Goal: Task Accomplishment & Management: Manage account settings

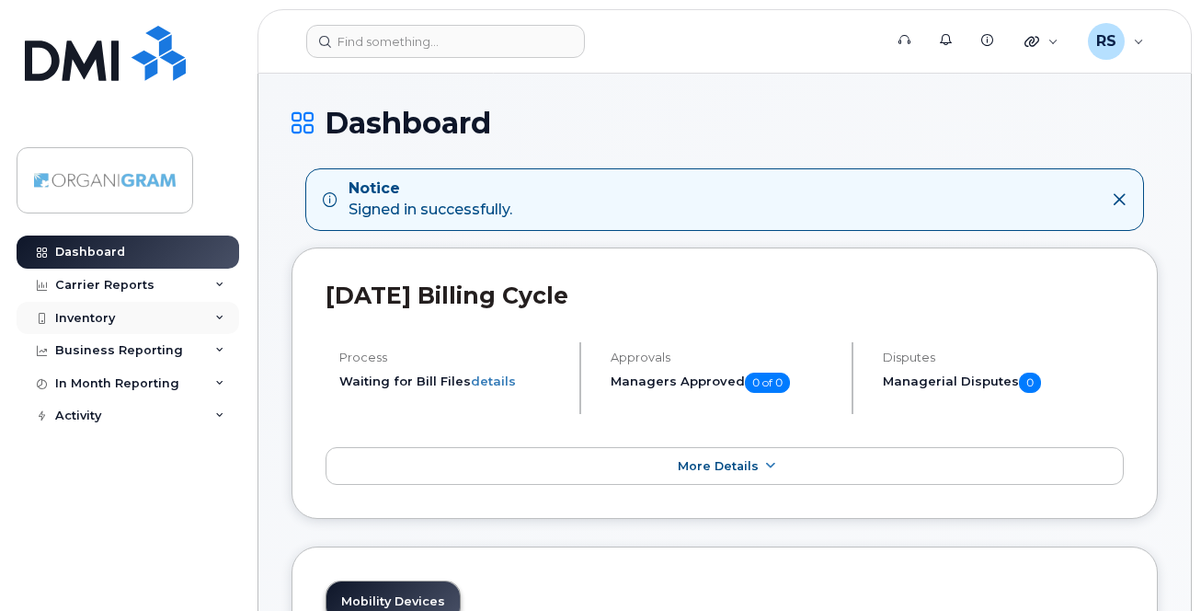
click at [117, 320] on div "Inventory" at bounding box center [128, 318] width 223 height 33
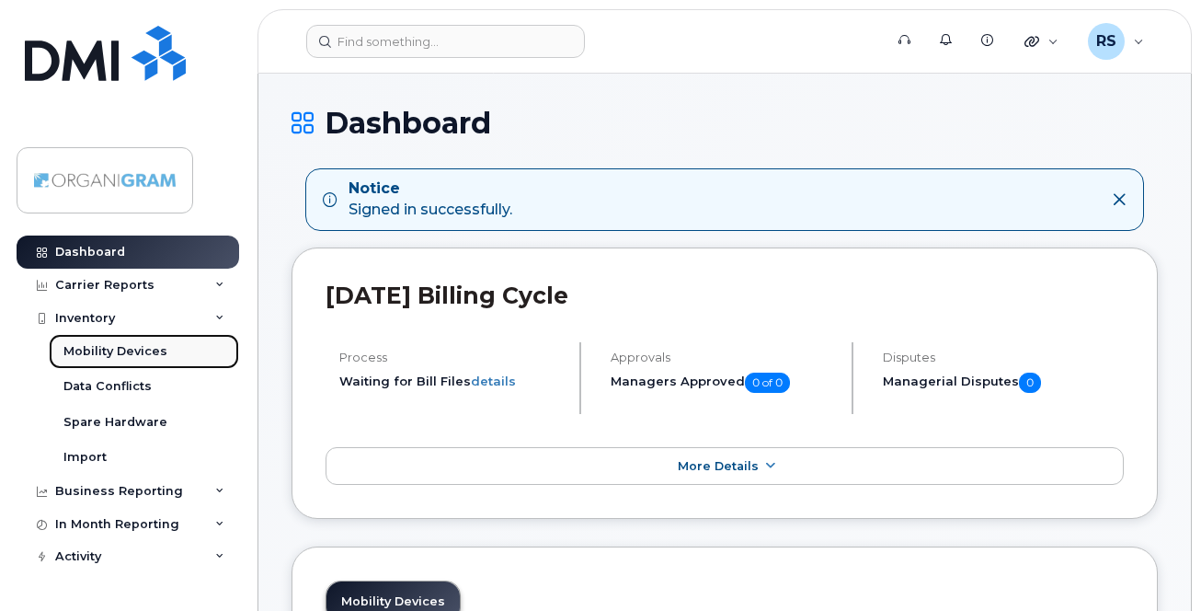
click at [112, 348] on div "Mobility Devices" at bounding box center [115, 351] width 104 height 17
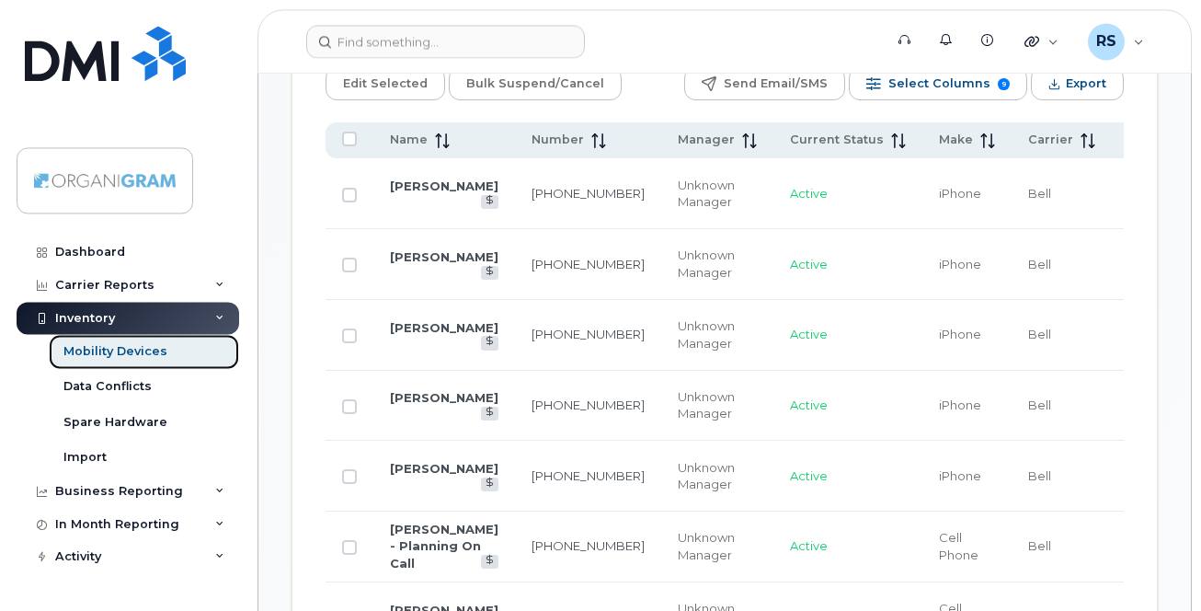
scroll to position [1125, 0]
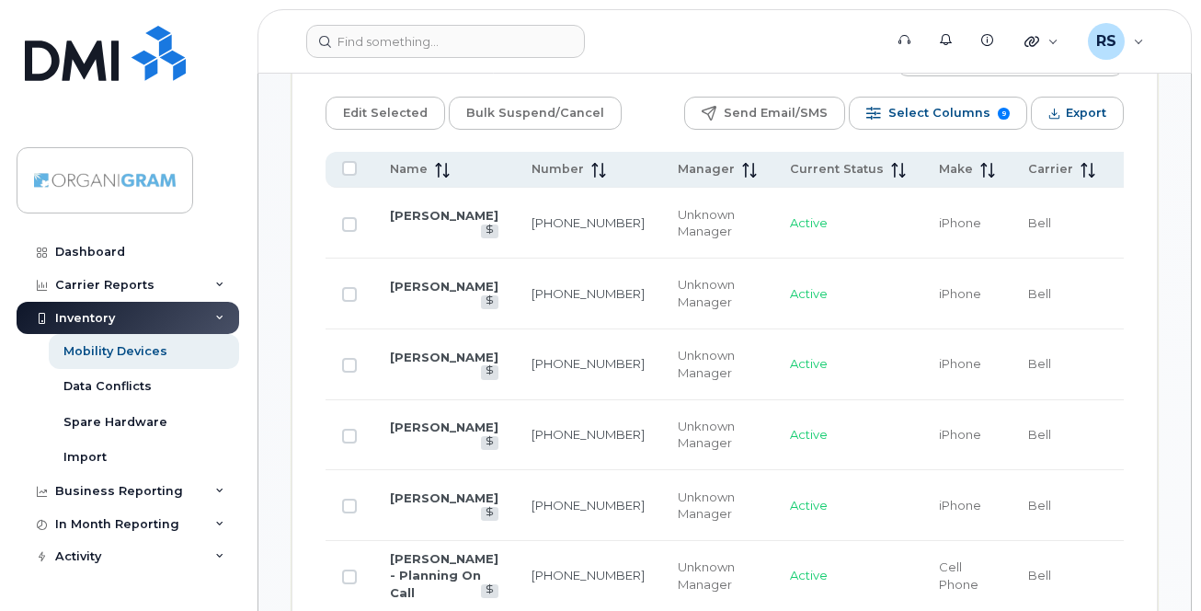
click at [601, 176] on icon at bounding box center [602, 170] width 2 height 15
click at [544, 172] on span "Number" at bounding box center [557, 169] width 52 height 17
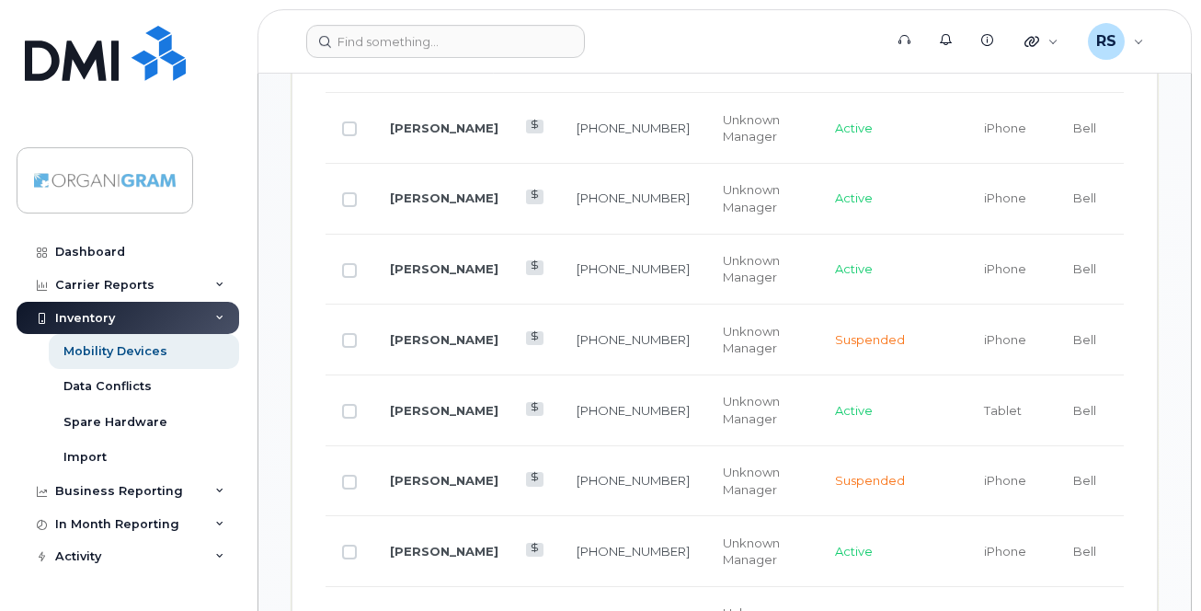
scroll to position [1501, 0]
click at [409, 205] on link "Sydney Hayes" at bounding box center [444, 199] width 108 height 15
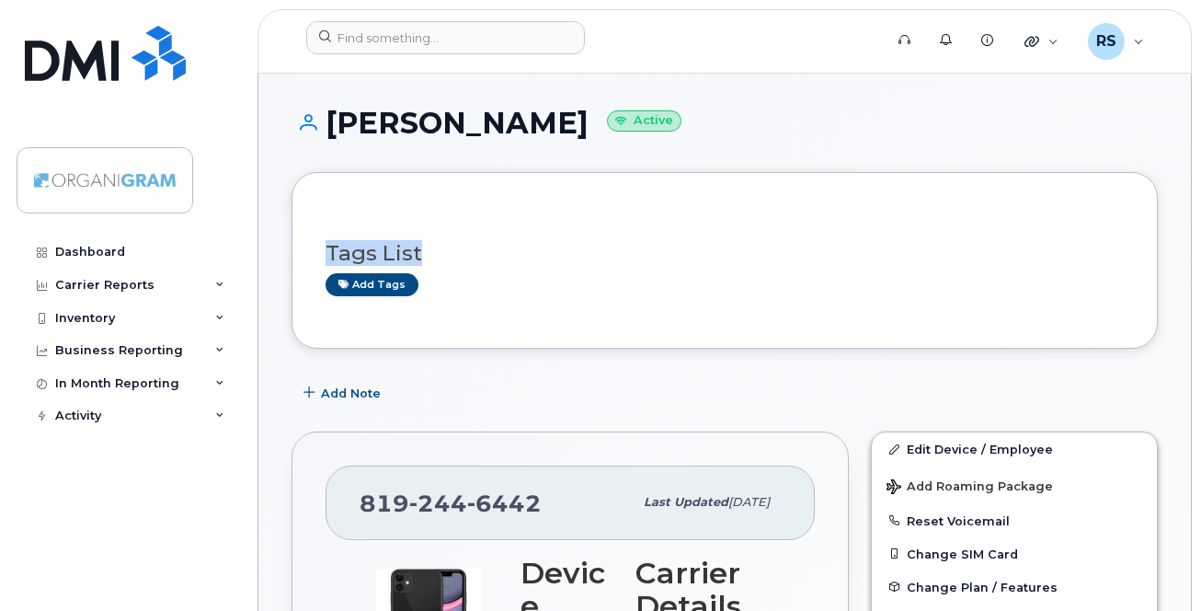
click at [759, 225] on div "Tags List Add tags" at bounding box center [724, 260] width 798 height 108
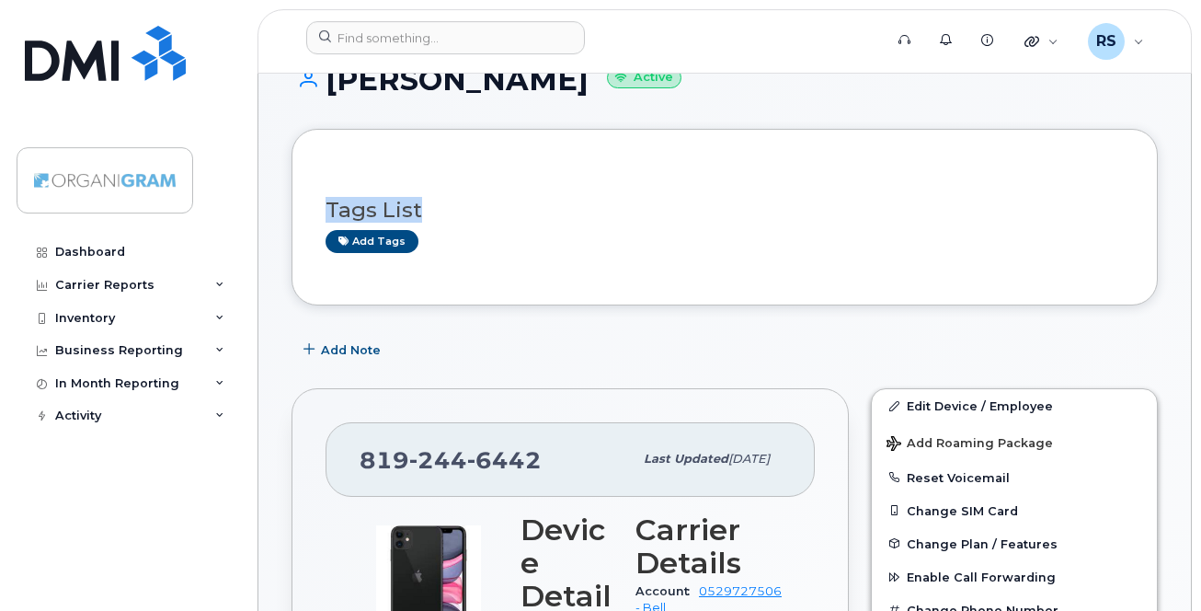
scroll to position [94, 0]
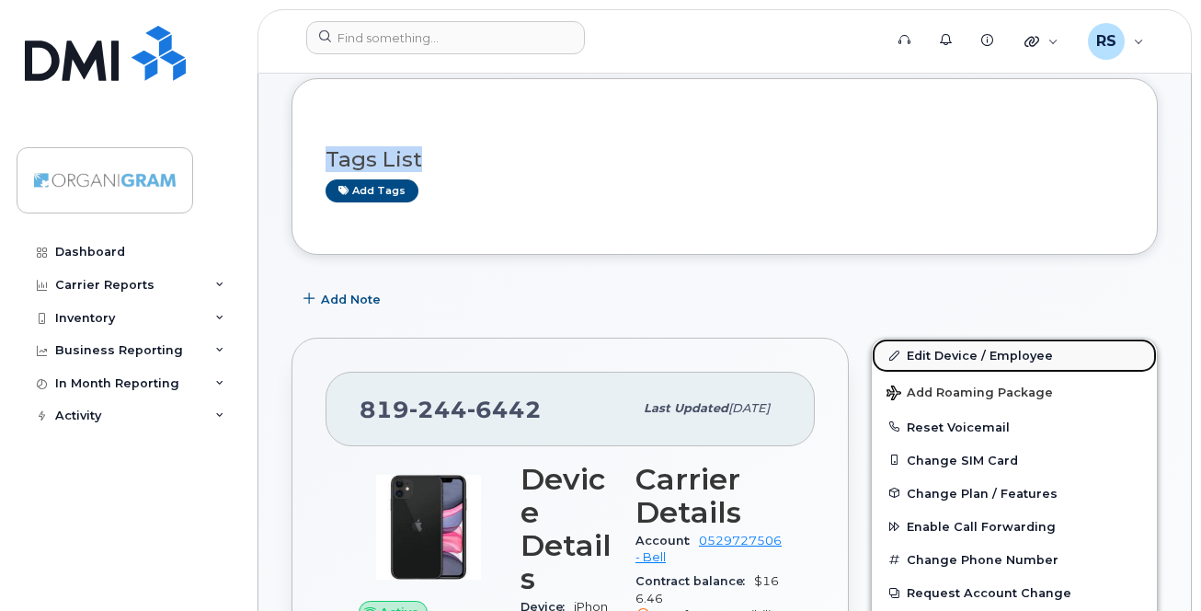
click at [956, 351] on link "Edit Device / Employee" at bounding box center [1014, 354] width 285 height 33
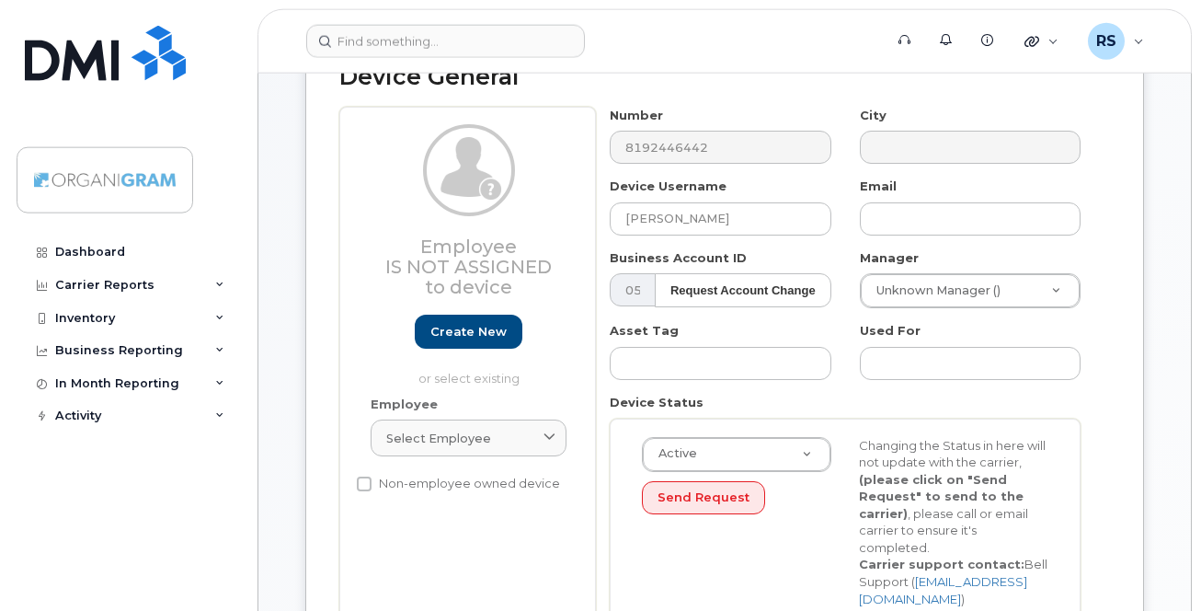
scroll to position [188, 0]
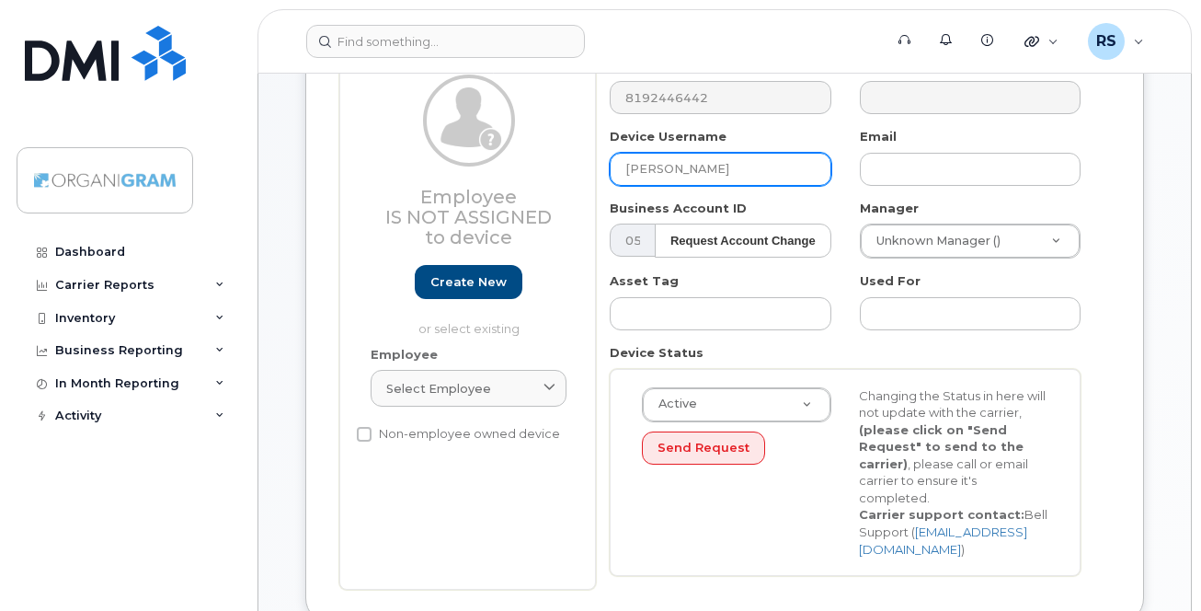
drag, startPoint x: 772, startPoint y: 164, endPoint x: 531, endPoint y: 161, distance: 240.9
click at [610, 161] on input "[PERSON_NAME]" at bounding box center [720, 169] width 221 height 33
paste input "PascalMathieu"
click at [665, 164] on input "PascalMathieu" at bounding box center [720, 169] width 221 height 33
type input "[PERSON_NAME]"
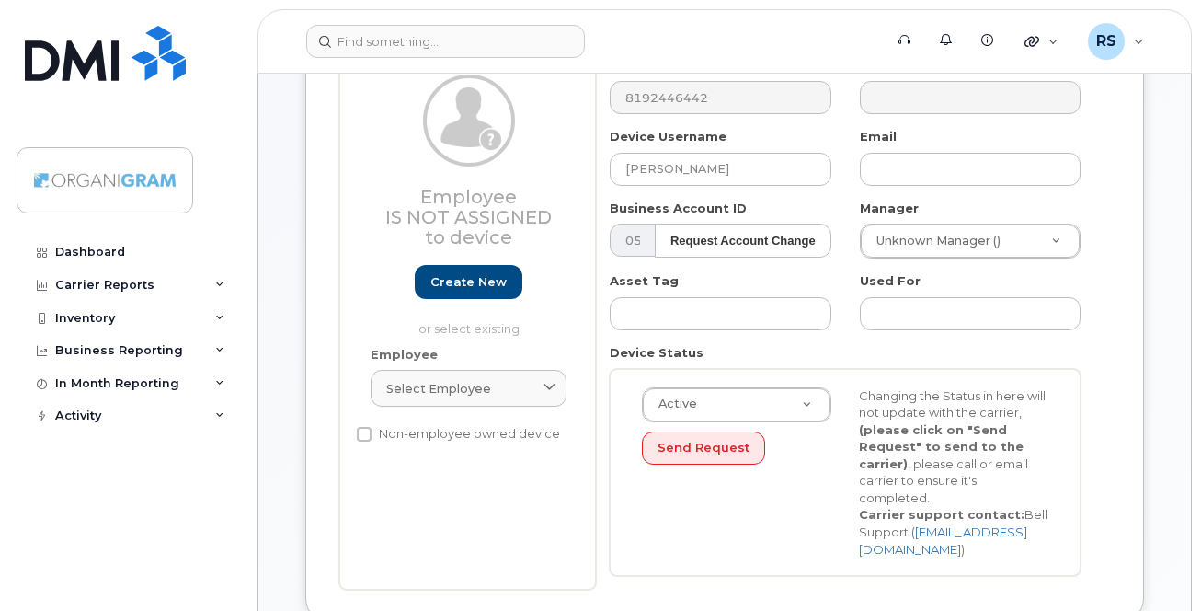
click at [549, 474] on div "Employee Is not assigned to device Create new or select existing Employee Selec…" at bounding box center [467, 323] width 257 height 532
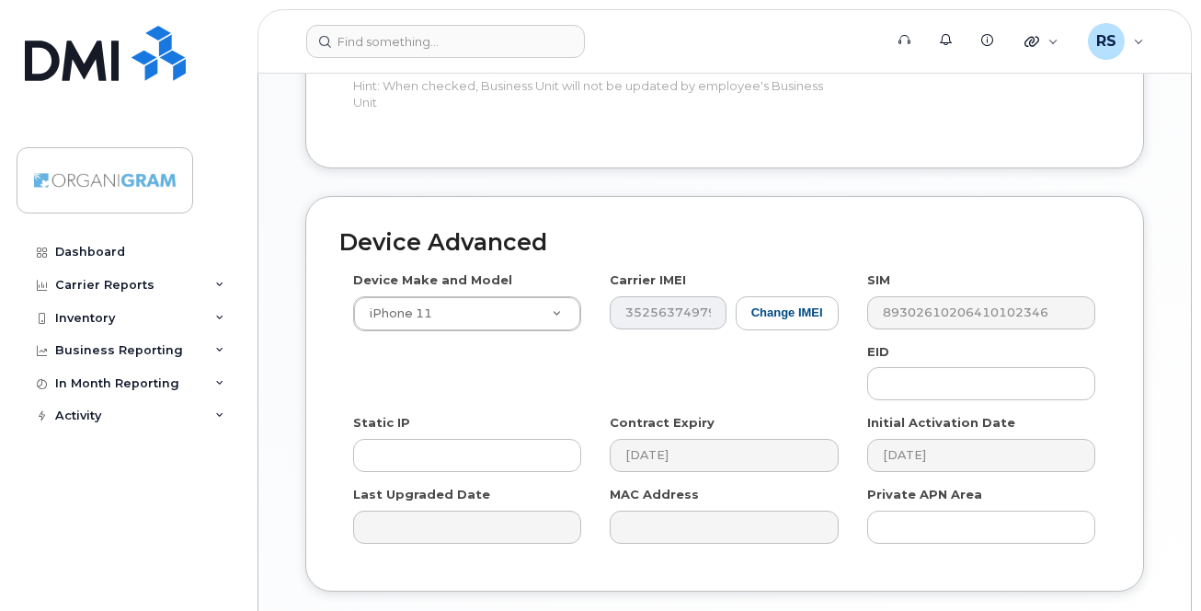
scroll to position [1042, 0]
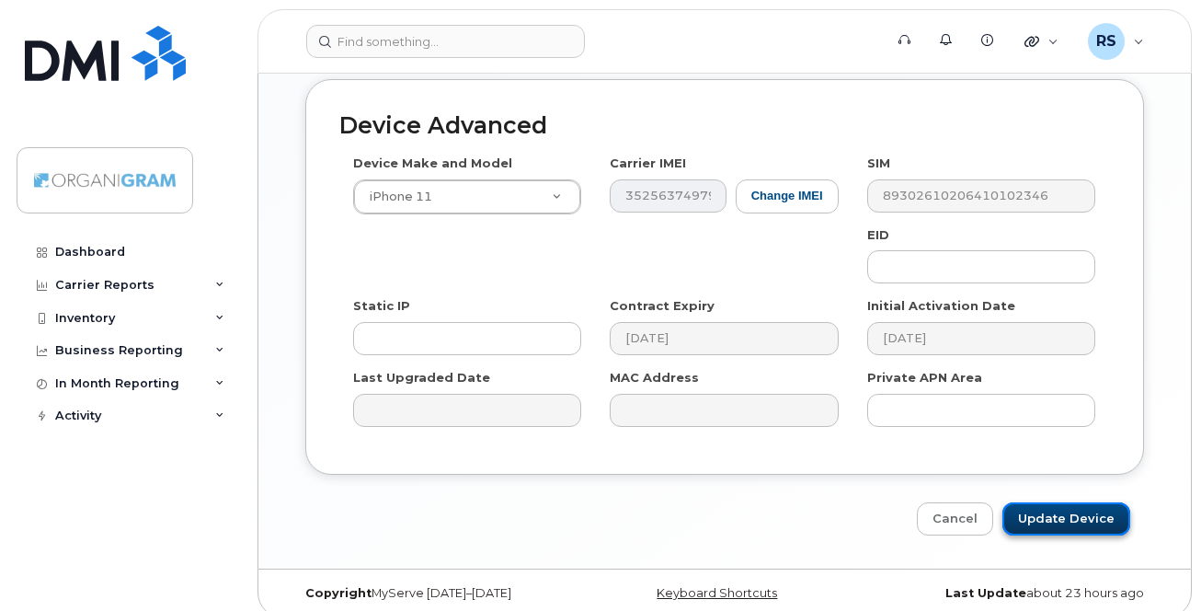
click at [1042, 502] on input "Update Device" at bounding box center [1066, 519] width 128 height 34
type input "Saving..."
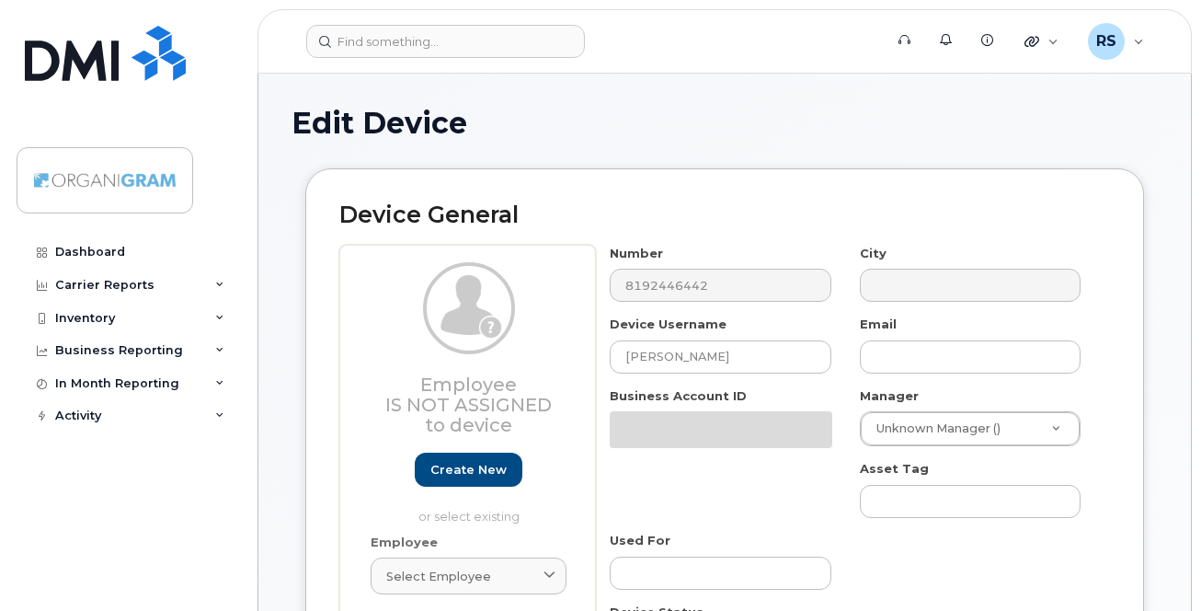
type input "Trois Rivieres"
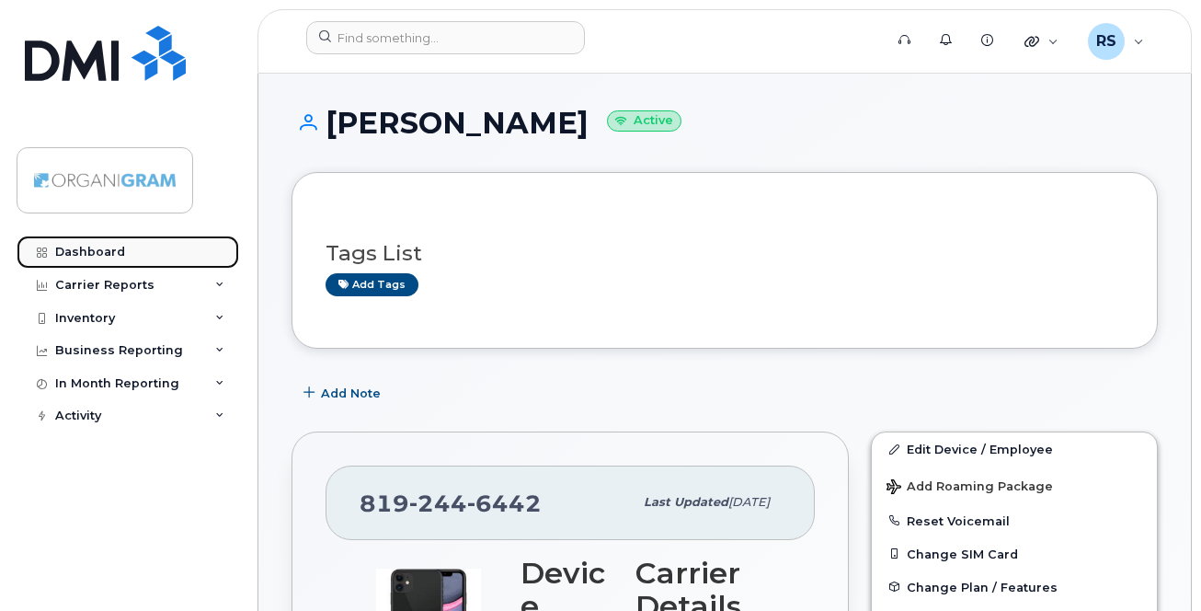
click at [96, 244] on link "Dashboard" at bounding box center [128, 251] width 223 height 33
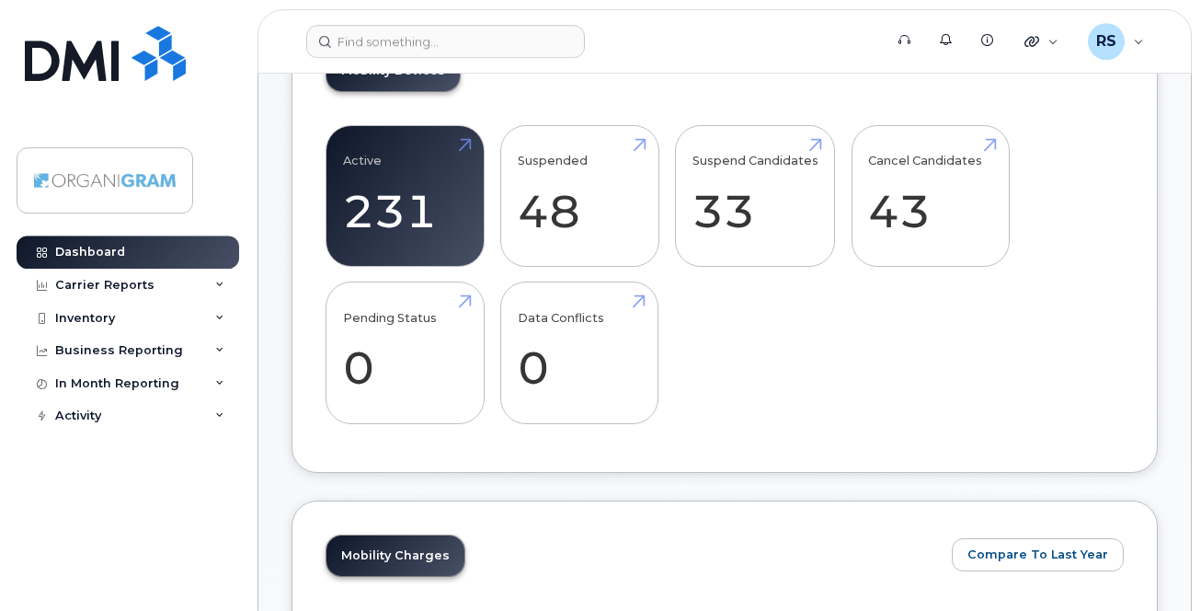
scroll to position [469, 0]
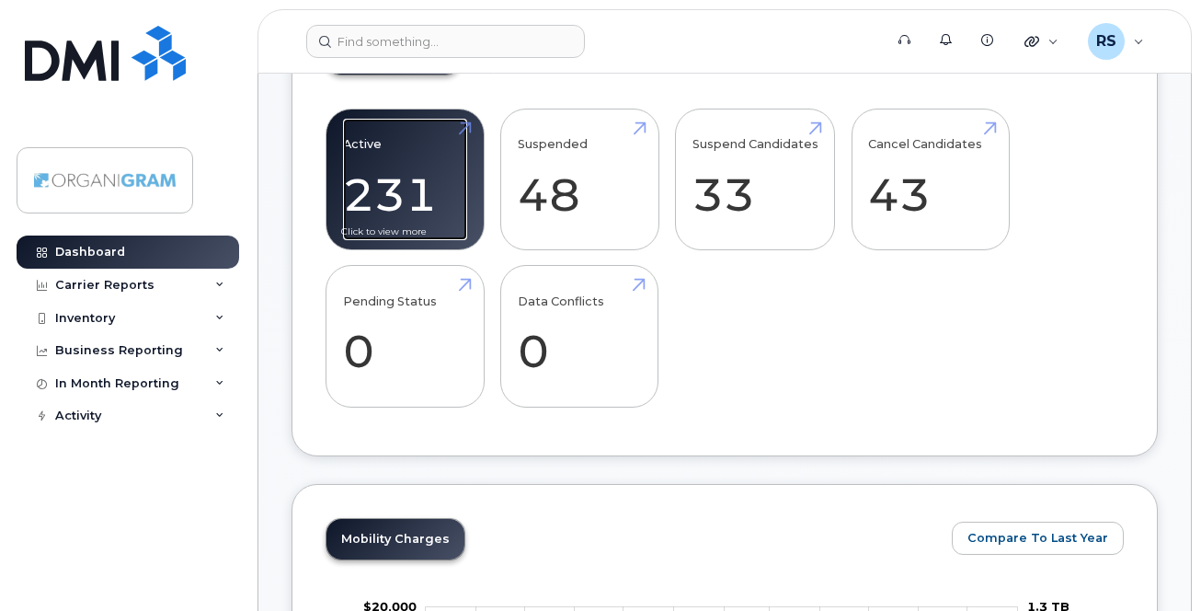
click at [393, 199] on link "Active 231 -34%" at bounding box center [405, 179] width 124 height 121
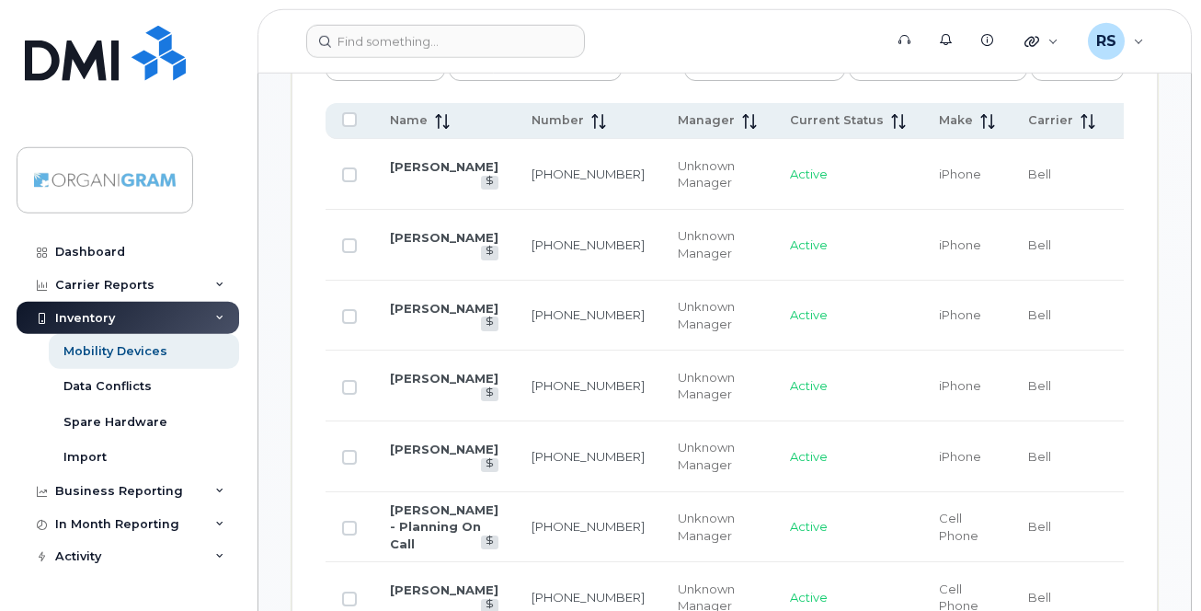
scroll to position [1158, 0]
click at [601, 125] on icon at bounding box center [602, 122] width 2 height 15
click at [591, 121] on icon at bounding box center [598, 122] width 15 height 15
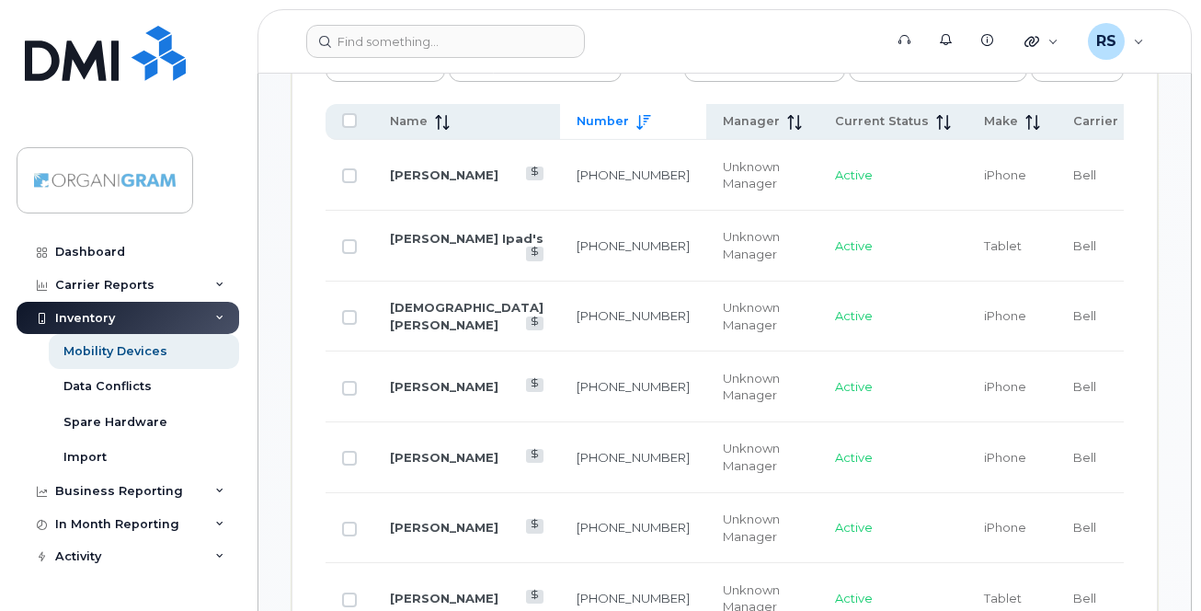
click at [577, 119] on div "Number" at bounding box center [633, 121] width 113 height 17
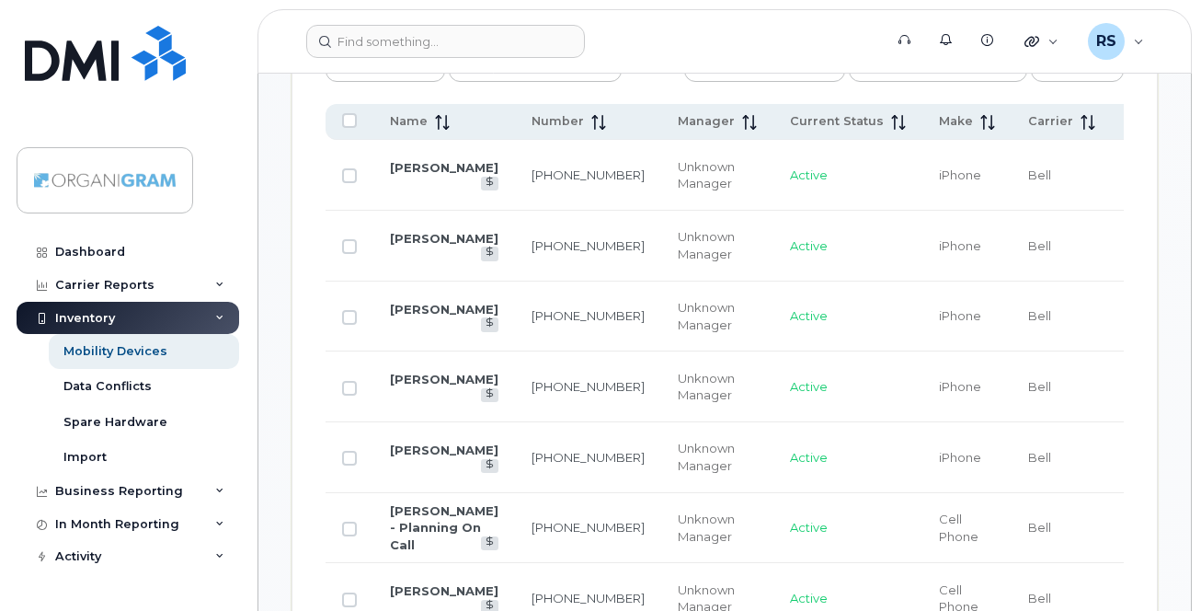
click at [571, 119] on div "Number" at bounding box center [587, 121] width 113 height 17
click at [591, 119] on icon at bounding box center [598, 122] width 15 height 15
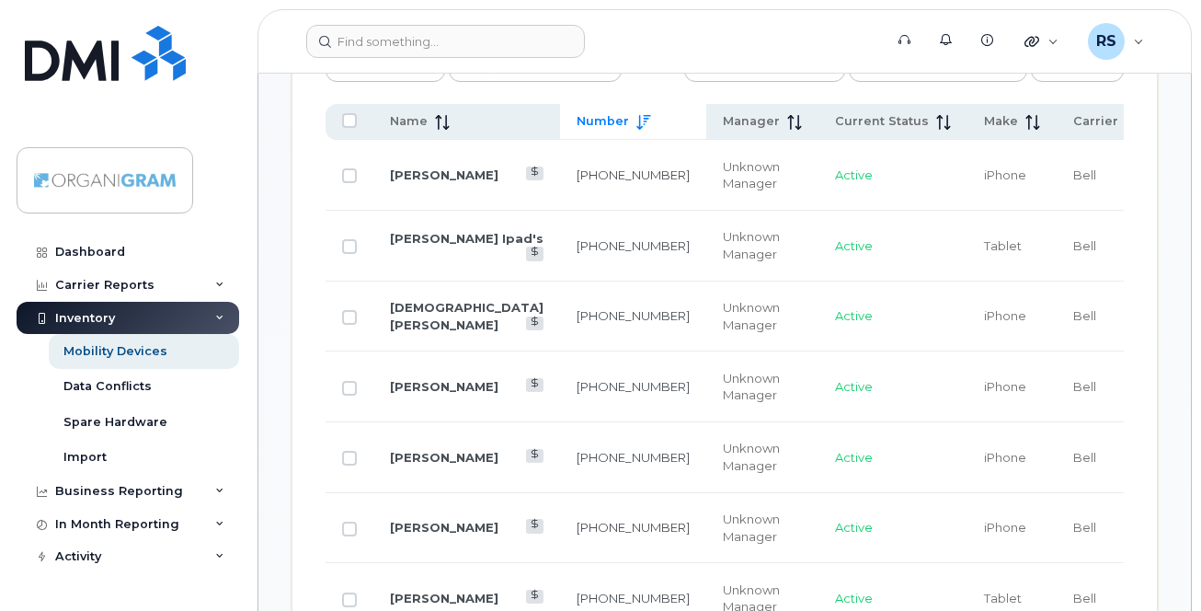
click at [629, 119] on span at bounding box center [640, 121] width 22 height 17
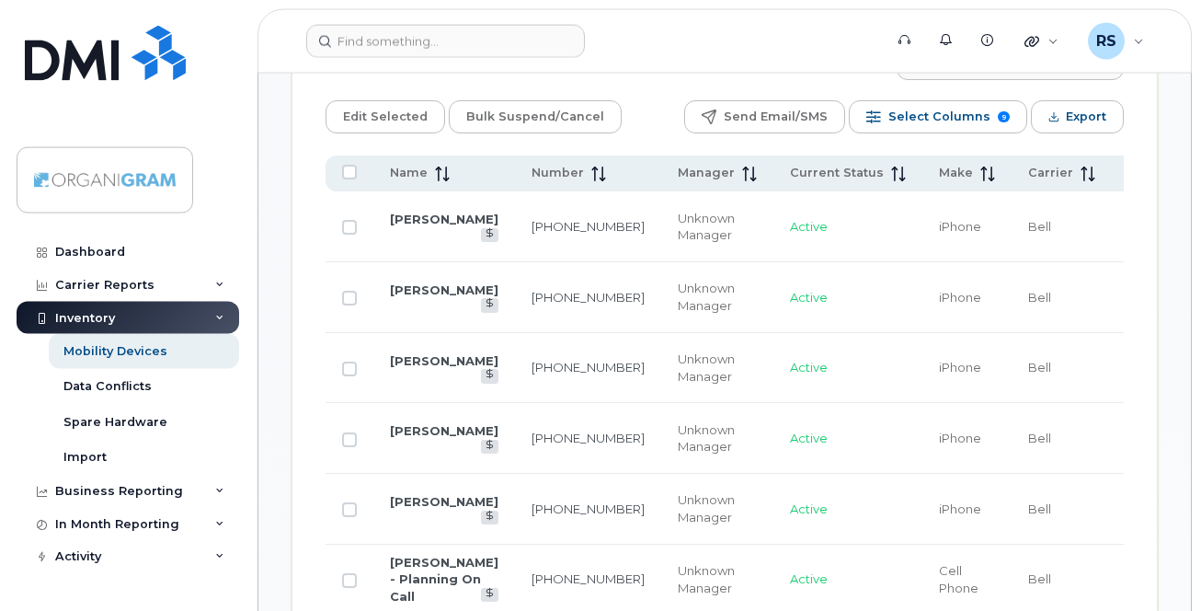
scroll to position [970, 0]
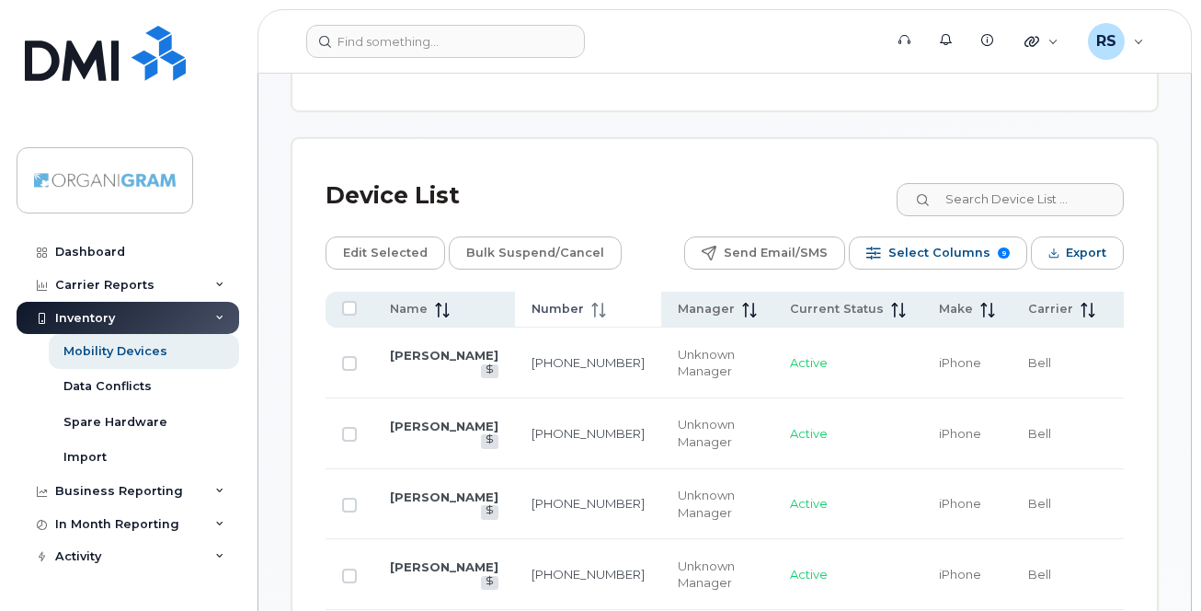
click at [591, 304] on icon at bounding box center [598, 310] width 15 height 15
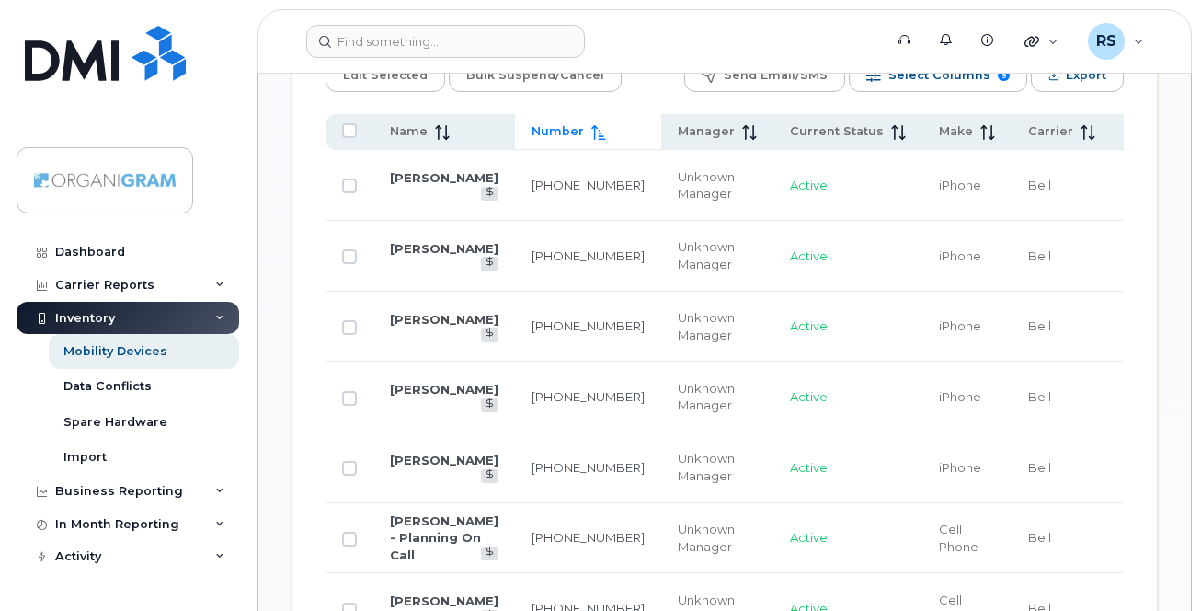
scroll to position [1158, 0]
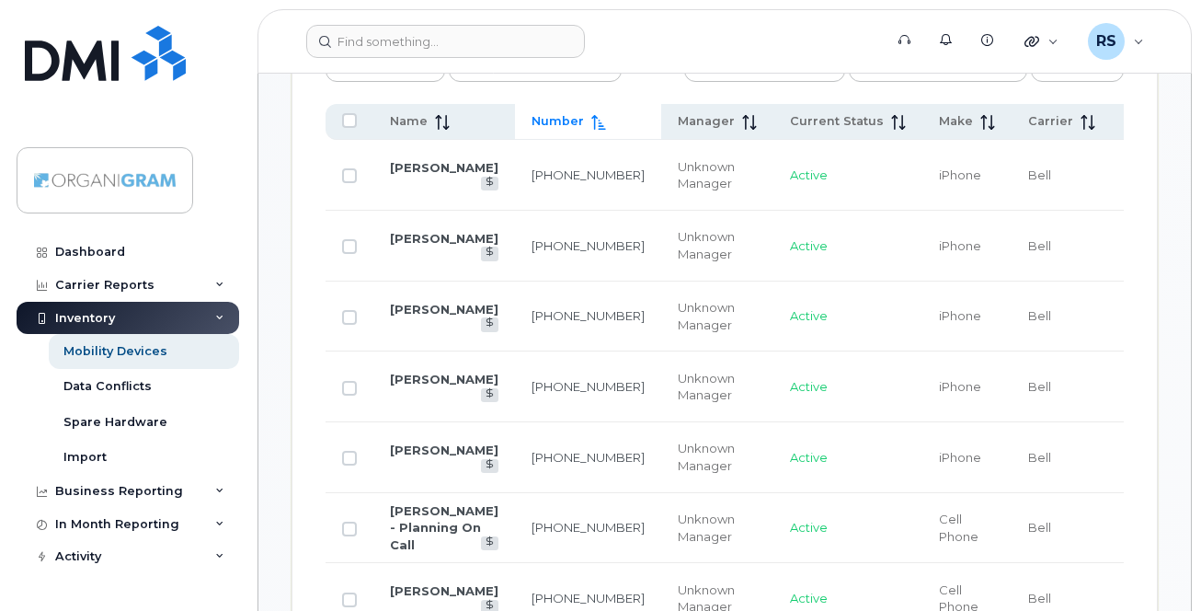
click at [591, 127] on icon at bounding box center [598, 122] width 14 height 15
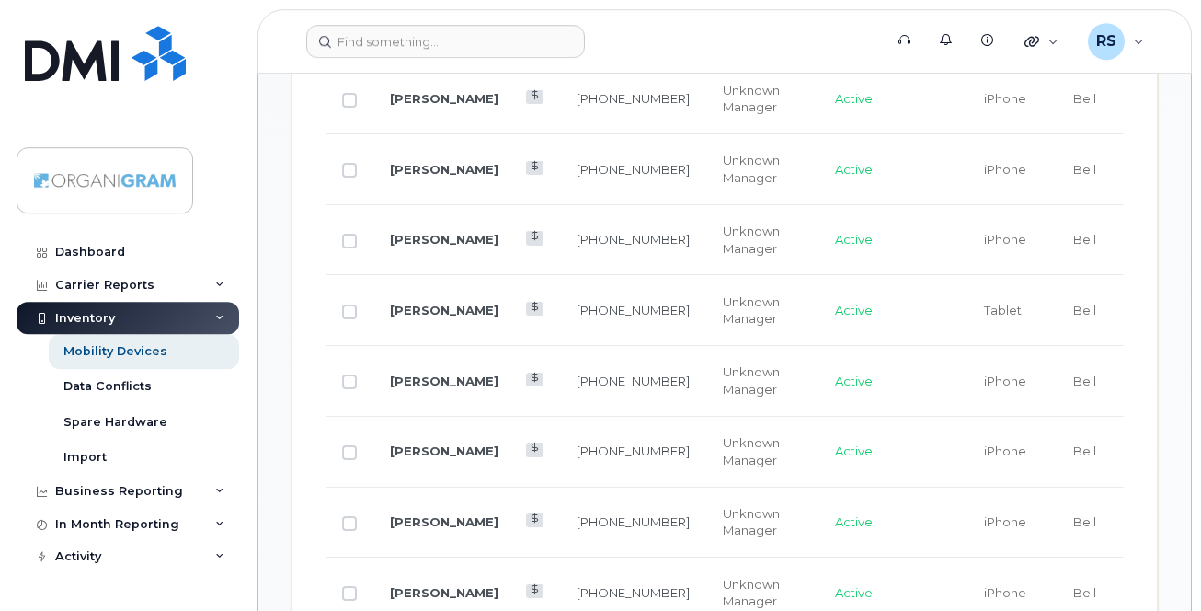
scroll to position [1439, 0]
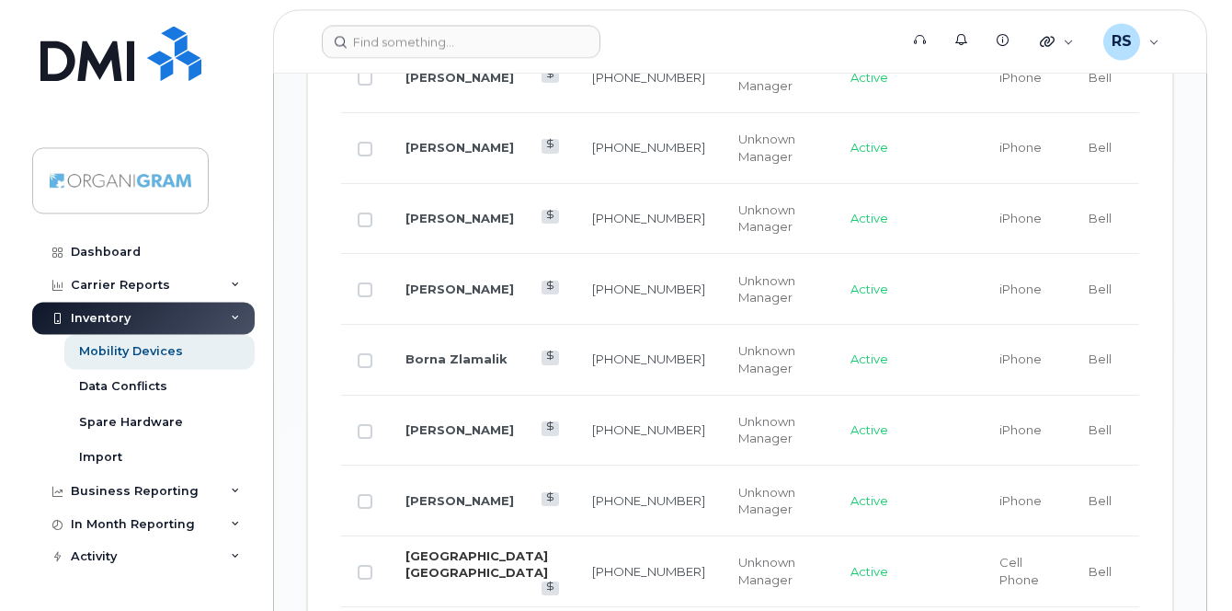
scroll to position [1720, 0]
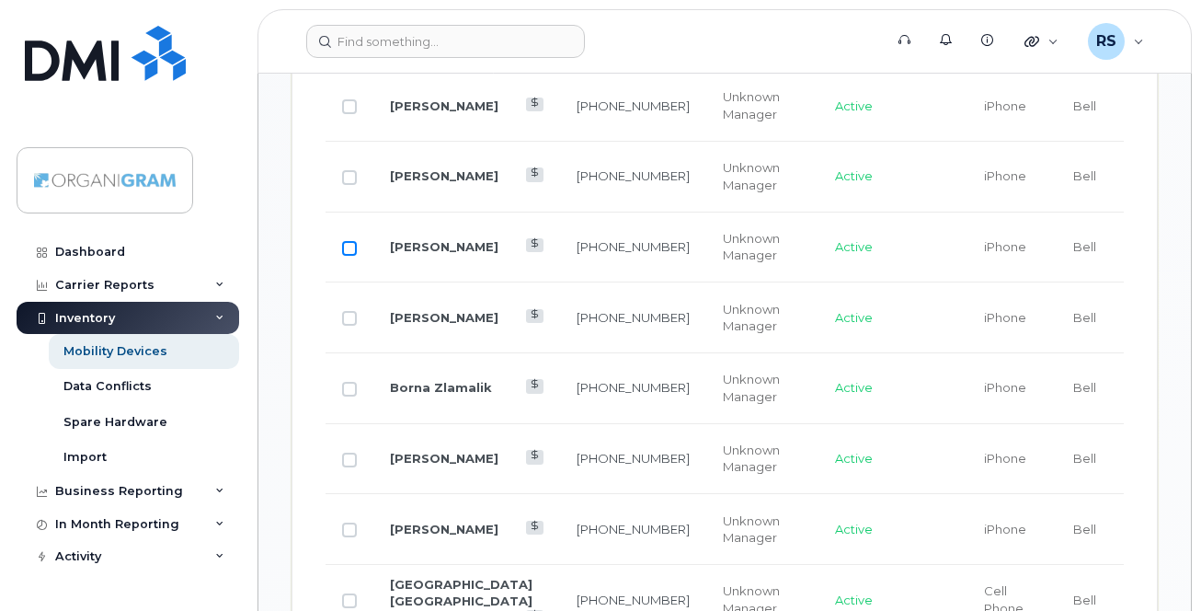
click at [351, 247] on input "Row Unselected" at bounding box center [349, 248] width 15 height 15
checkbox input "true"
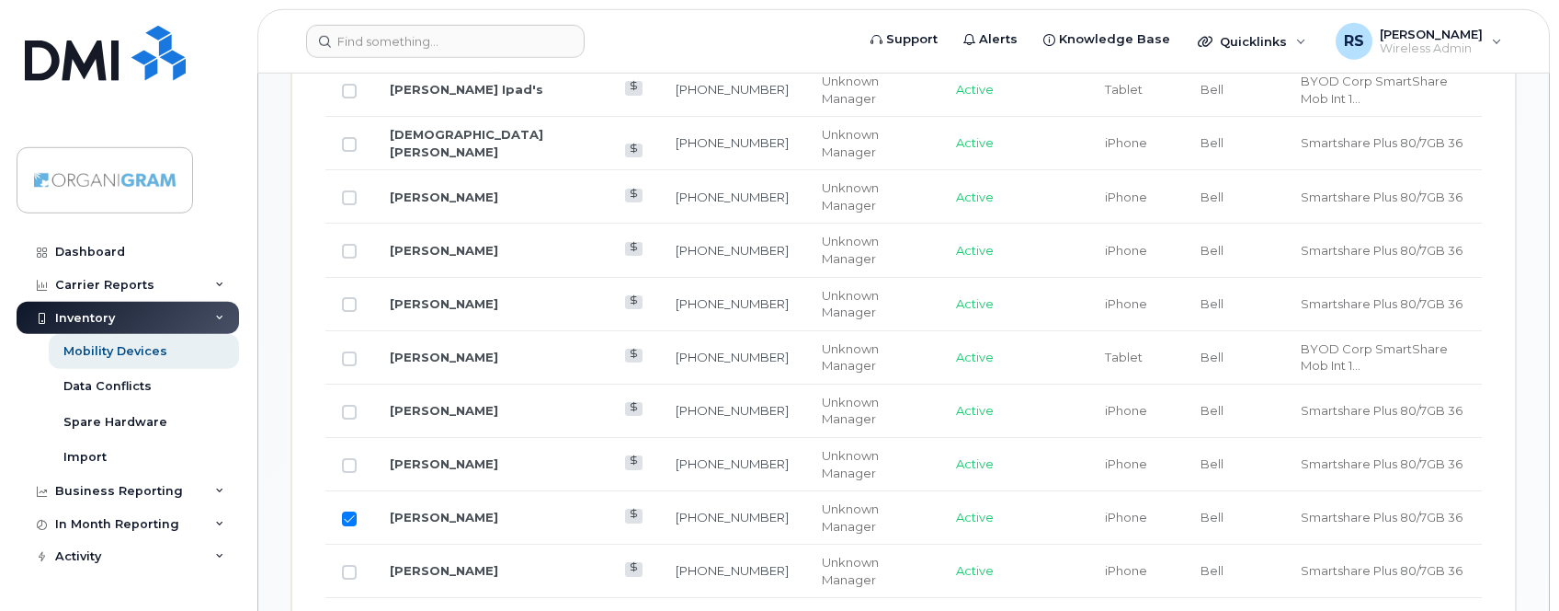
scroll to position [1096, 0]
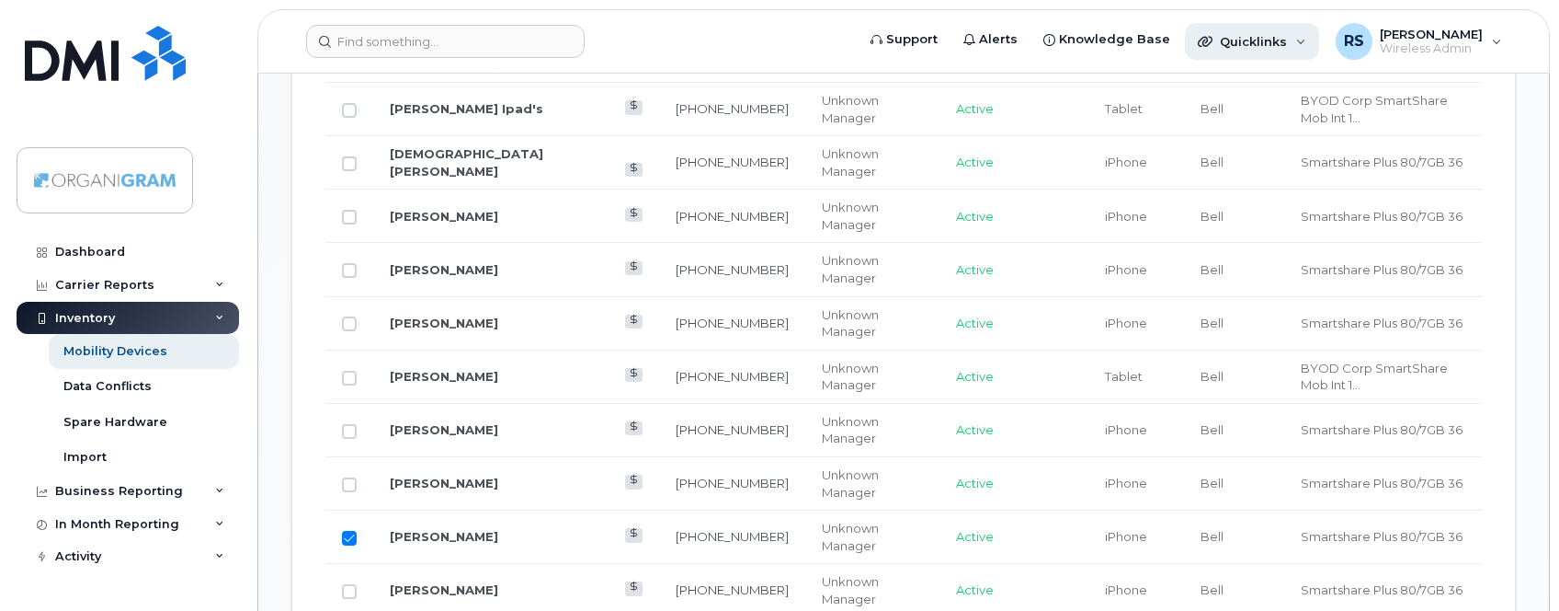
click at [1200, 36] on span "Quicklinks" at bounding box center [1253, 41] width 67 height 15
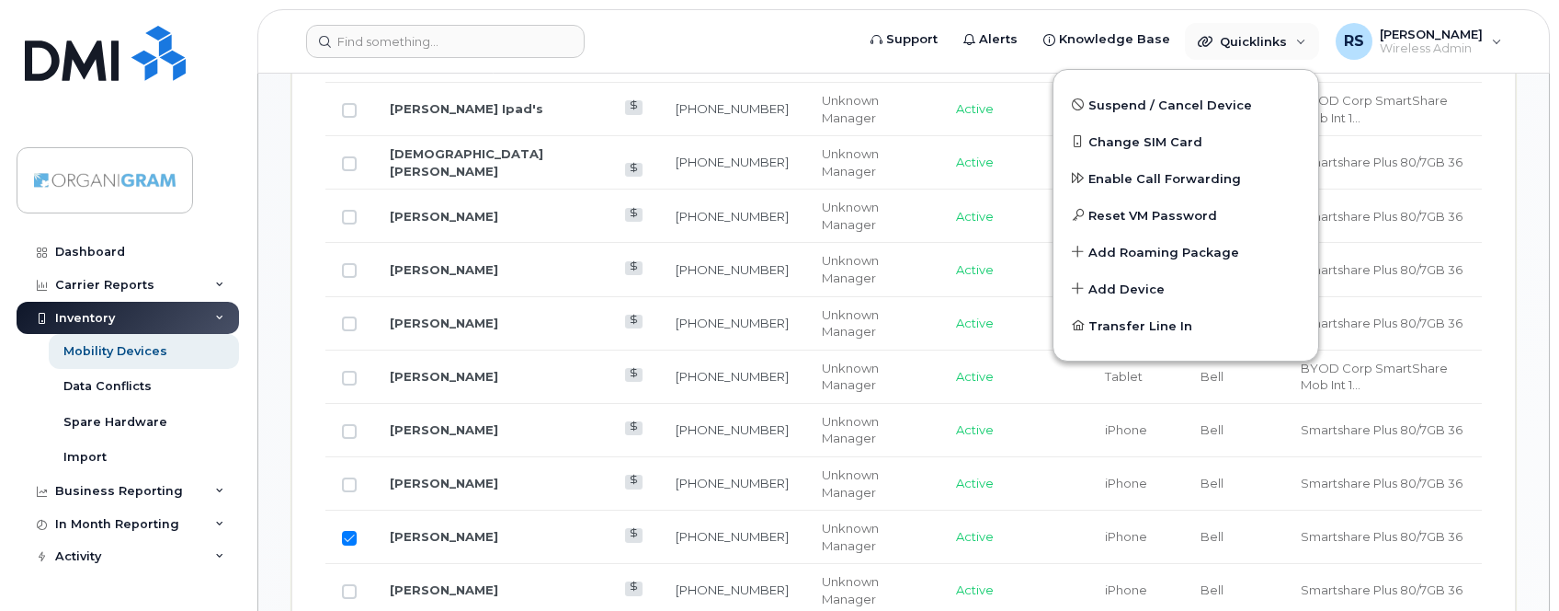
click at [1198, 9] on div "Support Alerts Knowledge Base Quicklinks Suspend / Cancel Device Change SIM Car…" at bounding box center [903, 41] width 1293 height 64
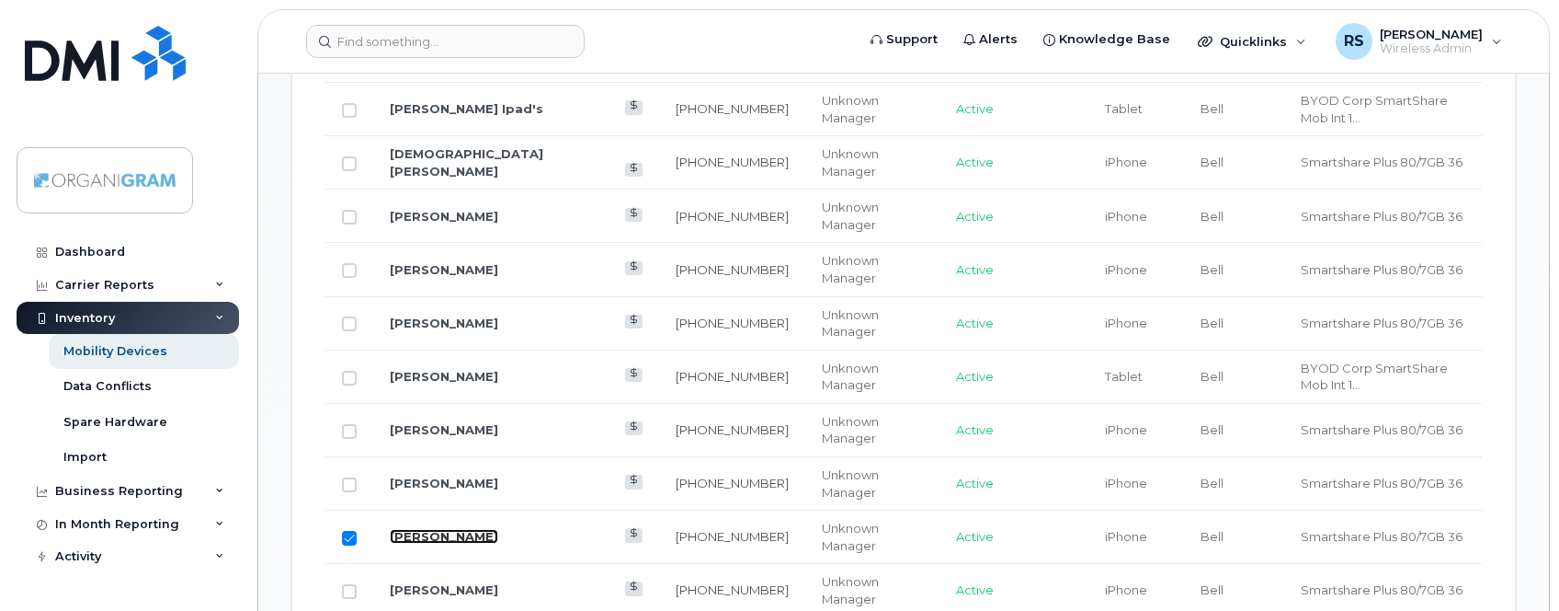
click at [474, 529] on link "Madelyn Norman-crowther" at bounding box center [444, 536] width 108 height 15
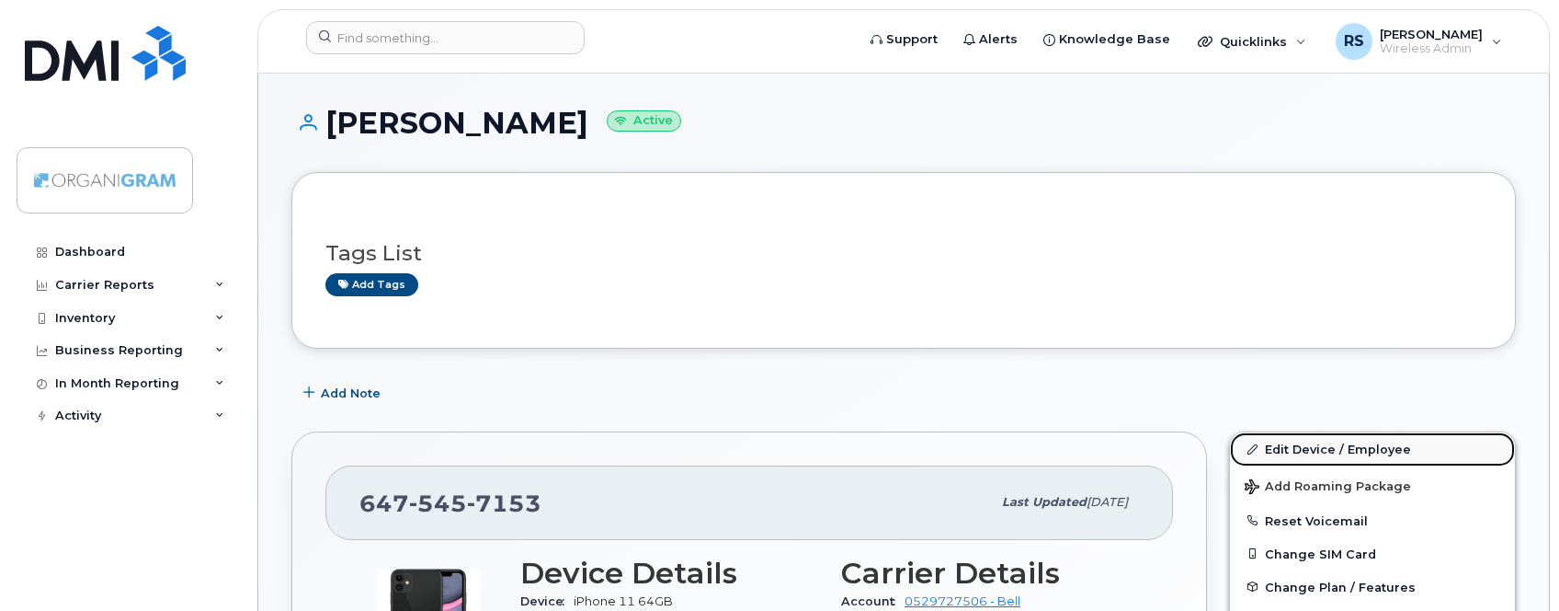
click at [1285, 445] on link "Edit Device / Employee" at bounding box center [1372, 448] width 285 height 33
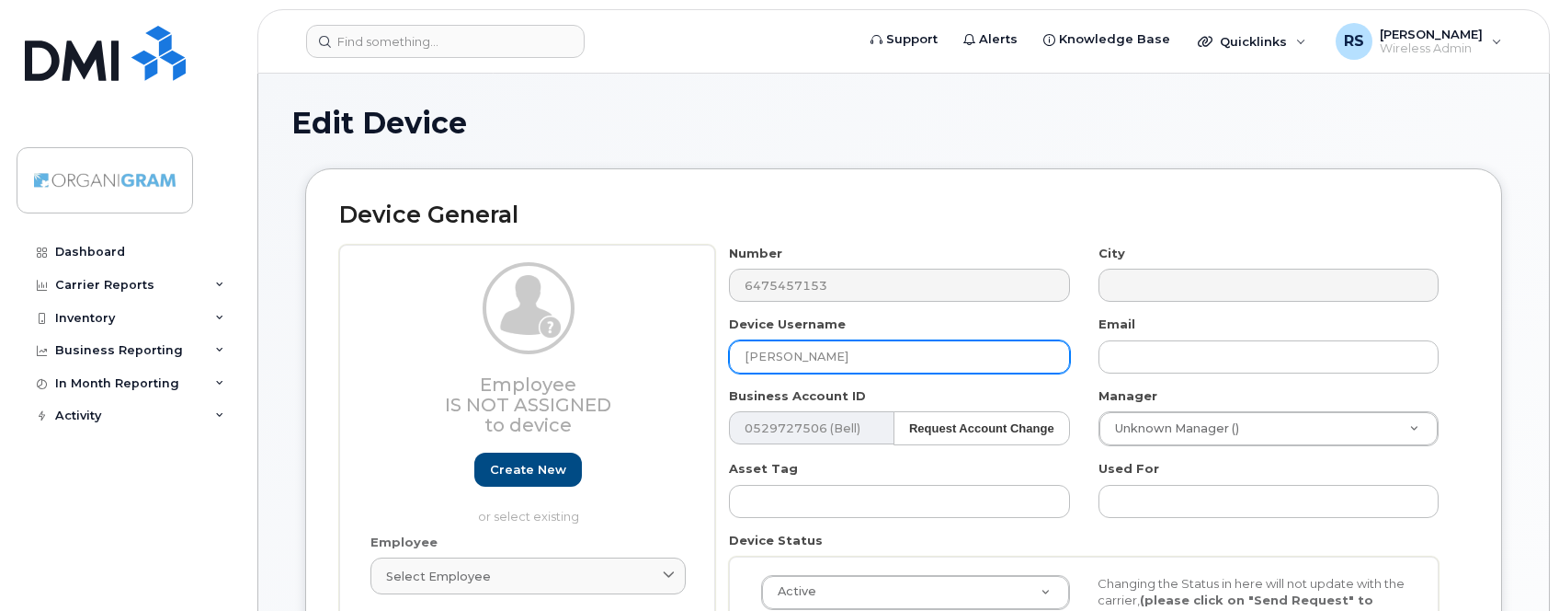
drag, startPoint x: 942, startPoint y: 352, endPoint x: 632, endPoint y: 349, distance: 309.9
click at [729, 349] on input "[PERSON_NAME]" at bounding box center [899, 356] width 340 height 33
click at [632, 349] on div "Employee Is not assigned to device Create new or select existing" at bounding box center [528, 393] width 315 height 263
click at [841, 350] on input "[PERSON_NAME]" at bounding box center [899, 356] width 340 height 33
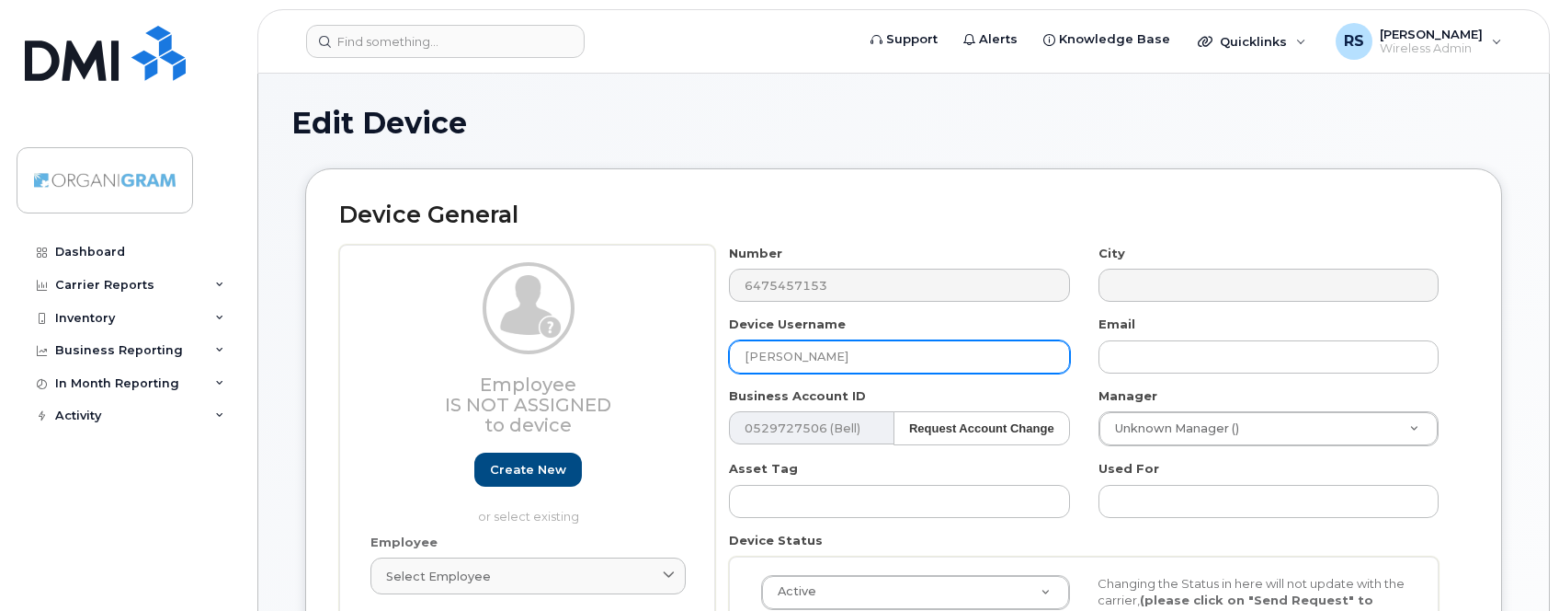
click at [841, 350] on input "[PERSON_NAME]" at bounding box center [899, 356] width 340 height 33
paste input "corrected name"
drag, startPoint x: 856, startPoint y: 351, endPoint x: 684, endPoint y: 354, distance: 172.0
click at [729, 354] on input "corrected name" at bounding box center [899, 356] width 340 height 33
type input "[PERSON_NAME]"
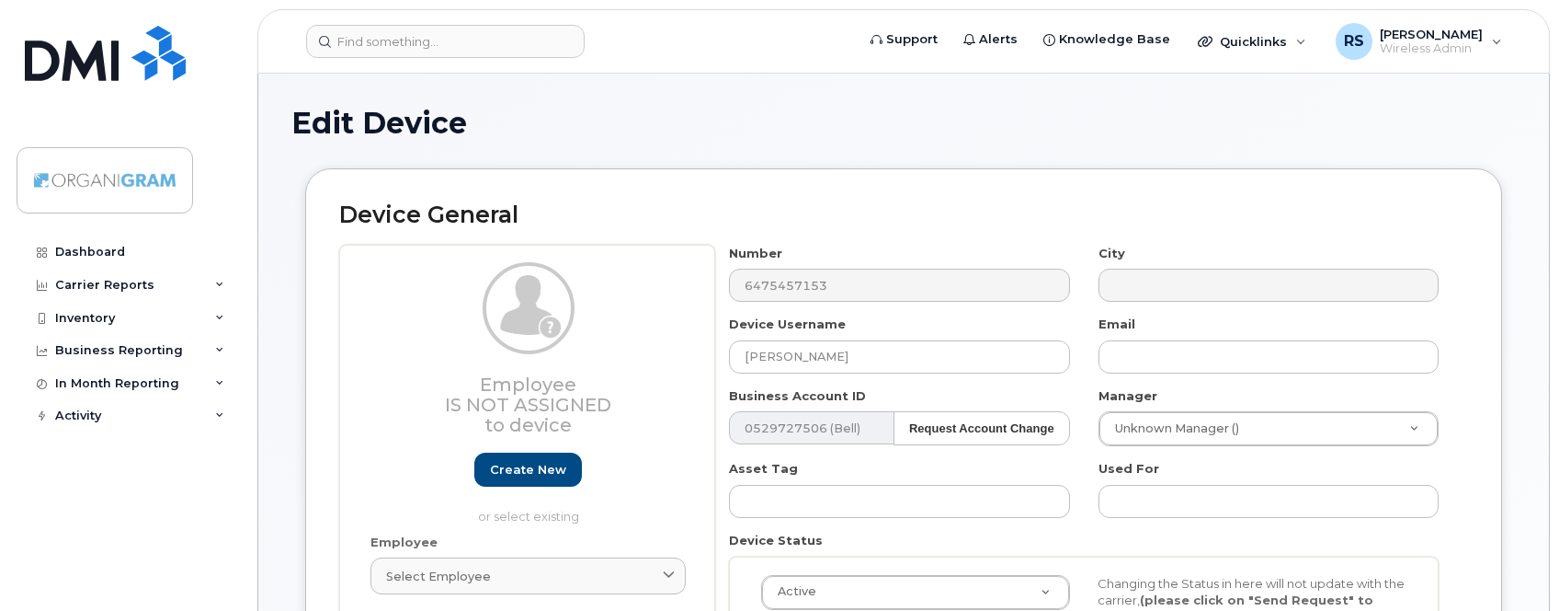
click at [856, 239] on div "Device General Employee Is not assigned to device Create new or select existing…" at bounding box center [903, 455] width 1197 height 575
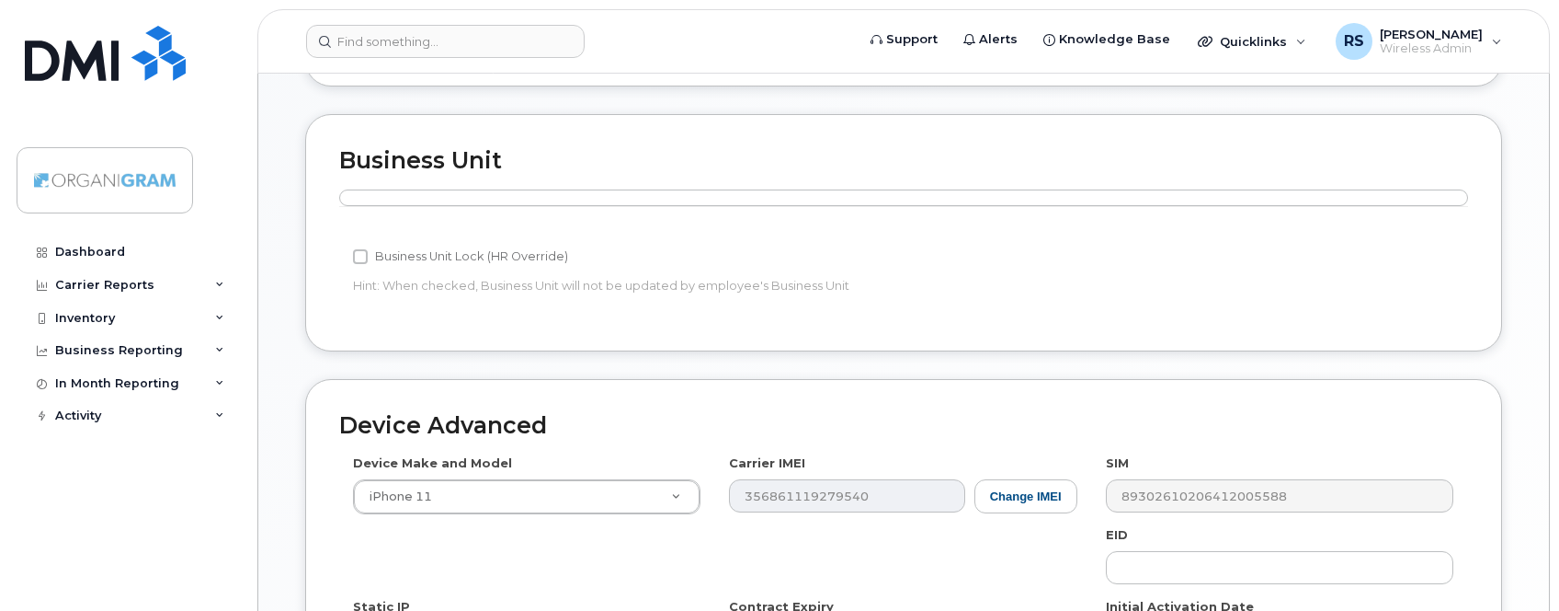
scroll to position [974, 0]
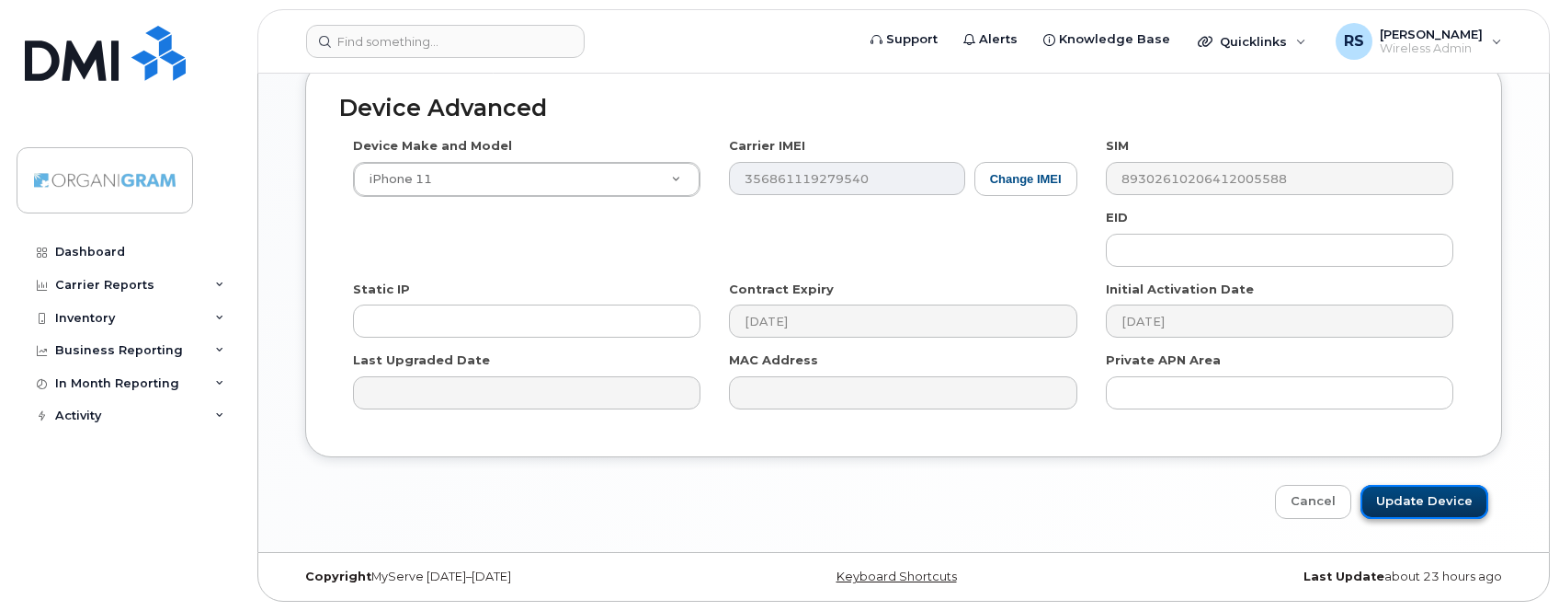
click at [1426, 496] on input "Update Device" at bounding box center [1425, 502] width 128 height 34
type input "Saving..."
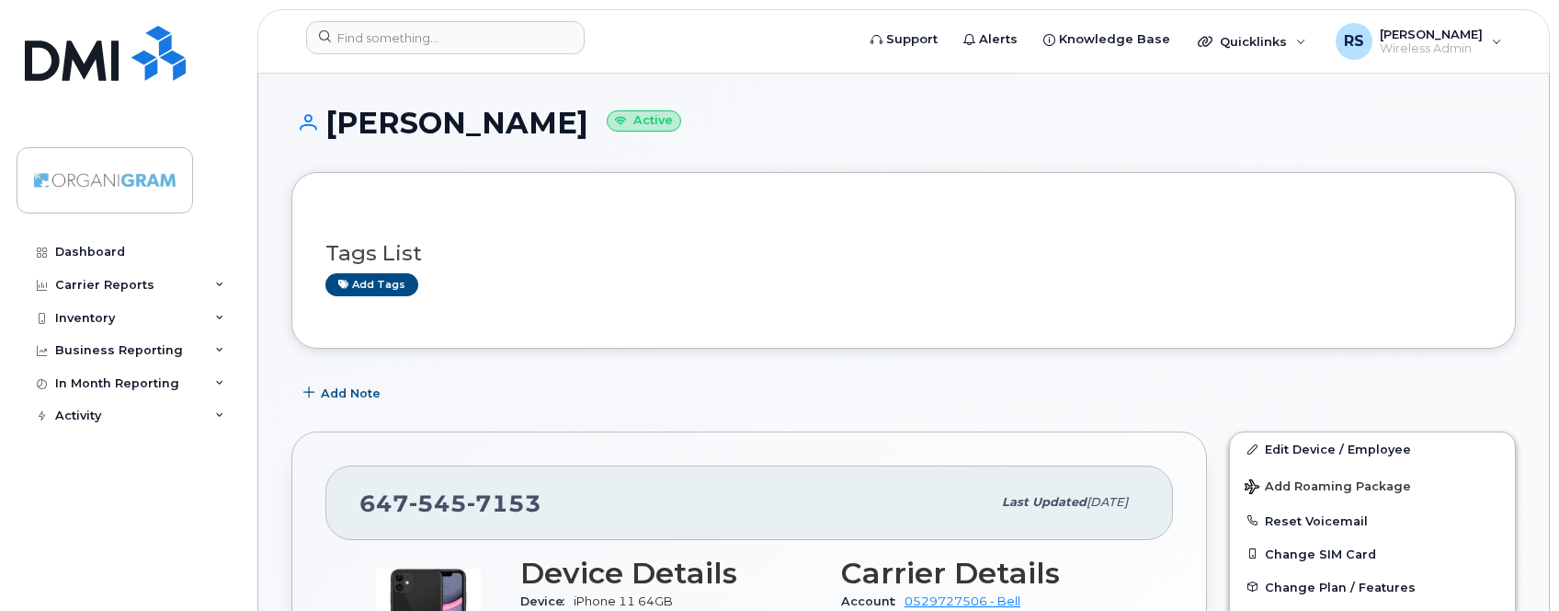
click at [634, 304] on div "Tags List Add tags" at bounding box center [903, 260] width 1157 height 108
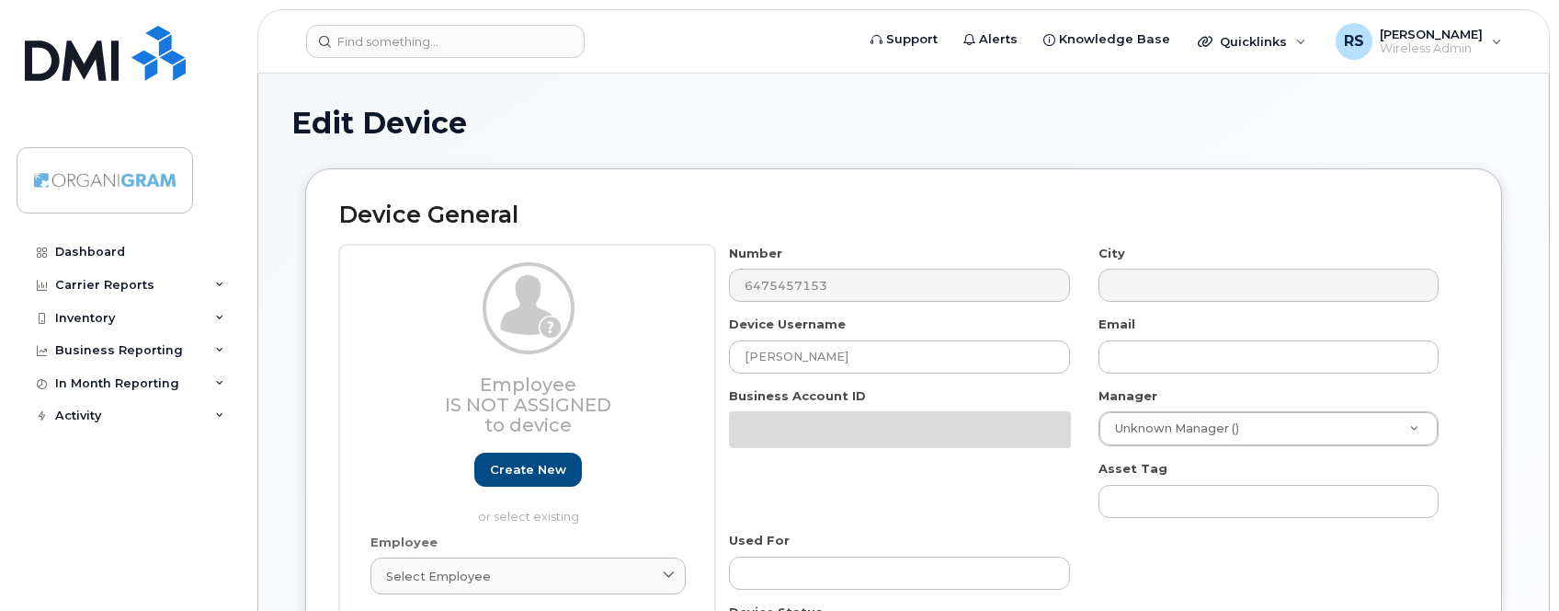
type input "Toronto"
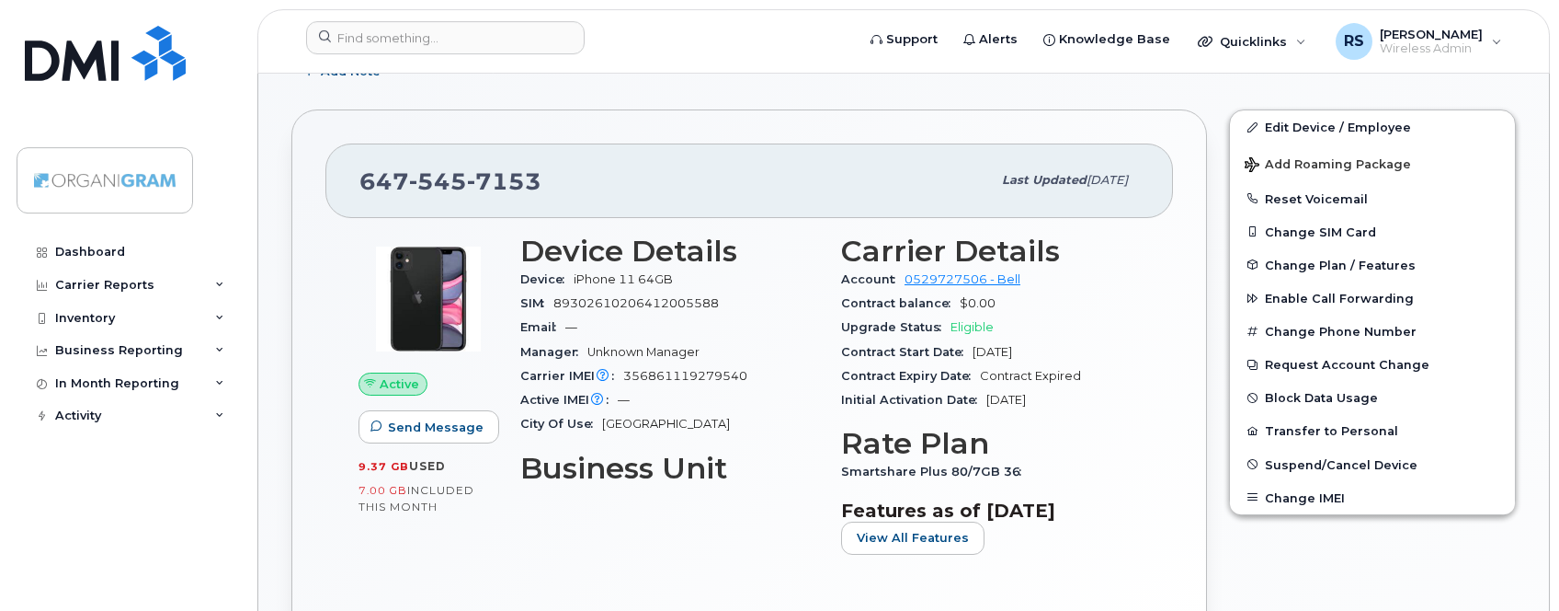
scroll to position [375, 0]
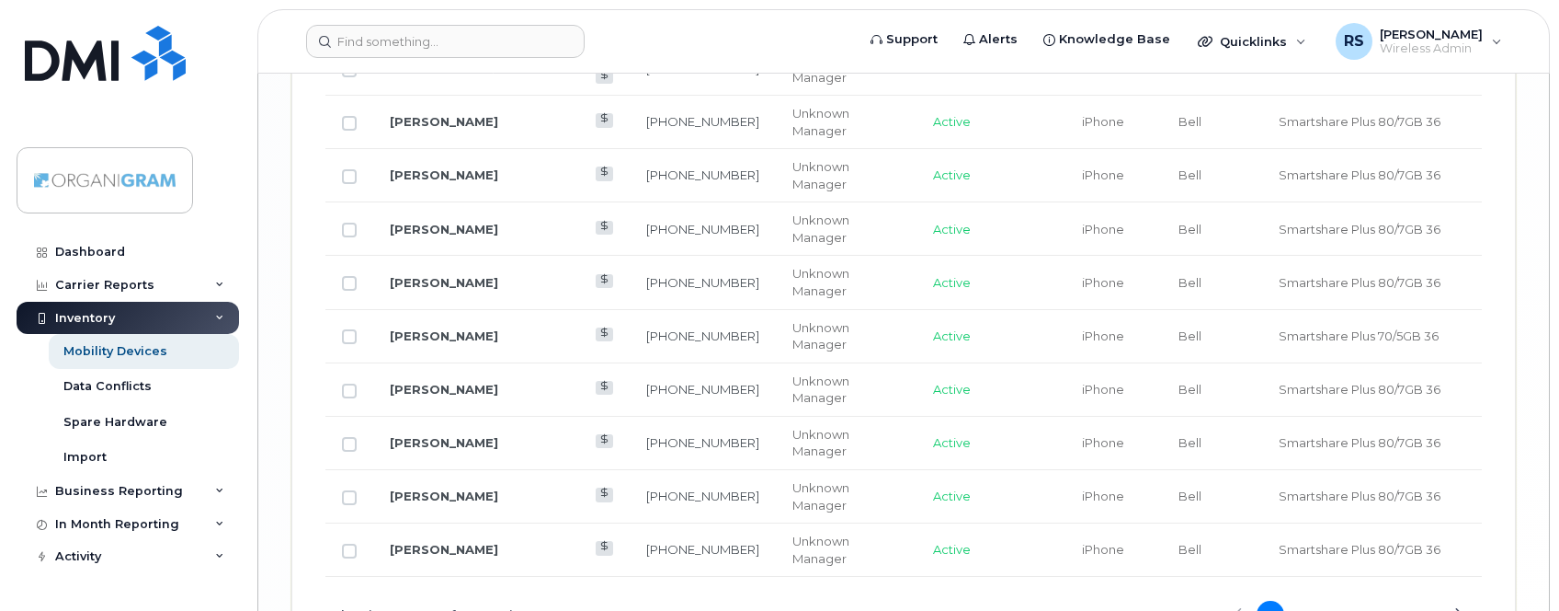
scroll to position [3356, 0]
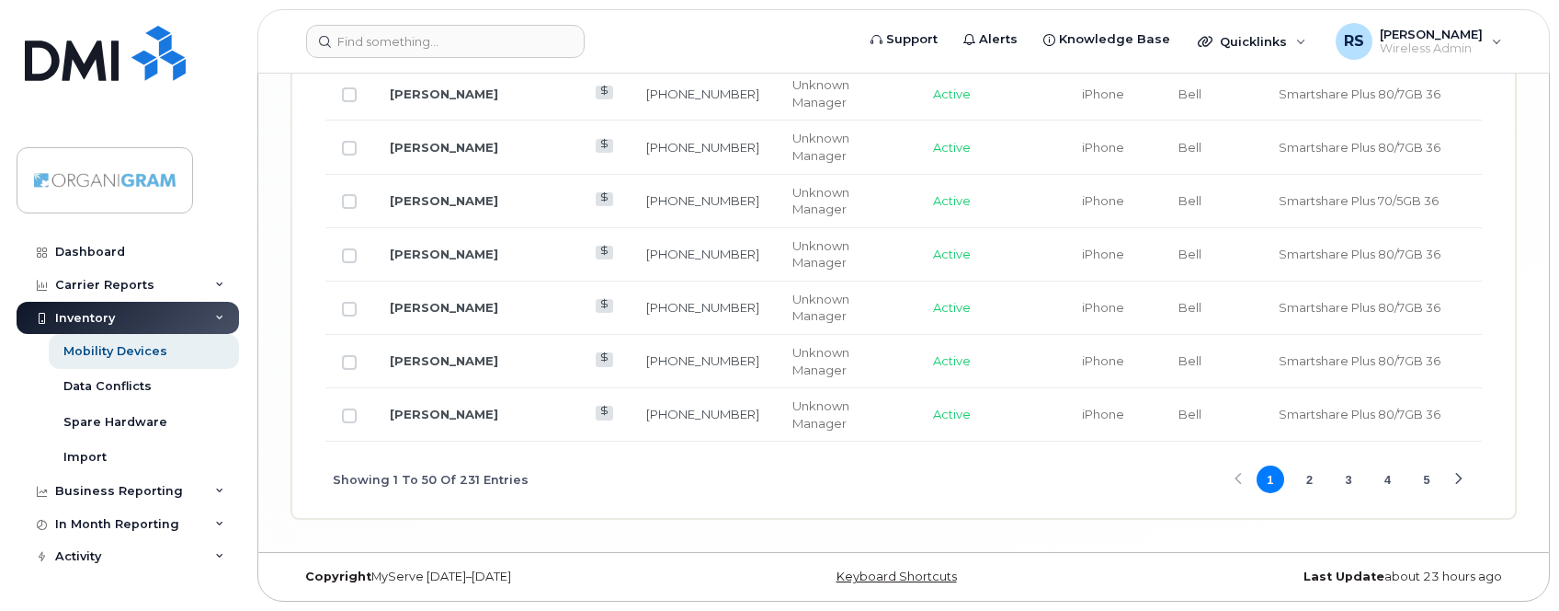
click at [1392, 478] on button "4" at bounding box center [1389, 479] width 28 height 28
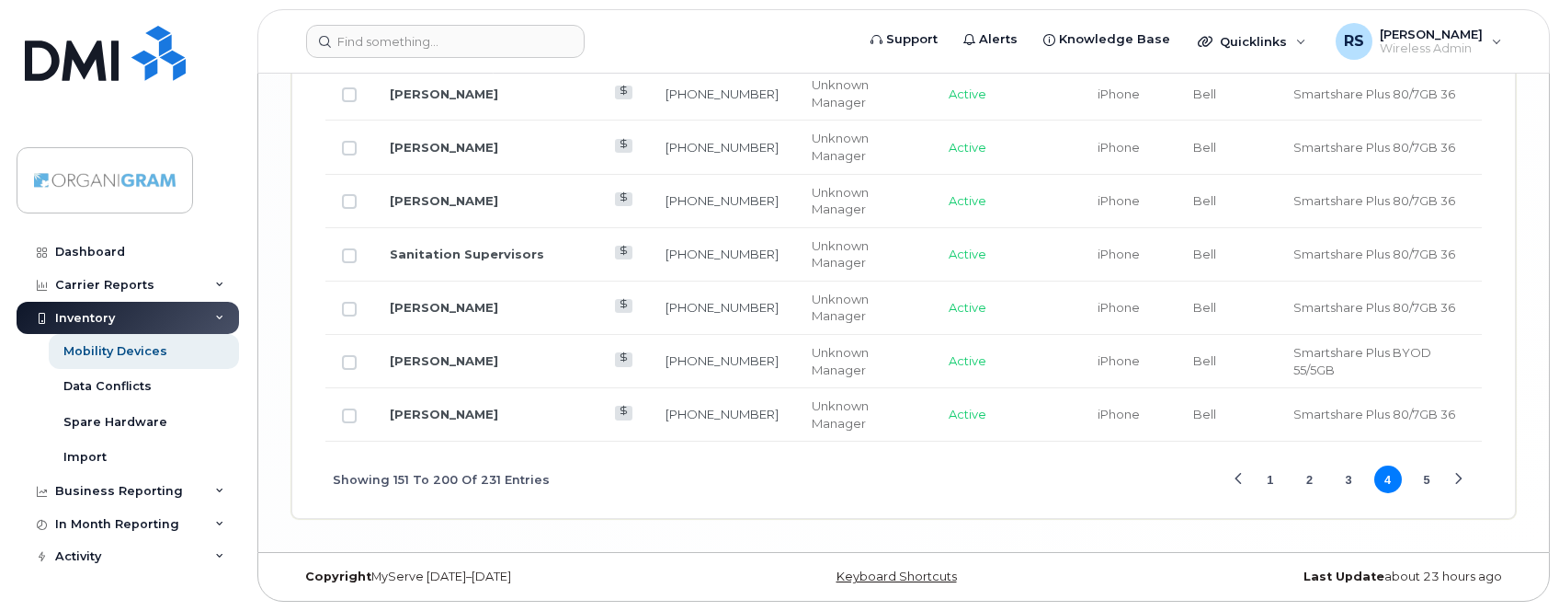
scroll to position [2503, 0]
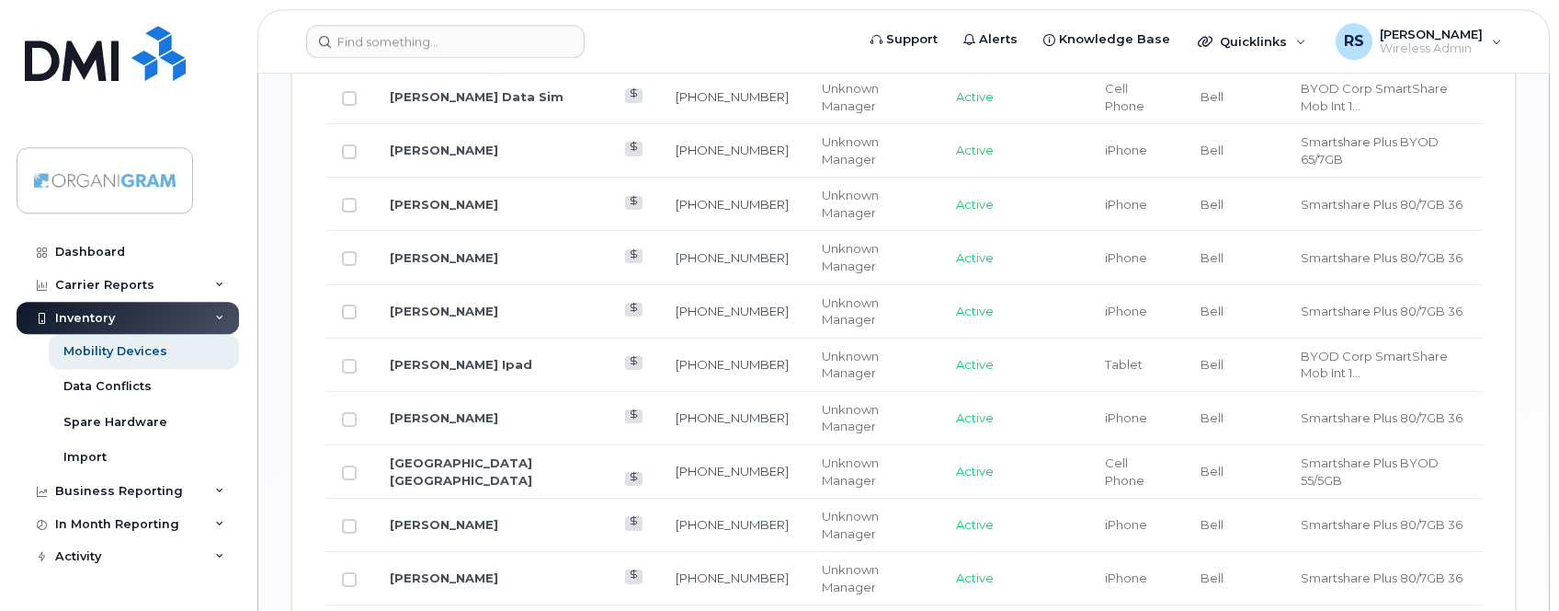
scroll to position [1436, 0]
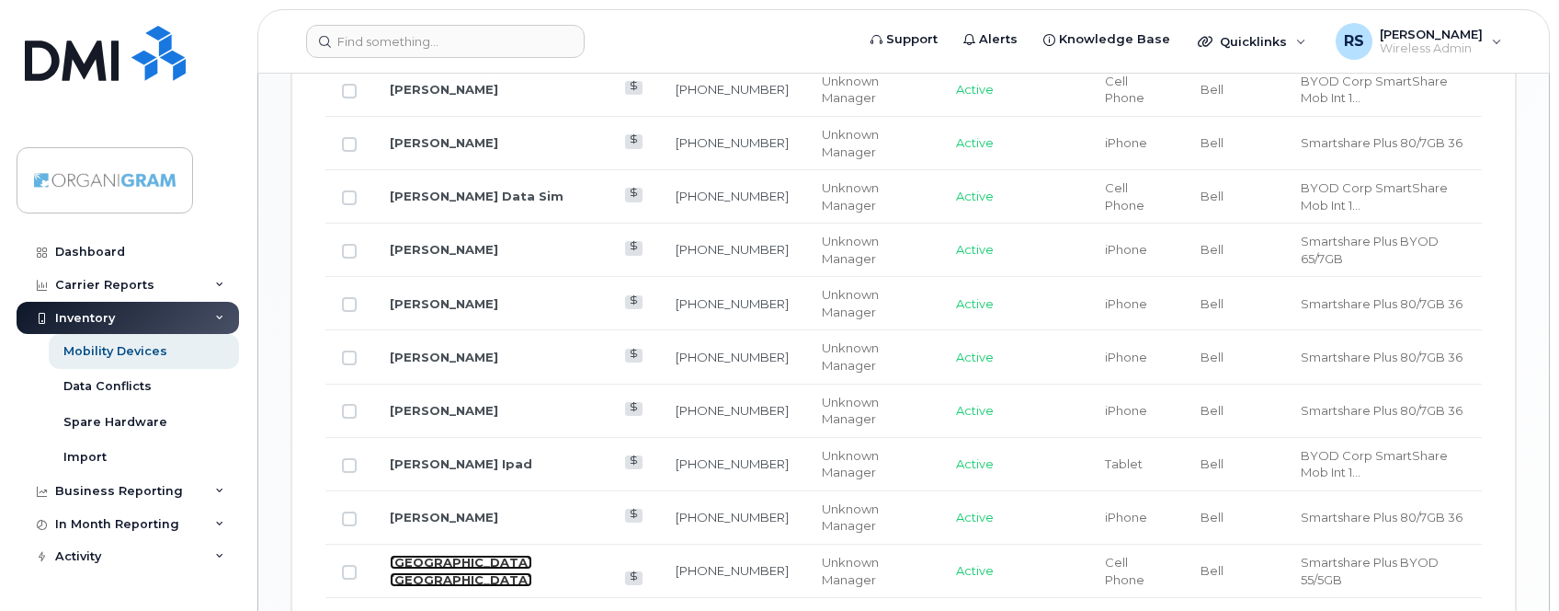
click at [450, 554] on link "[GEOGRAPHIC_DATA] [GEOGRAPHIC_DATA]" at bounding box center [461, 570] width 143 height 32
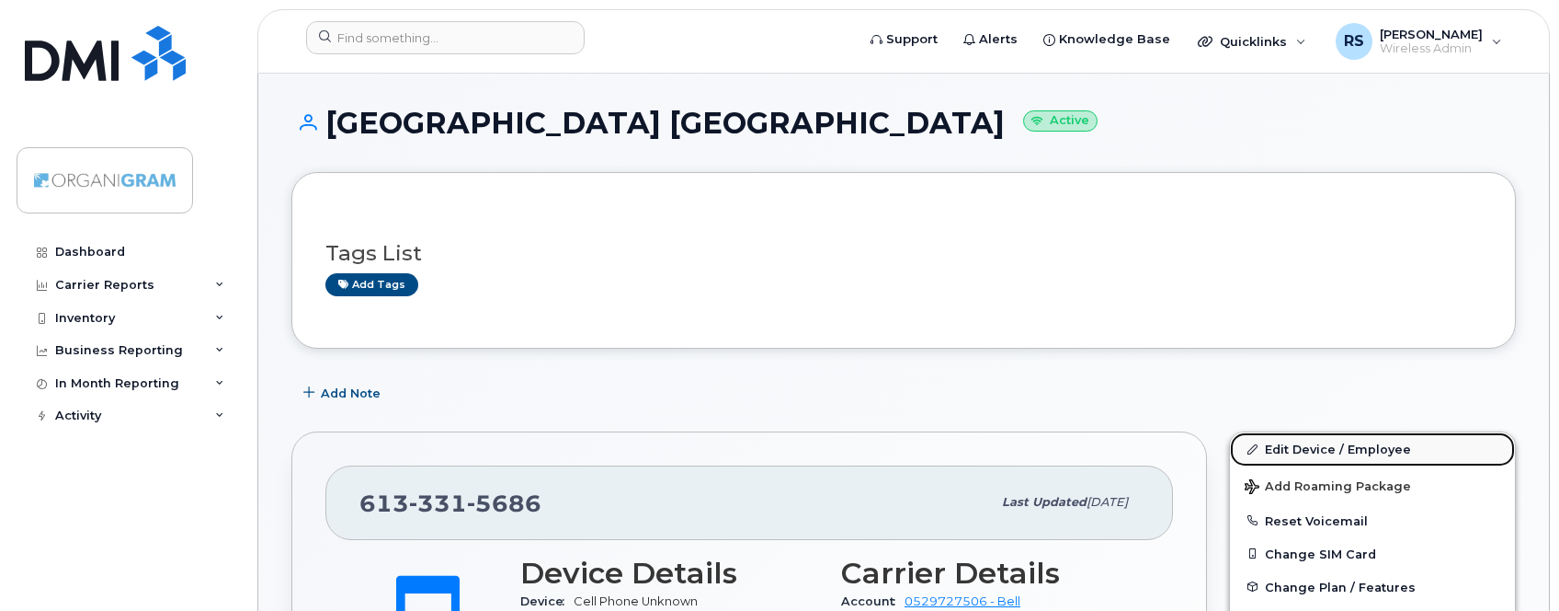
click at [1294, 448] on link "Edit Device / Employee" at bounding box center [1372, 448] width 285 height 33
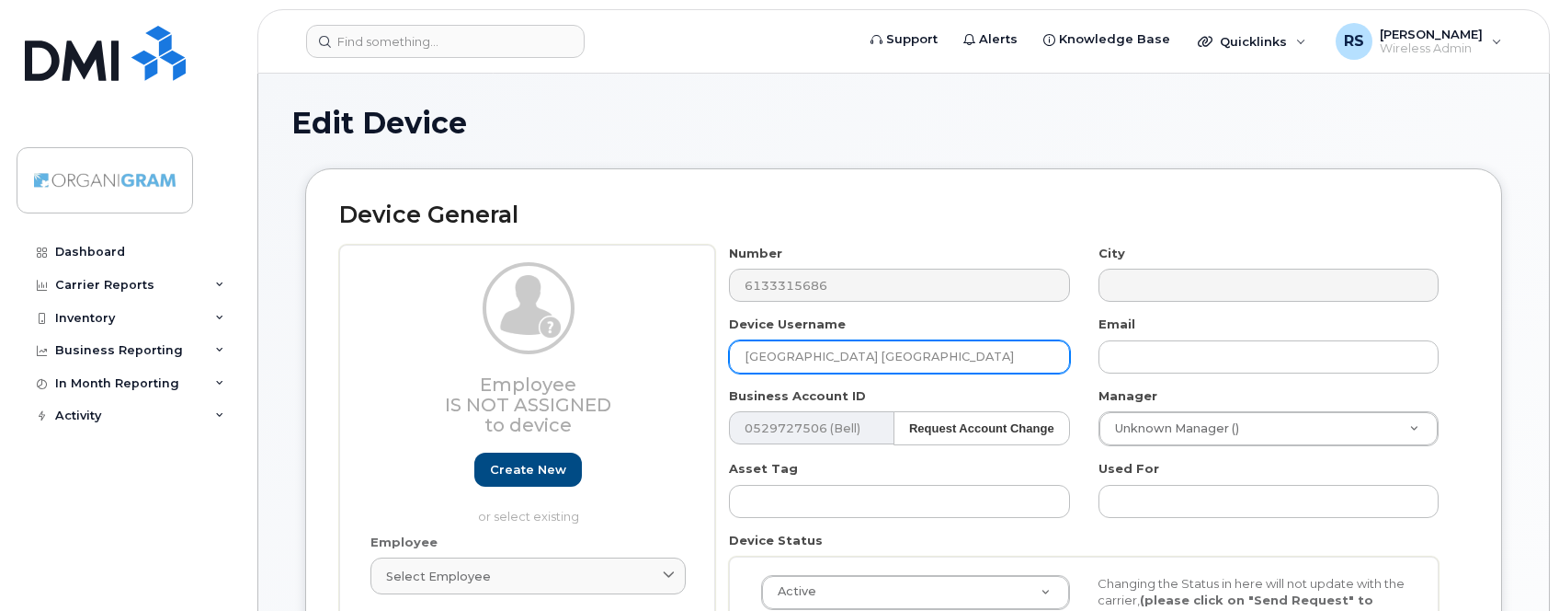
drag, startPoint x: 919, startPoint y: 359, endPoint x: 615, endPoint y: 348, distance: 303.6
click at [729, 348] on input "[GEOGRAPHIC_DATA] [GEOGRAPHIC_DATA]" at bounding box center [899, 356] width 340 height 33
paste input "[PERSON_NAME]"
type input "[PERSON_NAME]"
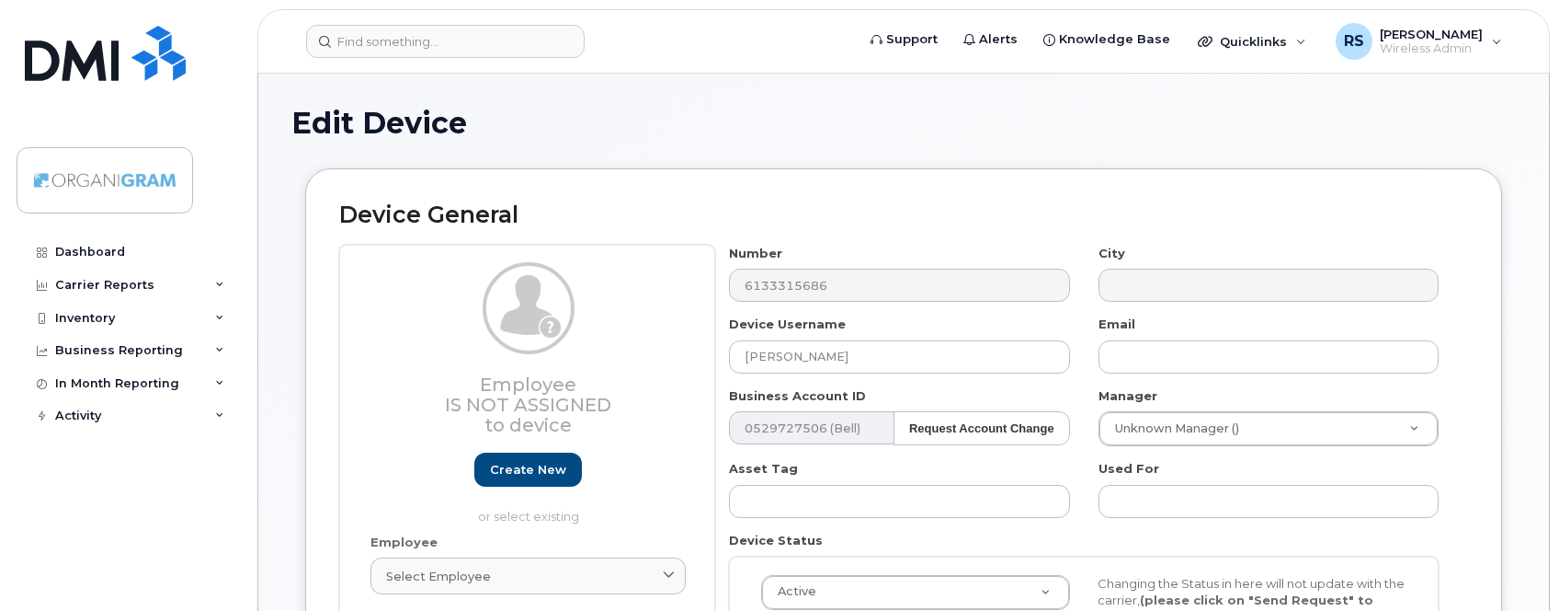
click at [939, 213] on h2 "Device General" at bounding box center [903, 215] width 1129 height 26
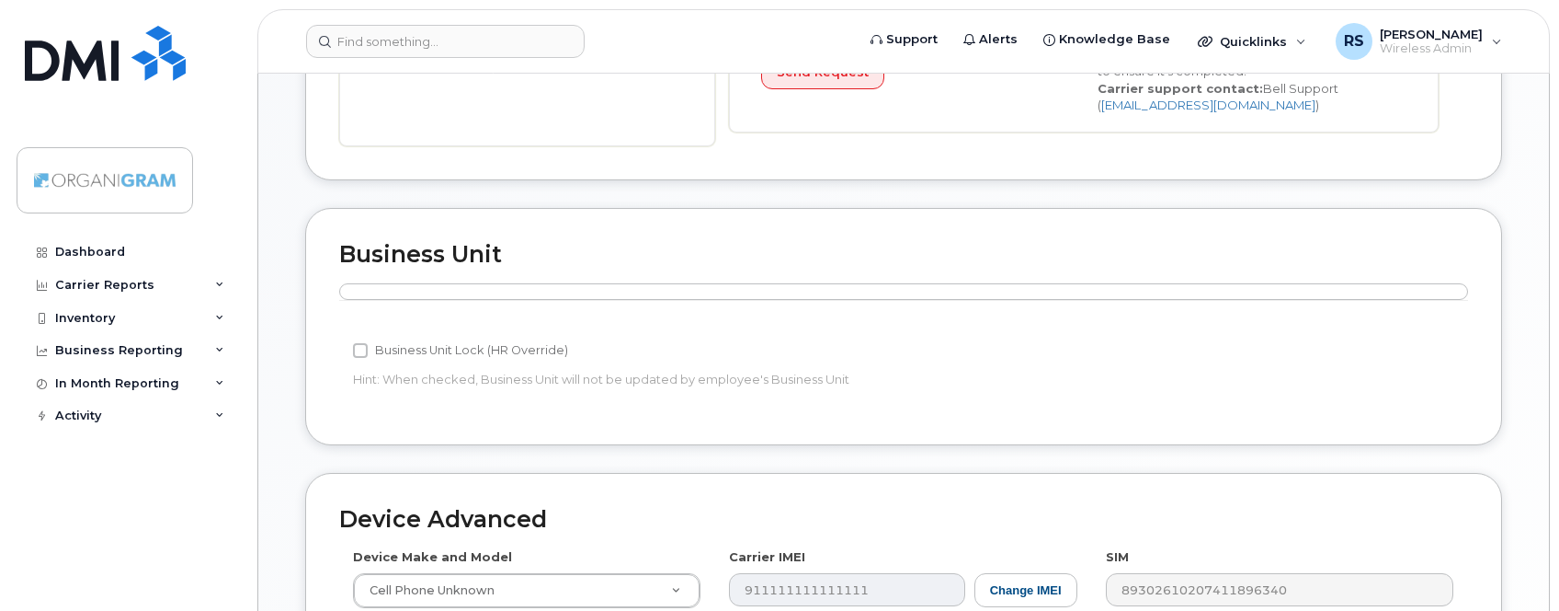
scroll to position [974, 0]
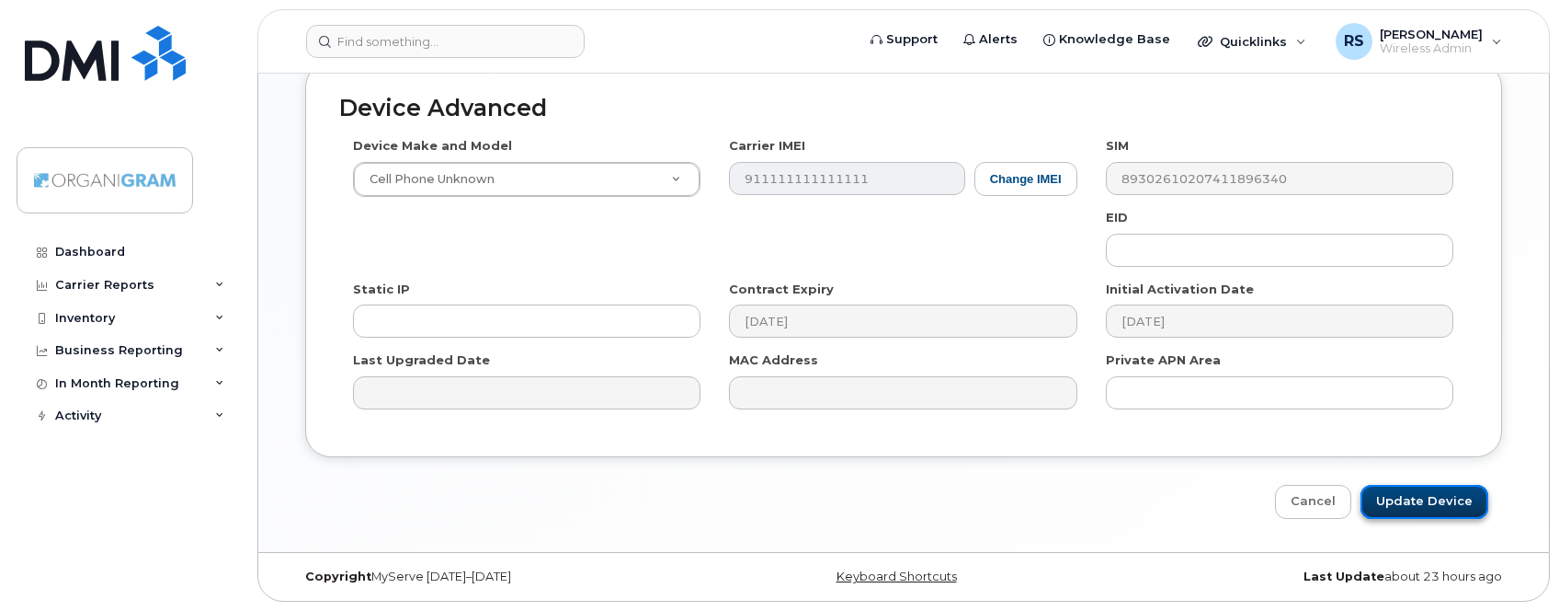
click at [1424, 495] on input "Update Device" at bounding box center [1425, 502] width 128 height 34
type input "Saving..."
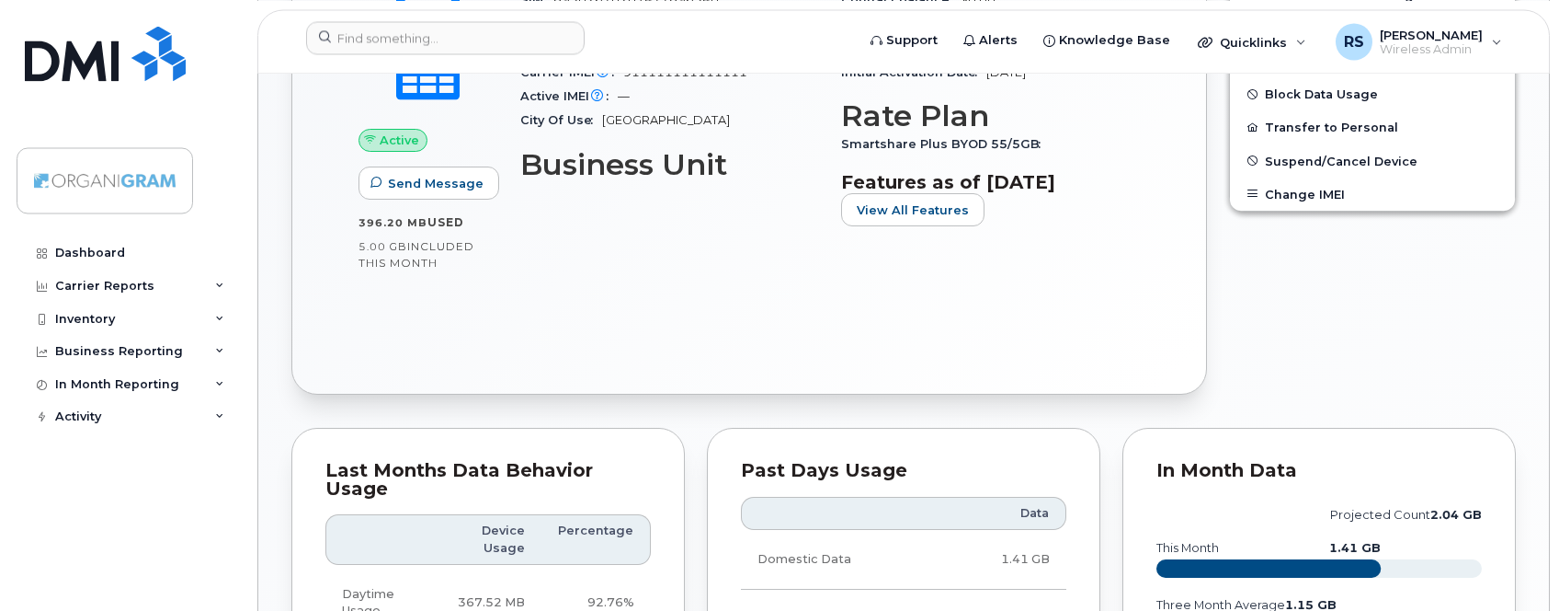
scroll to position [750, 0]
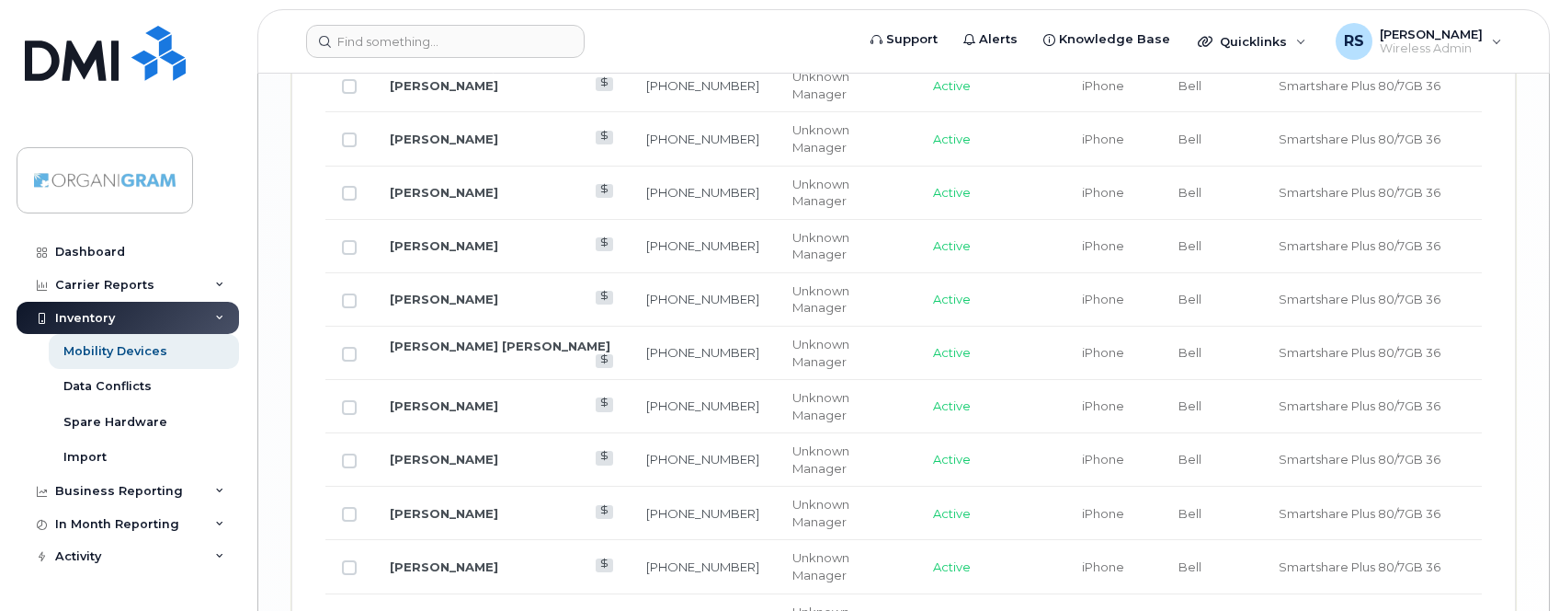
scroll to position [3356, 0]
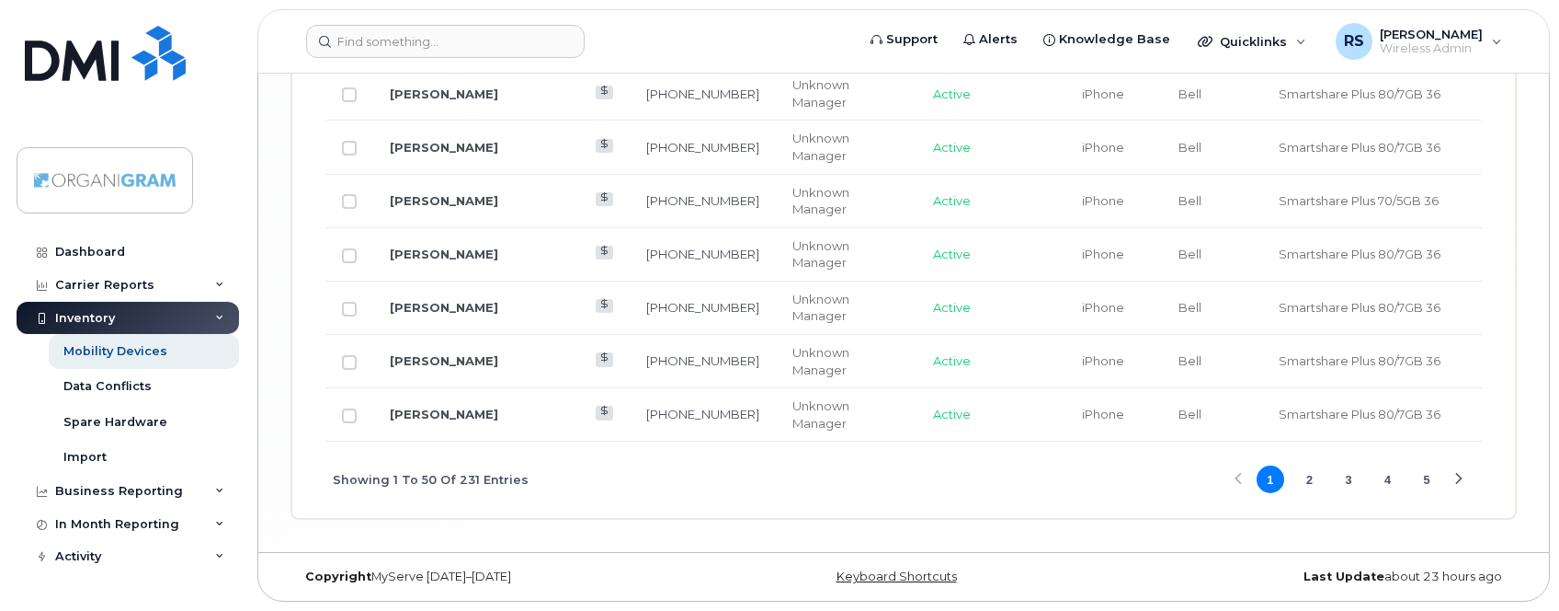
click at [1389, 482] on button "4" at bounding box center [1389, 479] width 28 height 28
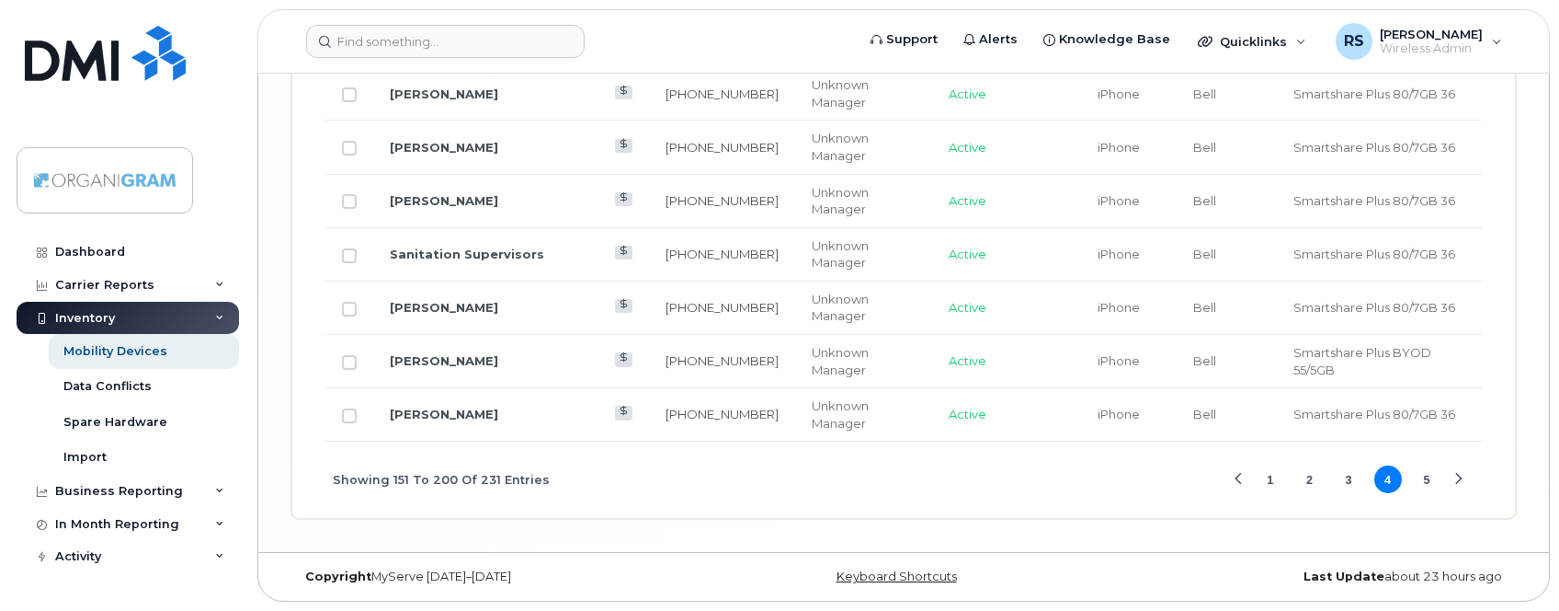
scroll to position [2503, 0]
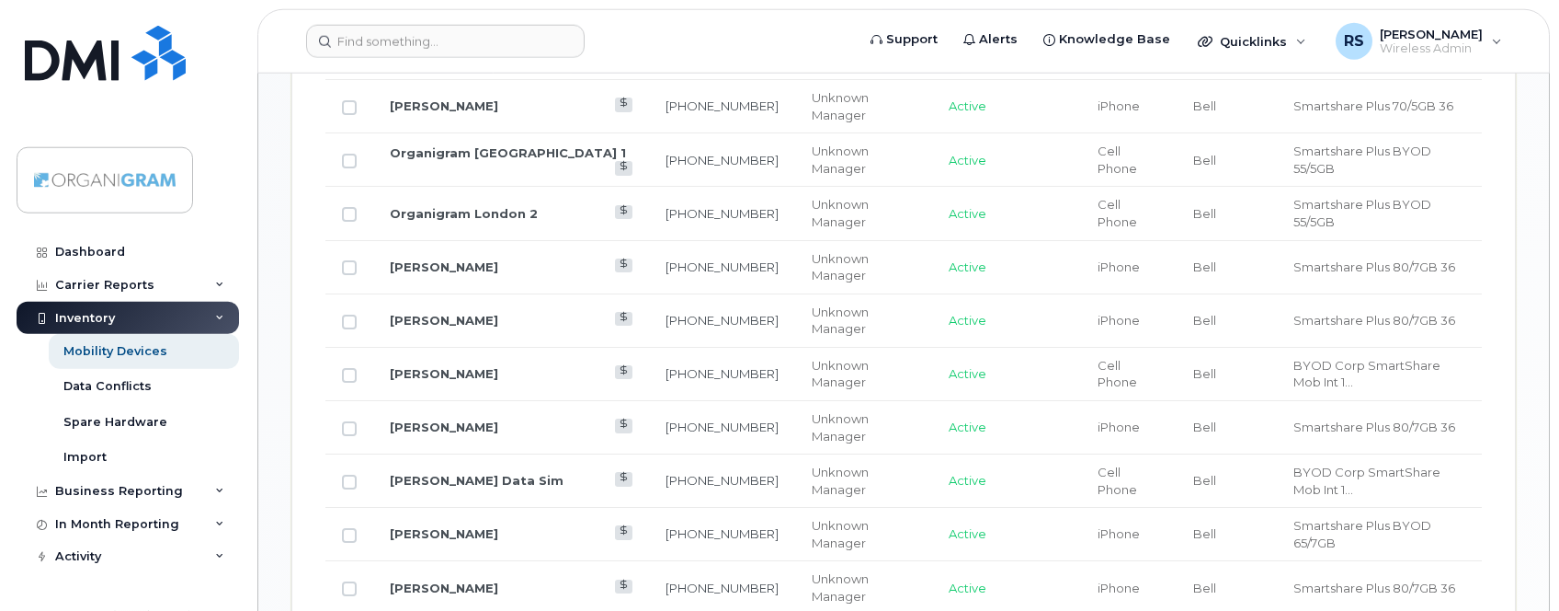
scroll to position [1249, 0]
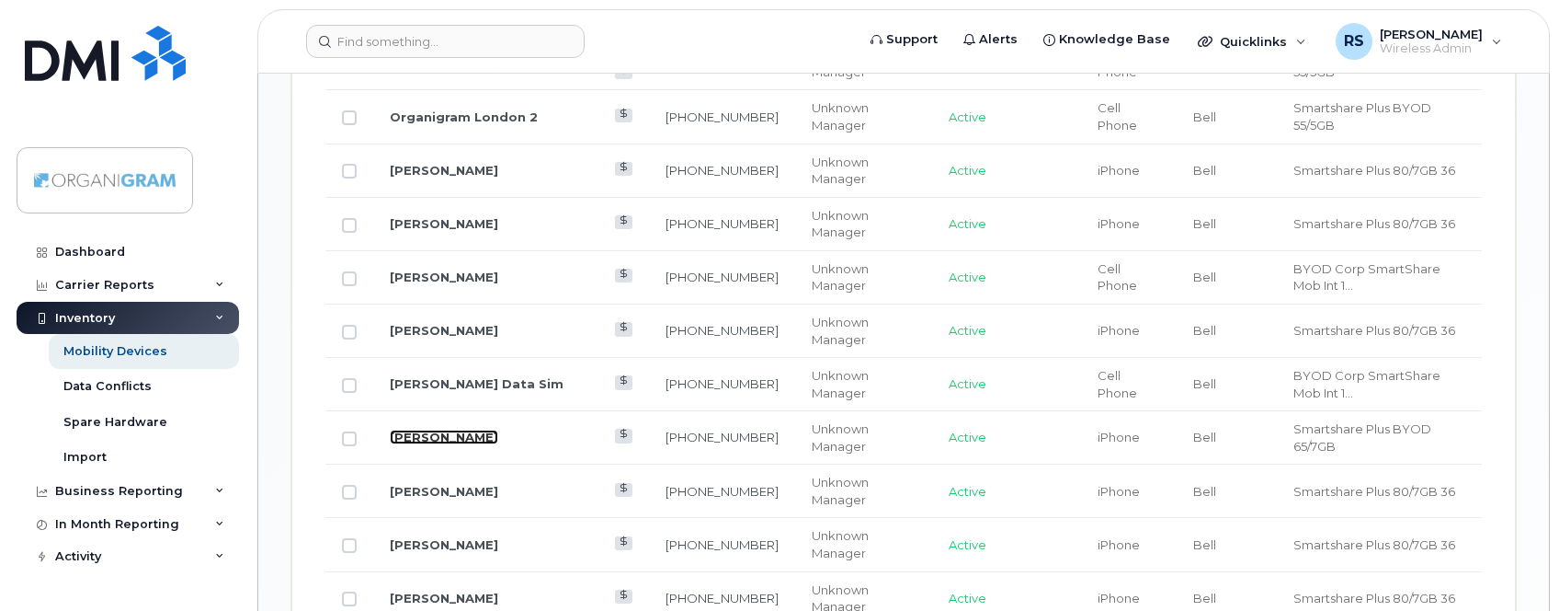
click at [414, 429] on link "[PERSON_NAME]" at bounding box center [444, 436] width 108 height 15
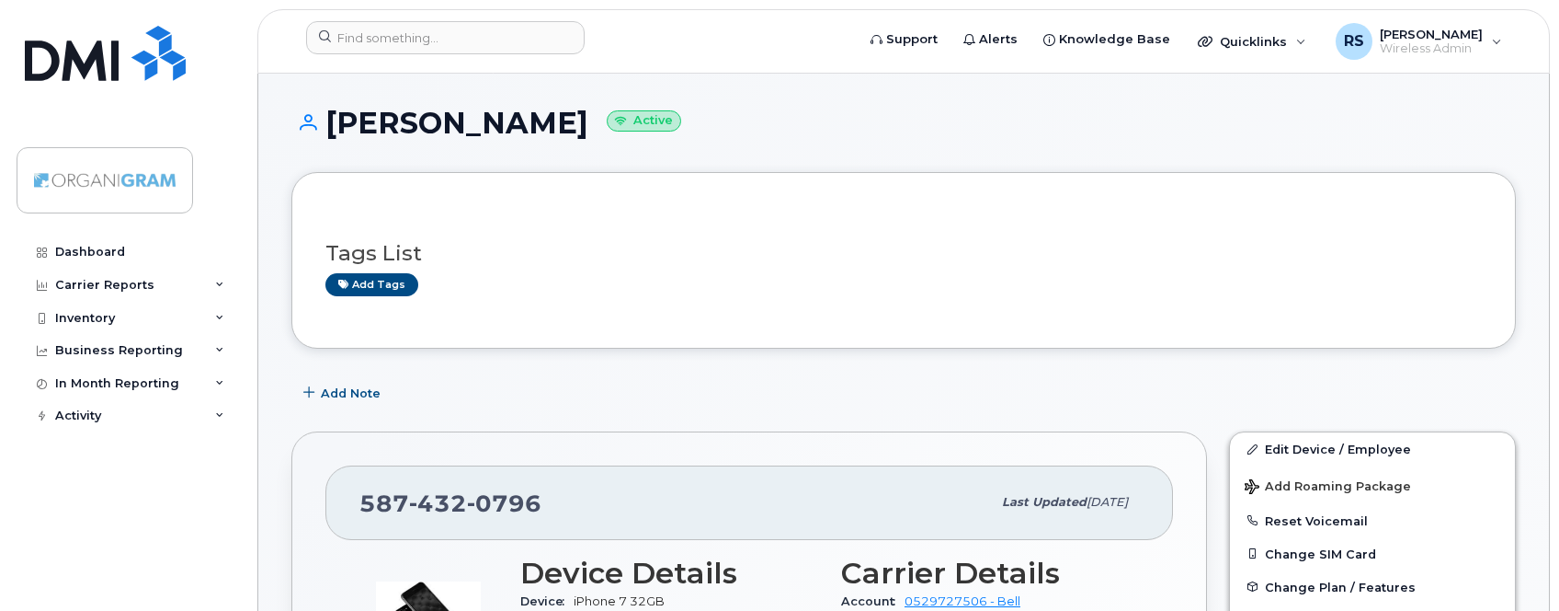
click at [625, 291] on div "Add tags" at bounding box center [896, 284] width 1142 height 23
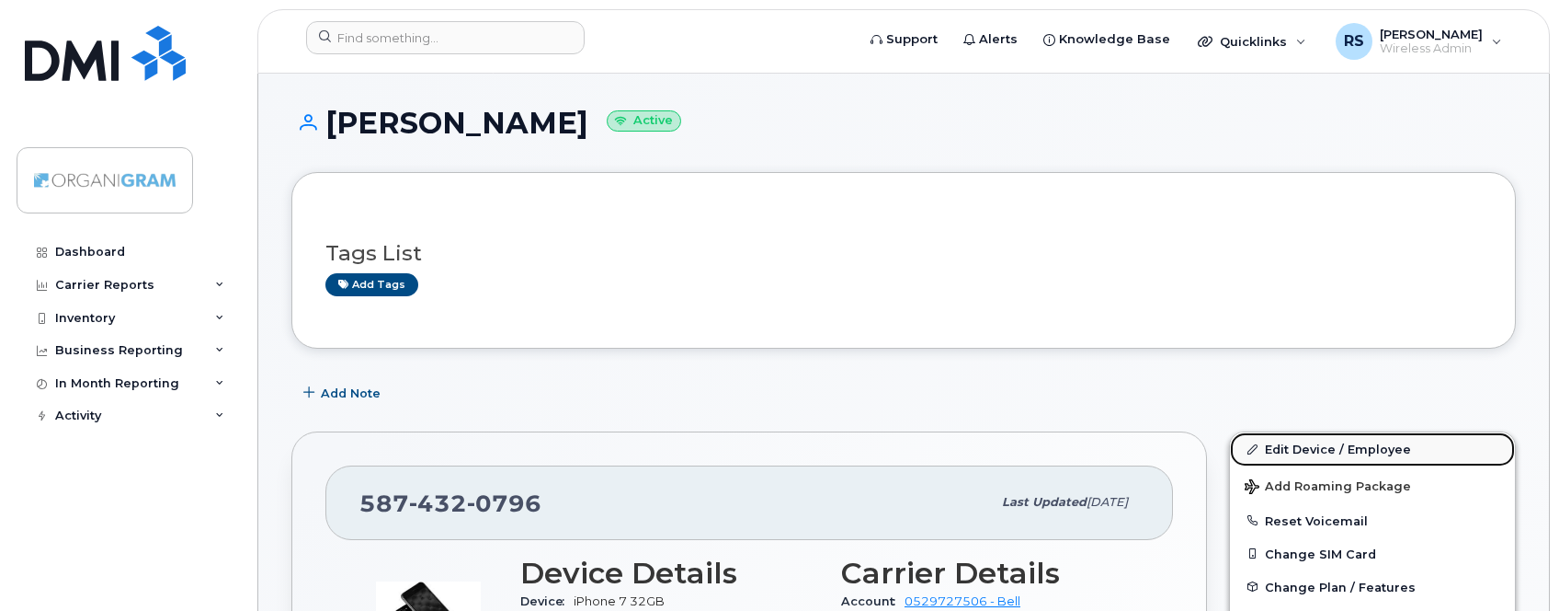
click at [1331, 445] on link "Edit Device / Employee" at bounding box center [1372, 448] width 285 height 33
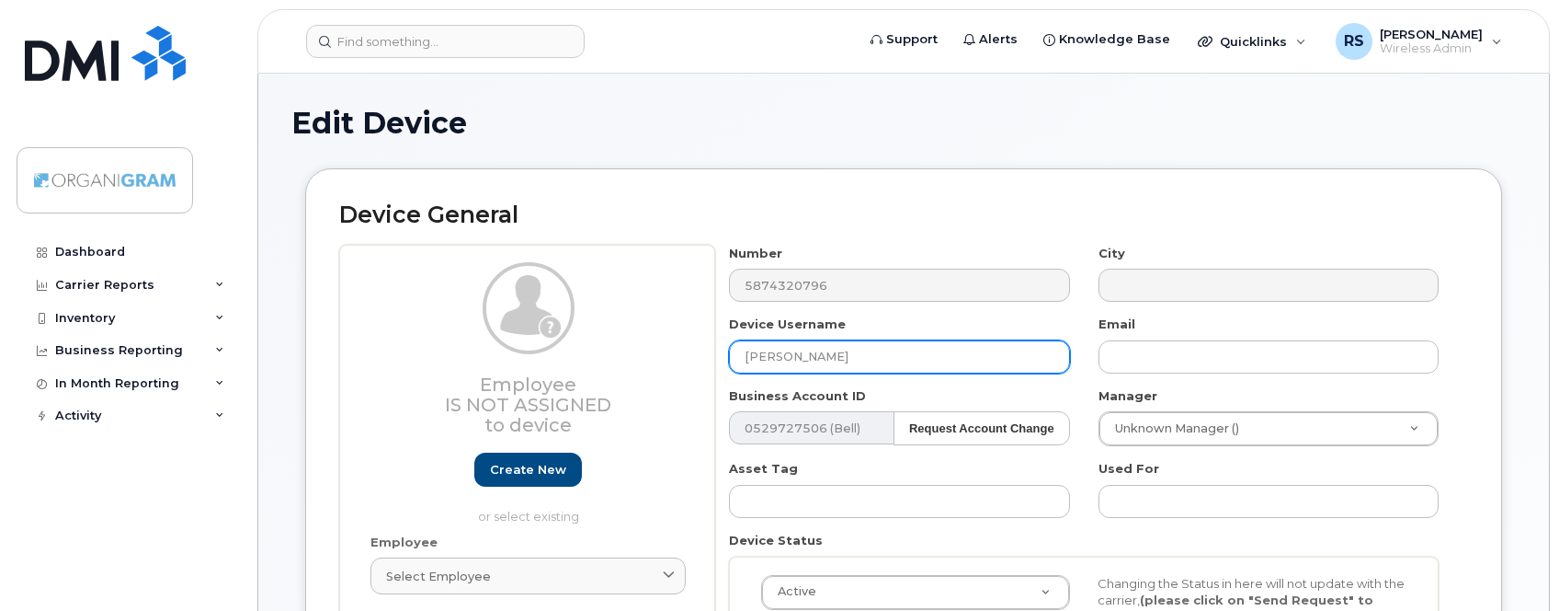
drag, startPoint x: 870, startPoint y: 352, endPoint x: 648, endPoint y: 352, distance: 221.6
click at [729, 352] on input "[PERSON_NAME]" at bounding box center [899, 356] width 340 height 33
paste input "Trcay Tr"
type input "[PERSON_NAME]"
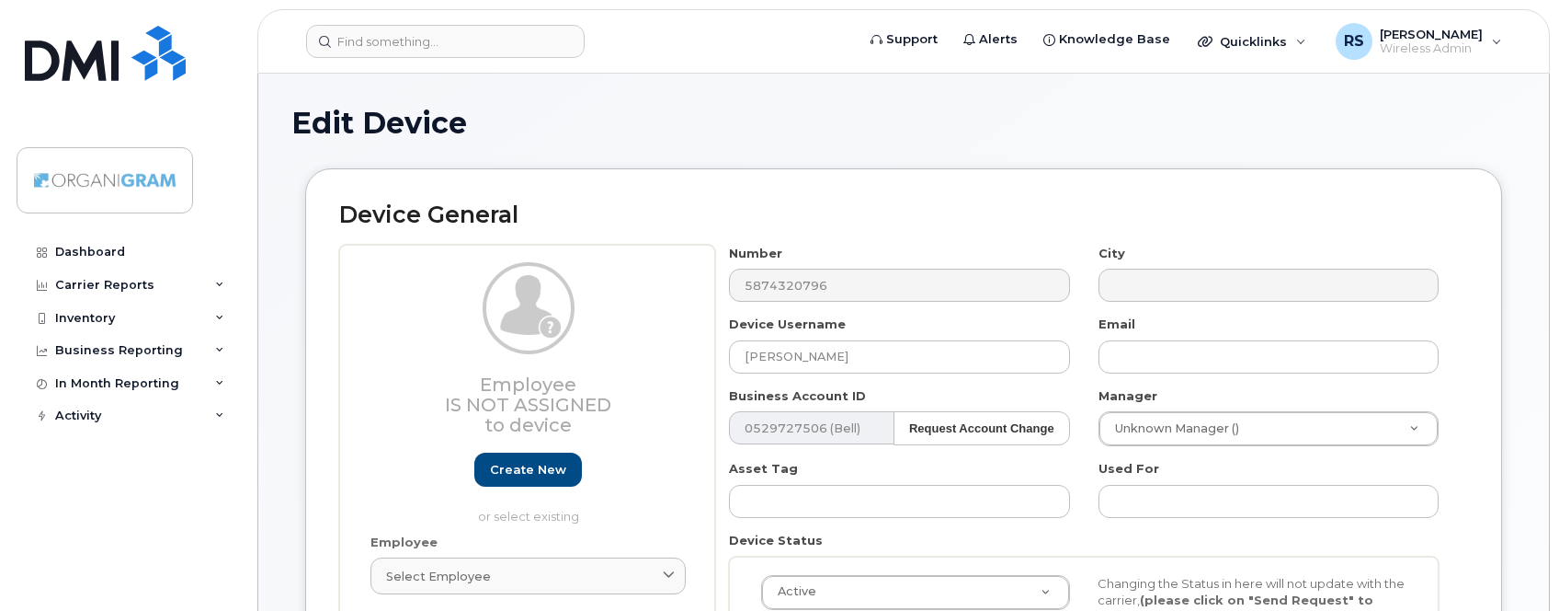
click at [839, 192] on div "Device General Employee Is not assigned to device Create new or select existing…" at bounding box center [903, 455] width 1197 height 575
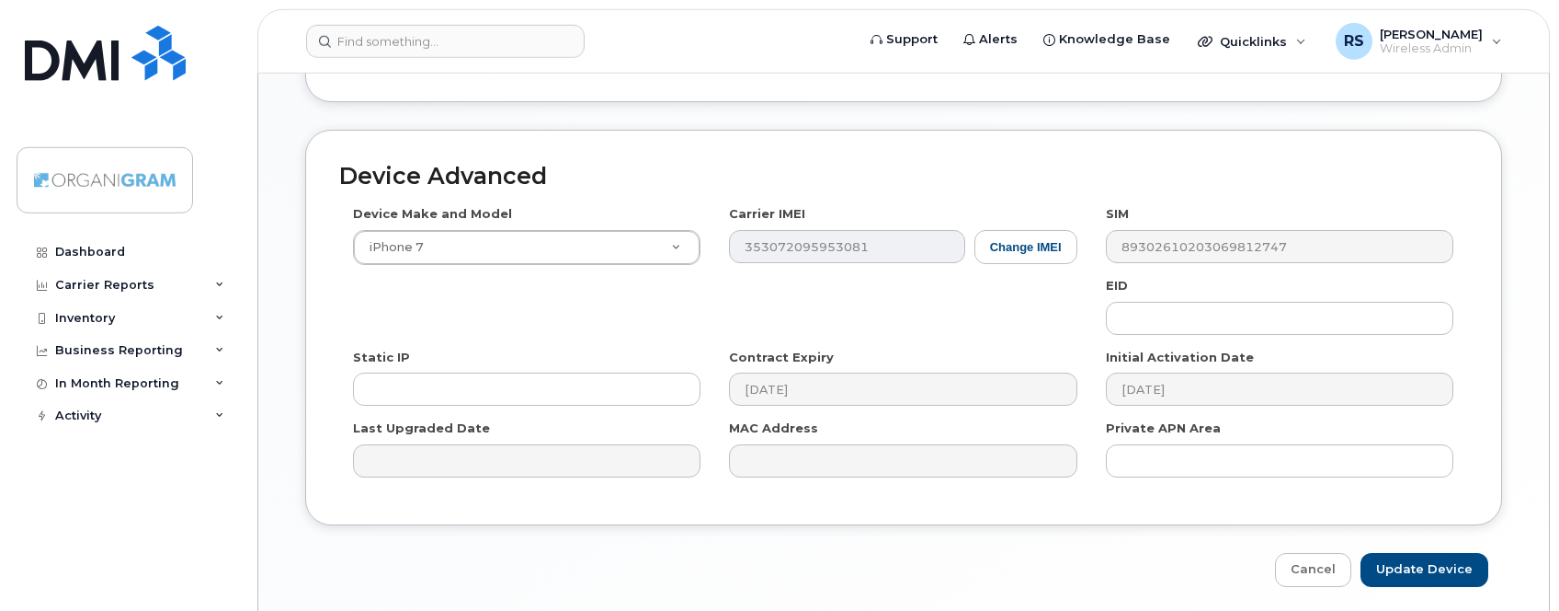
scroll to position [974, 0]
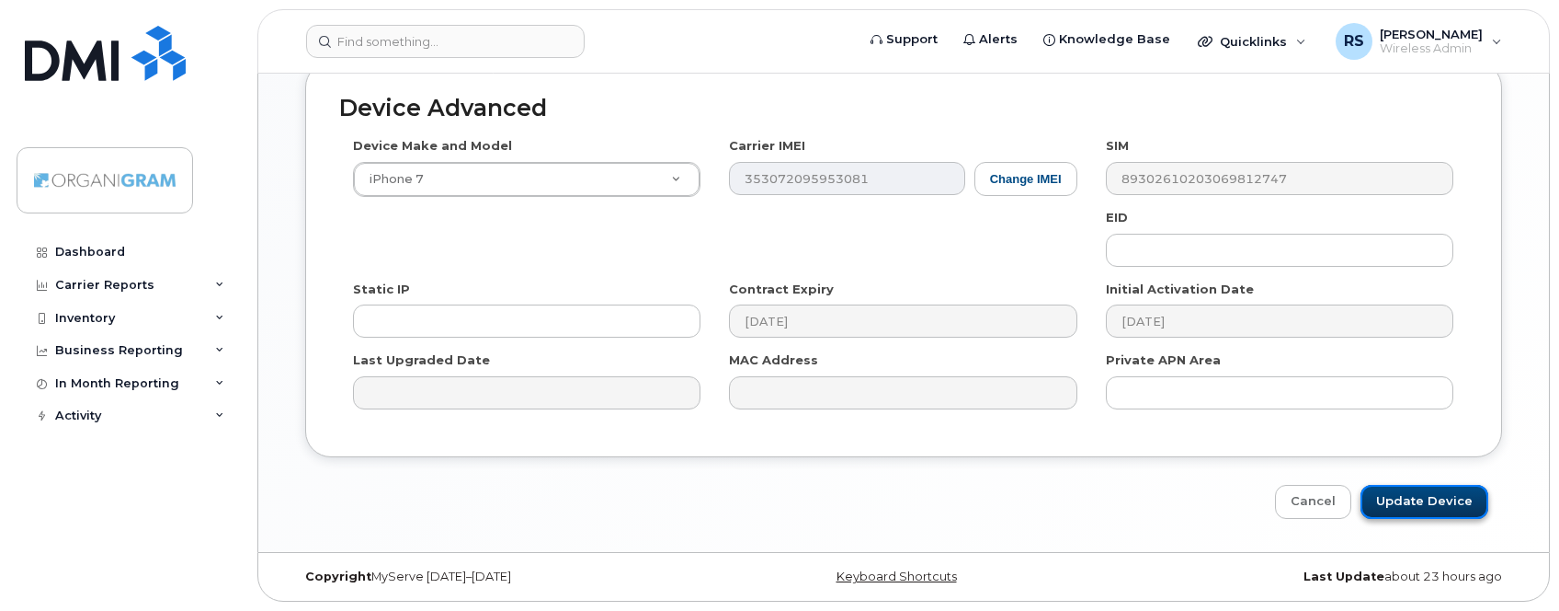
click at [1408, 499] on input "Update Device" at bounding box center [1425, 502] width 128 height 34
type input "Saving..."
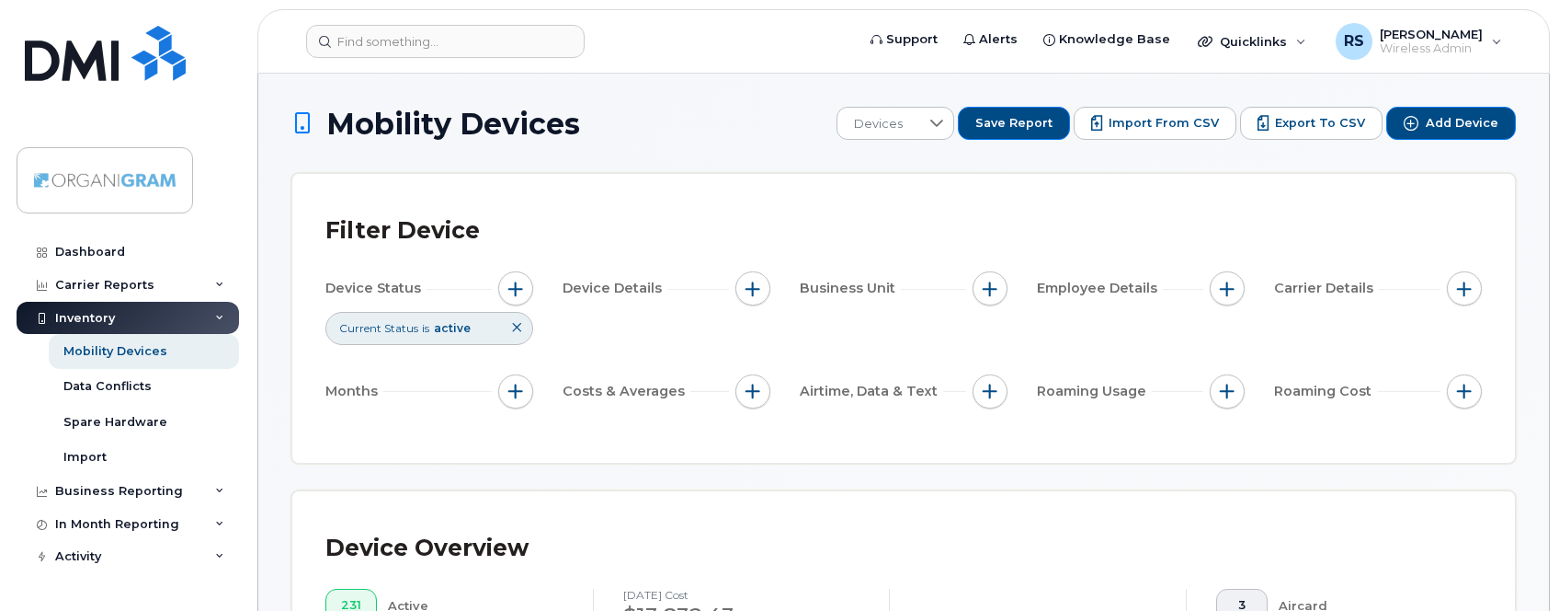
click at [393, 548] on div "Device Overview" at bounding box center [426, 548] width 203 height 48
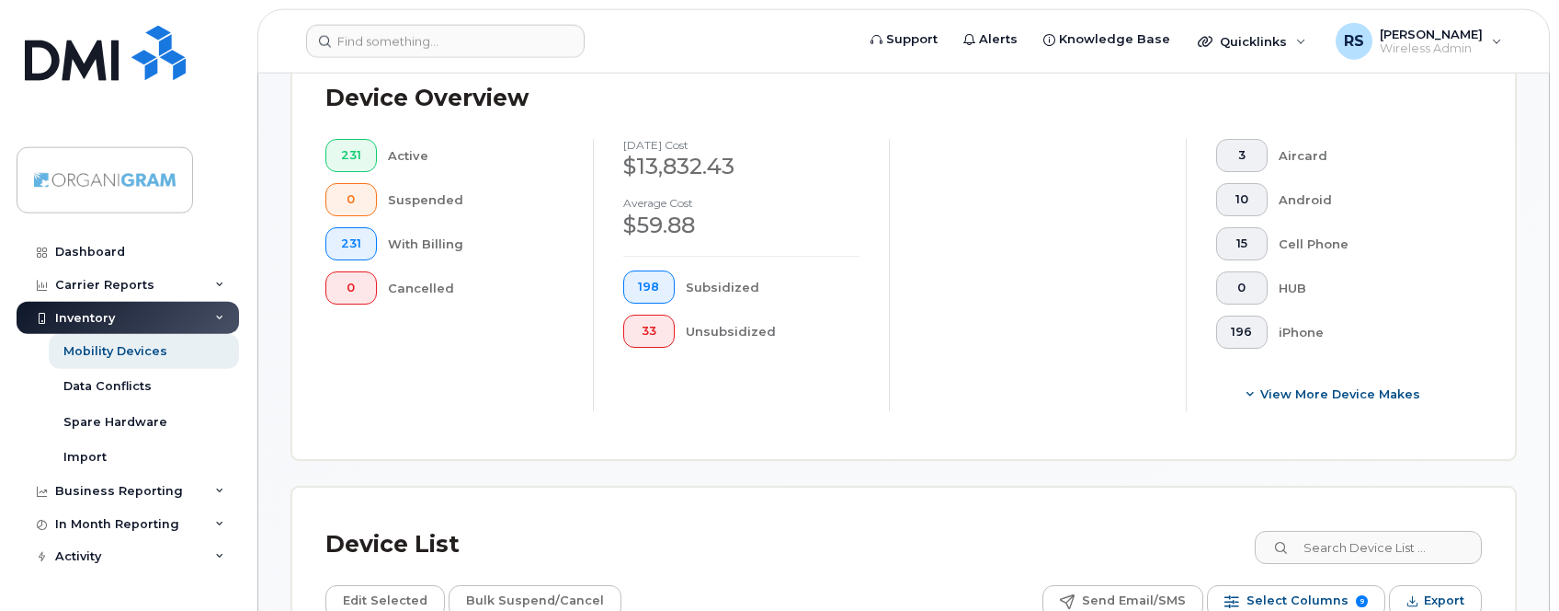
scroll to position [563, 0]
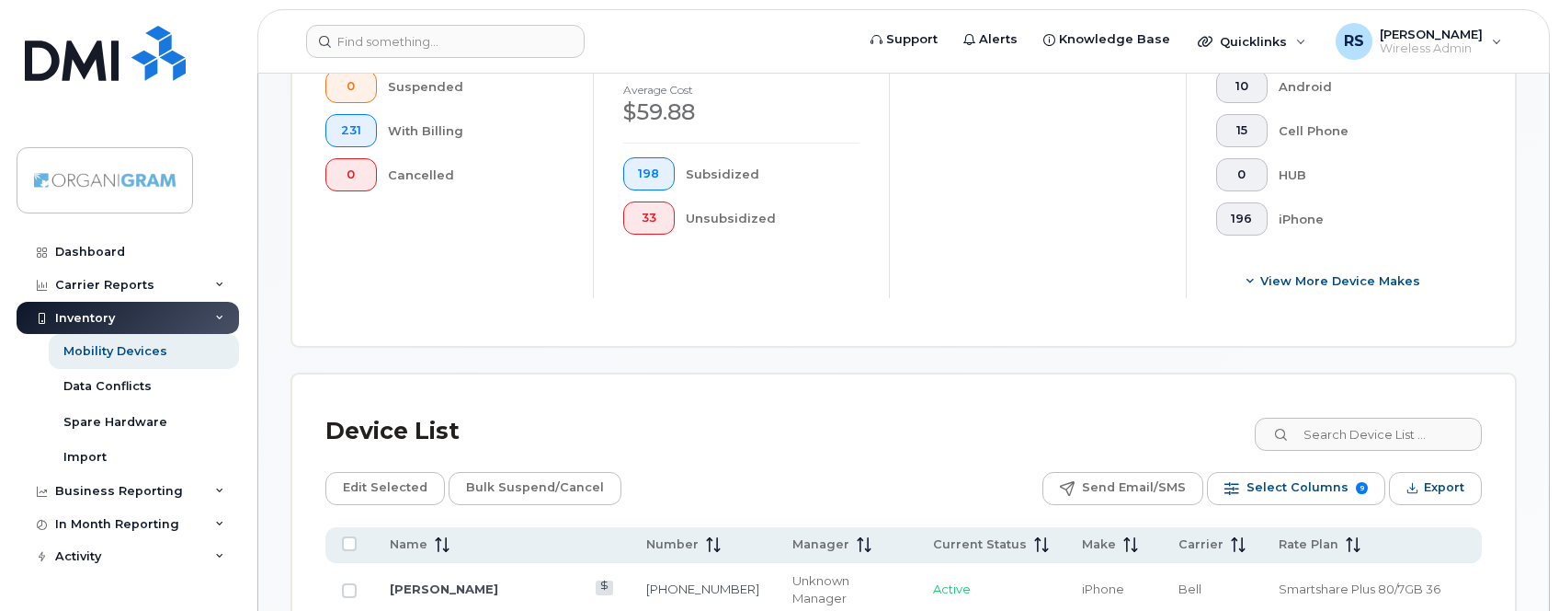
click at [531, 336] on div "Device Overview 231 Active 0 Suspended 231 With Billing 0 Cancelled July 2025 c…" at bounding box center [903, 136] width 1223 height 417
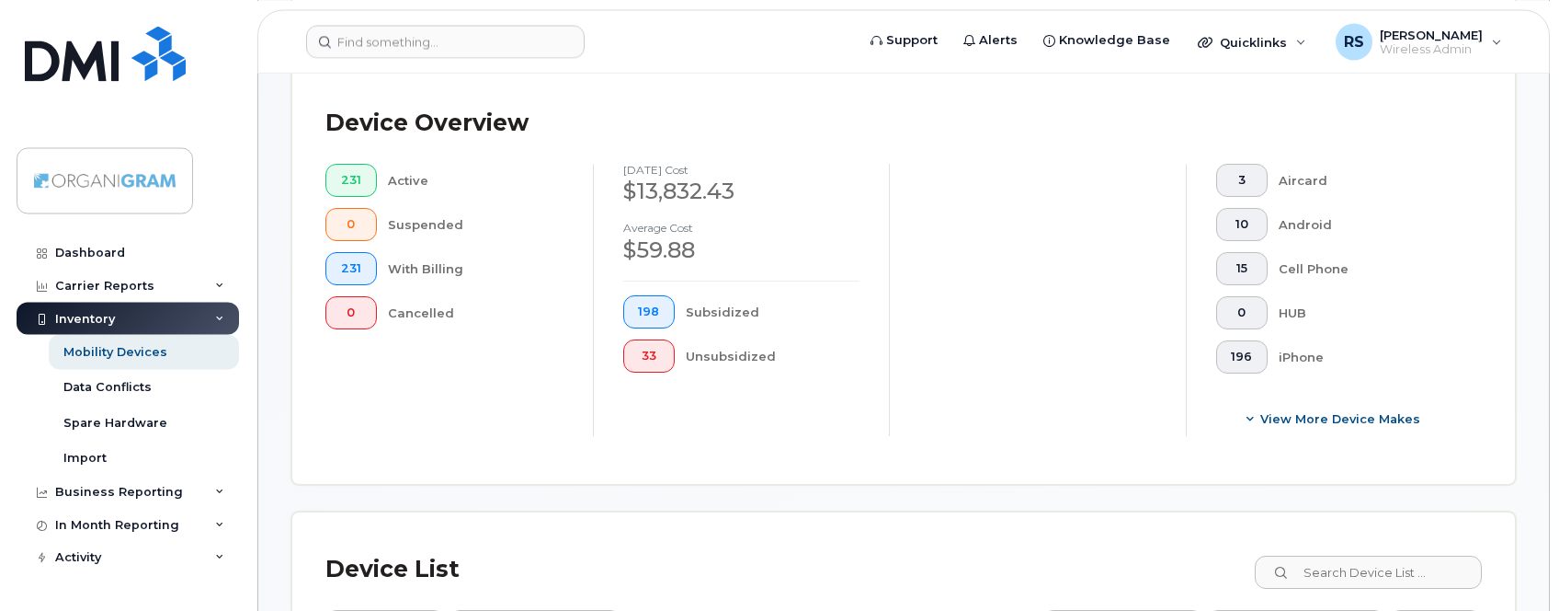
scroll to position [844, 0]
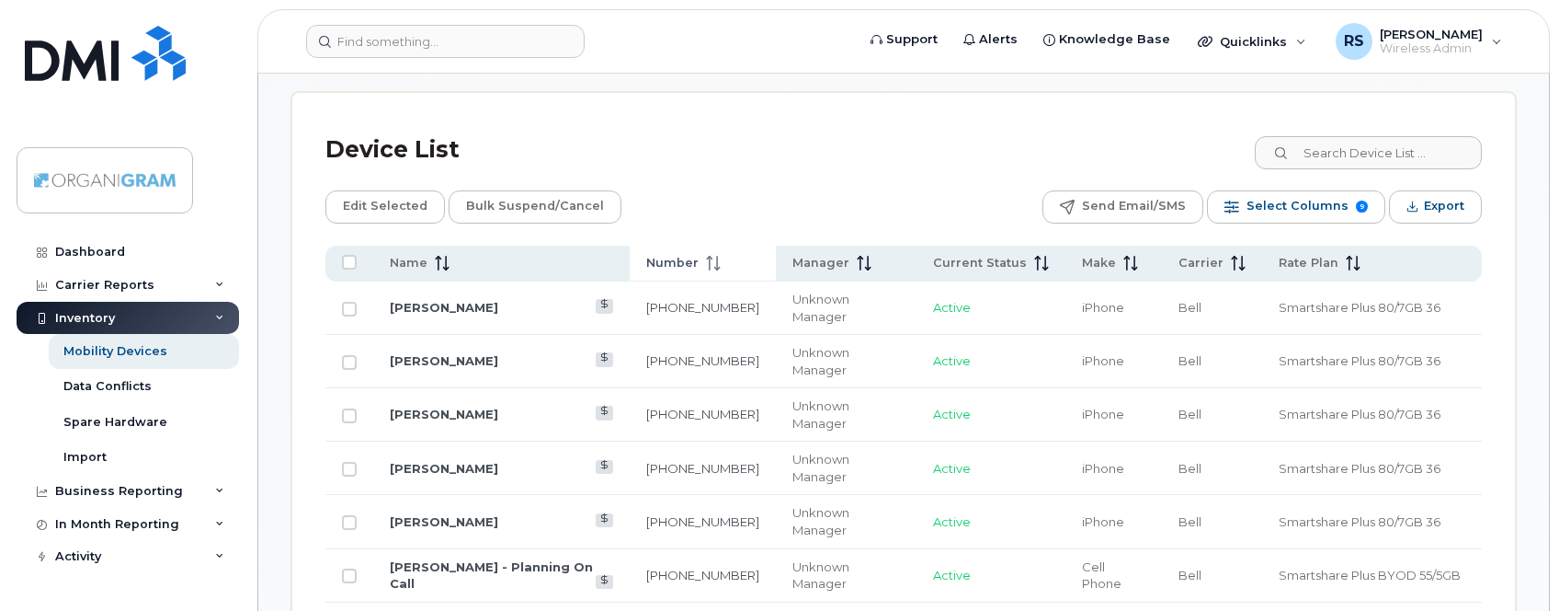
click at [699, 261] on span "Number" at bounding box center [672, 263] width 52 height 17
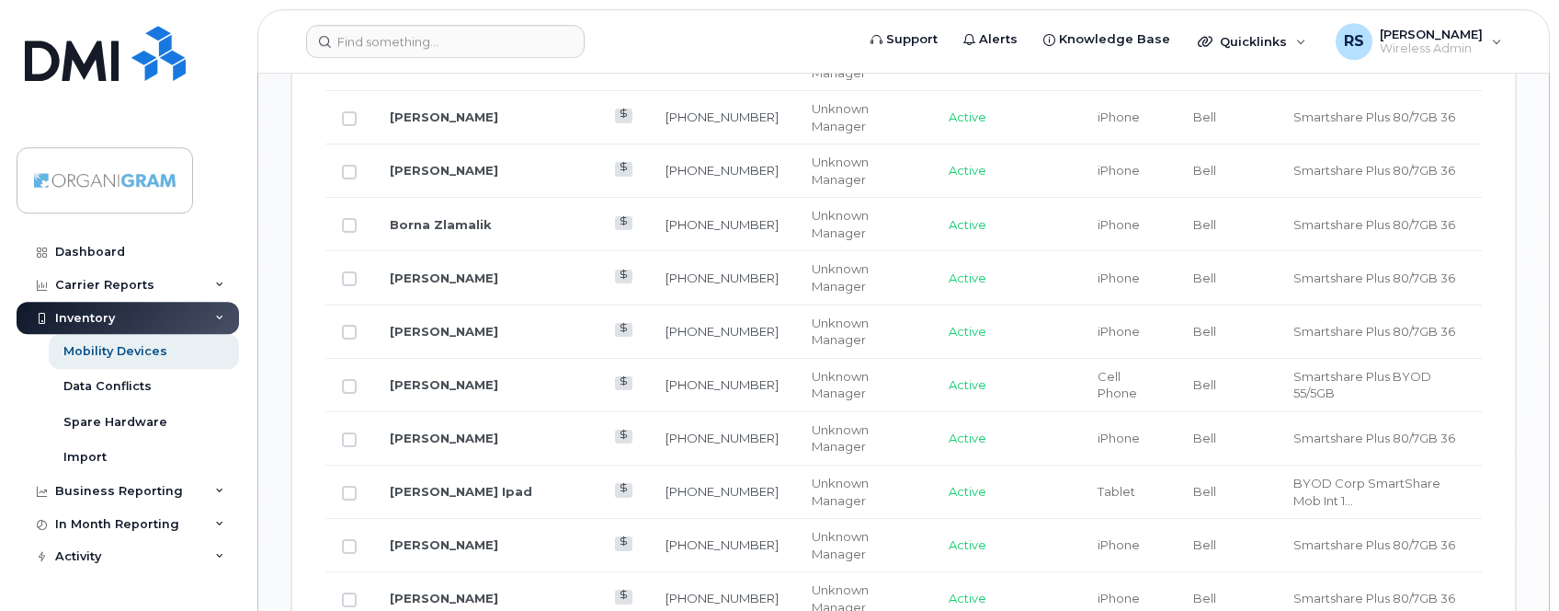
scroll to position [1782, 0]
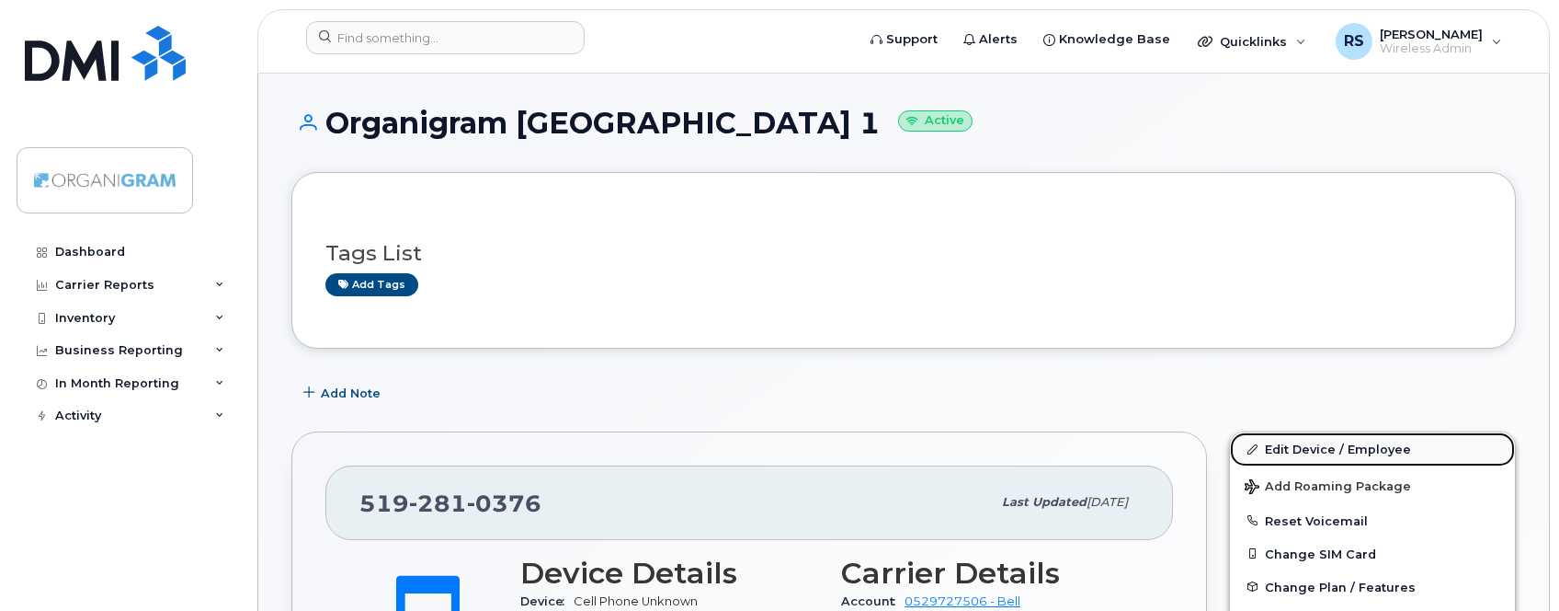
click at [1285, 446] on link "Edit Device / Employee" at bounding box center [1372, 448] width 285 height 33
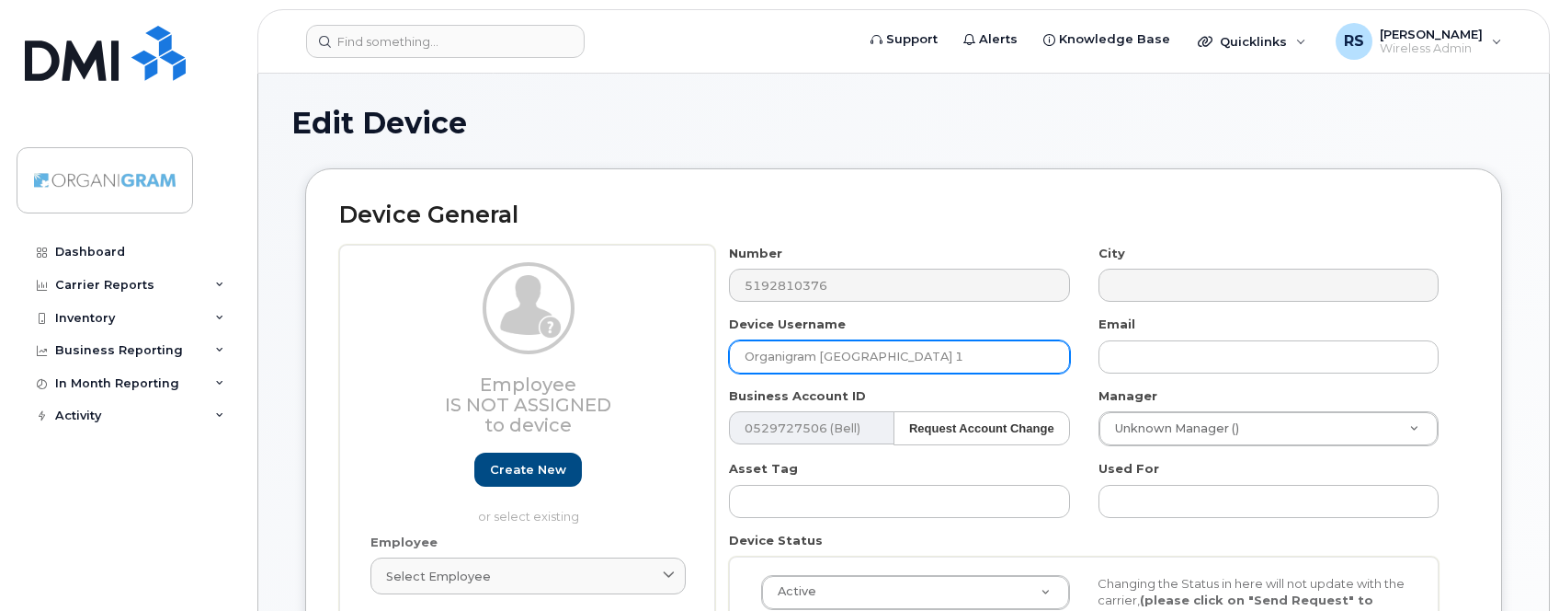
drag, startPoint x: 922, startPoint y: 355, endPoint x: 581, endPoint y: 350, distance: 341.2
click at [729, 350] on input "Organigram London 1" at bounding box center [899, 356] width 340 height 33
paste input "Brandon Newington"
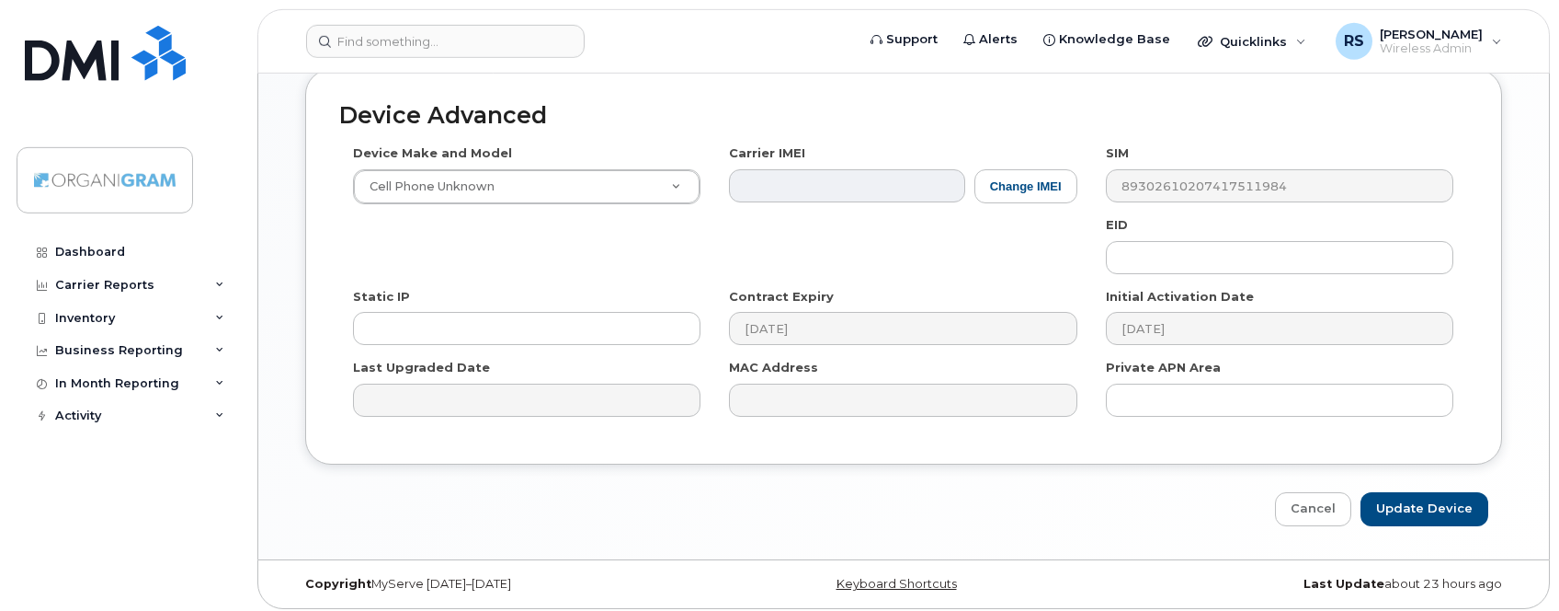
scroll to position [974, 0]
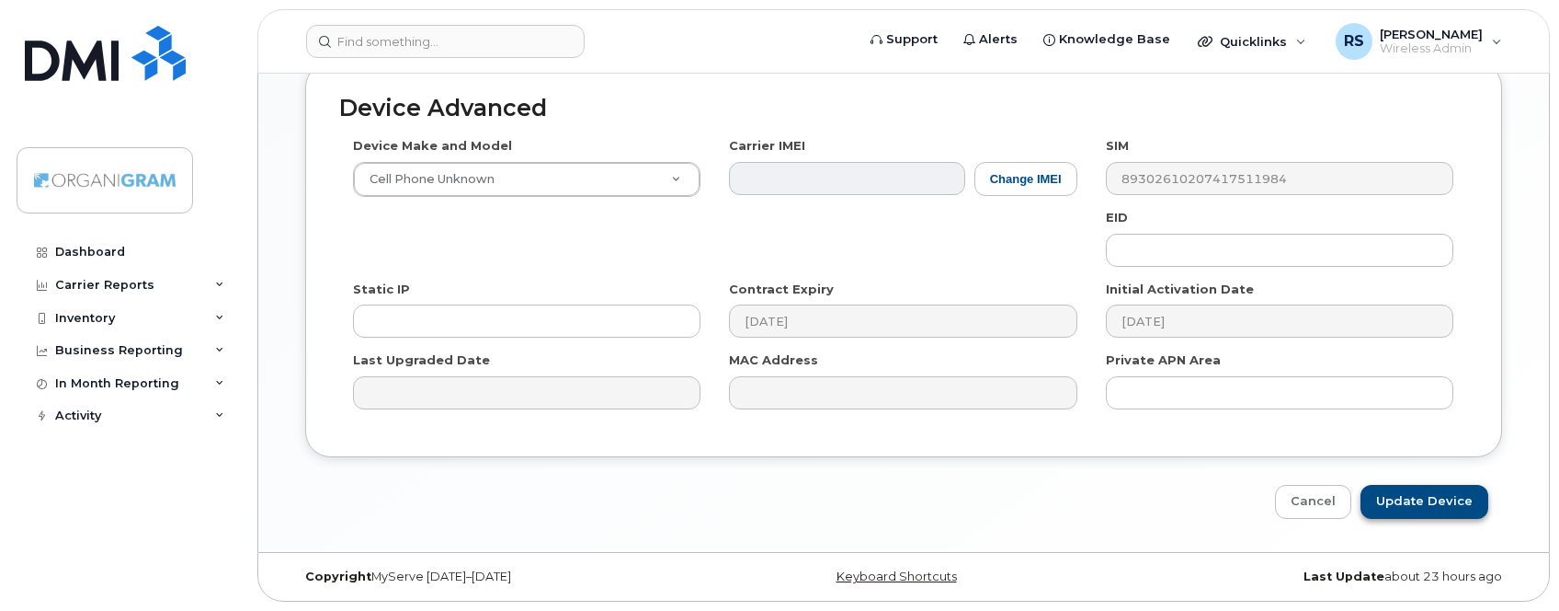
type input "[PERSON_NAME]"
click at [1452, 504] on input "Update Device" at bounding box center [1425, 502] width 128 height 34
type input "Saving..."
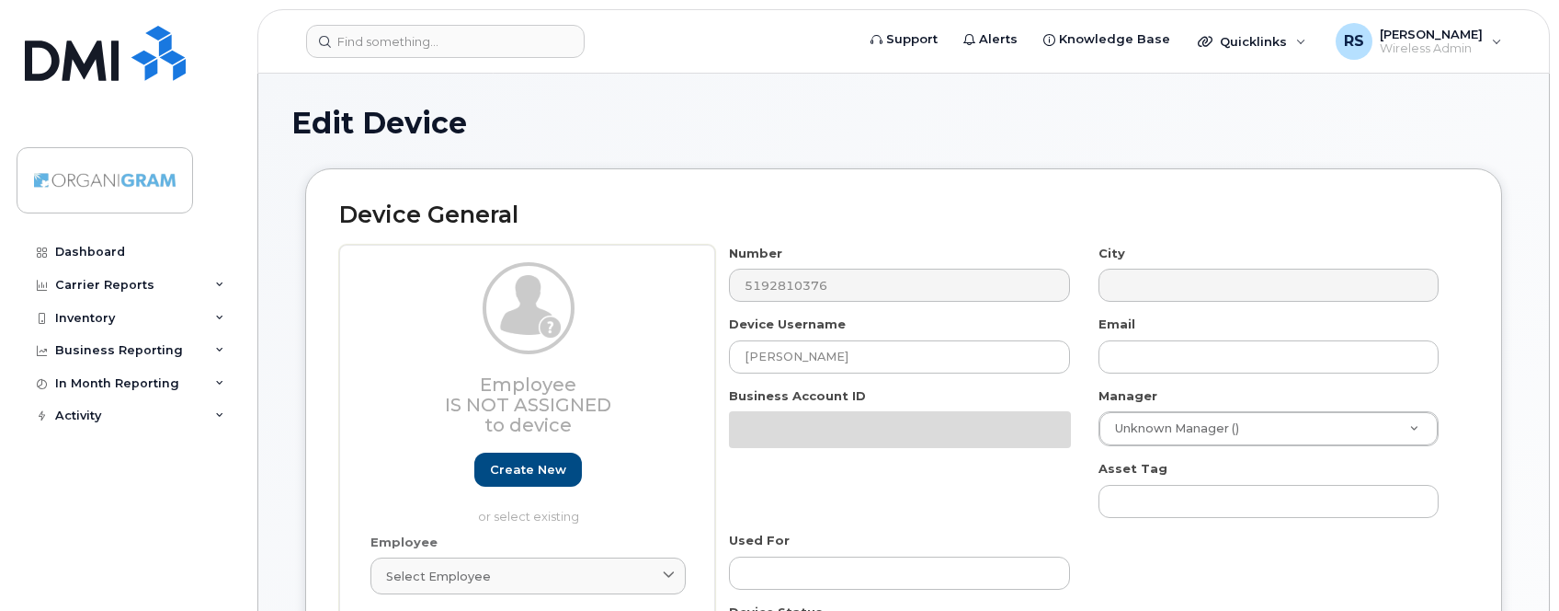
type input "London"
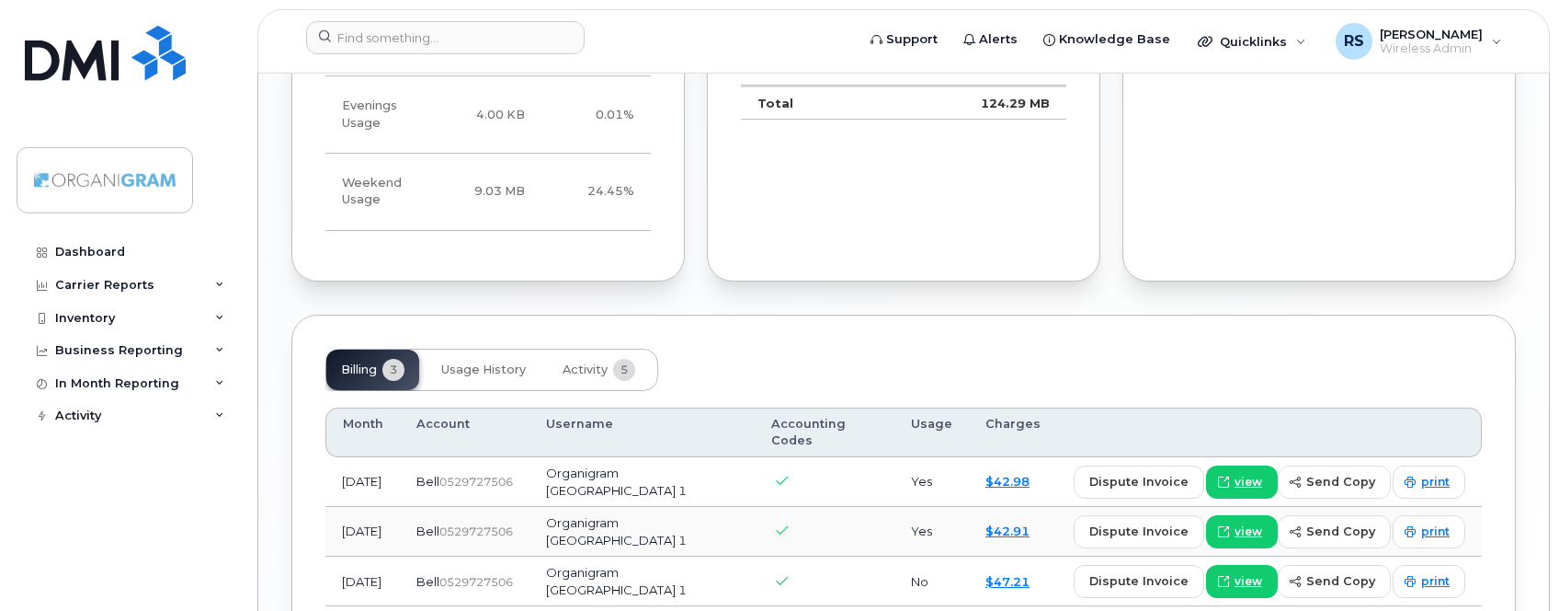
scroll to position [1119, 0]
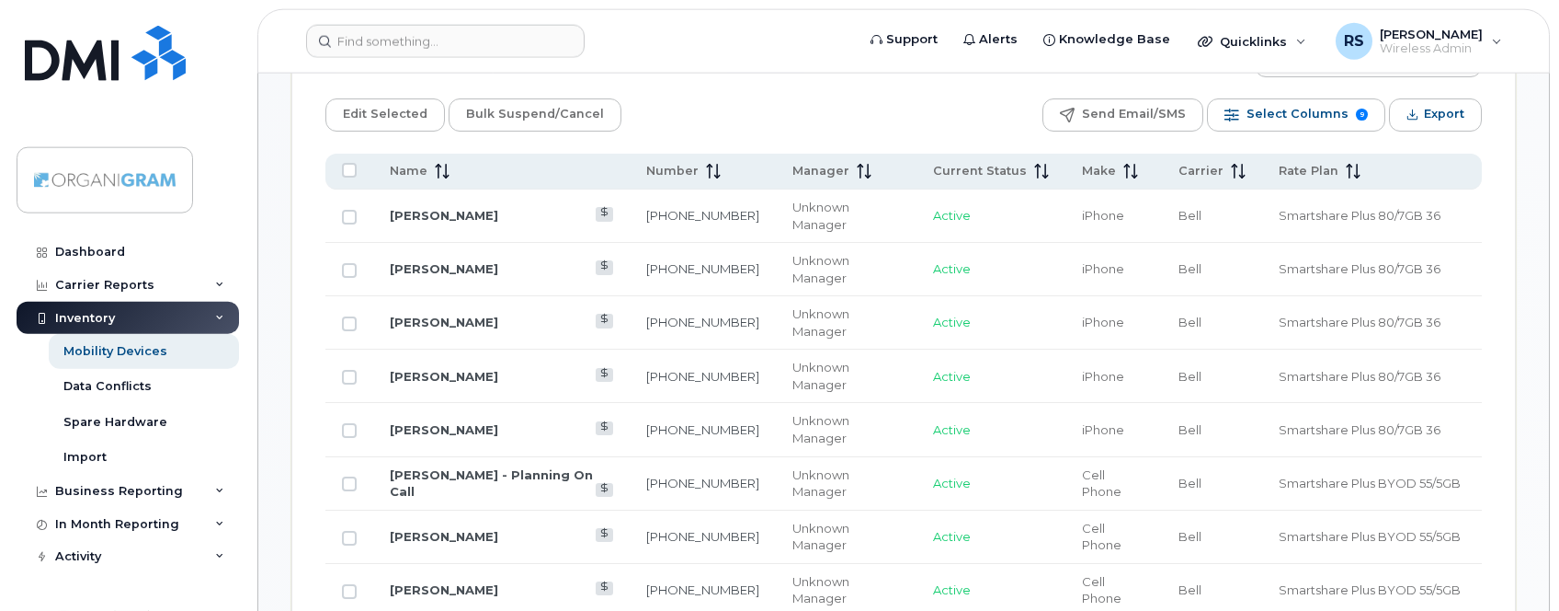
scroll to position [938, 0]
click at [685, 169] on span "Number" at bounding box center [672, 169] width 52 height 17
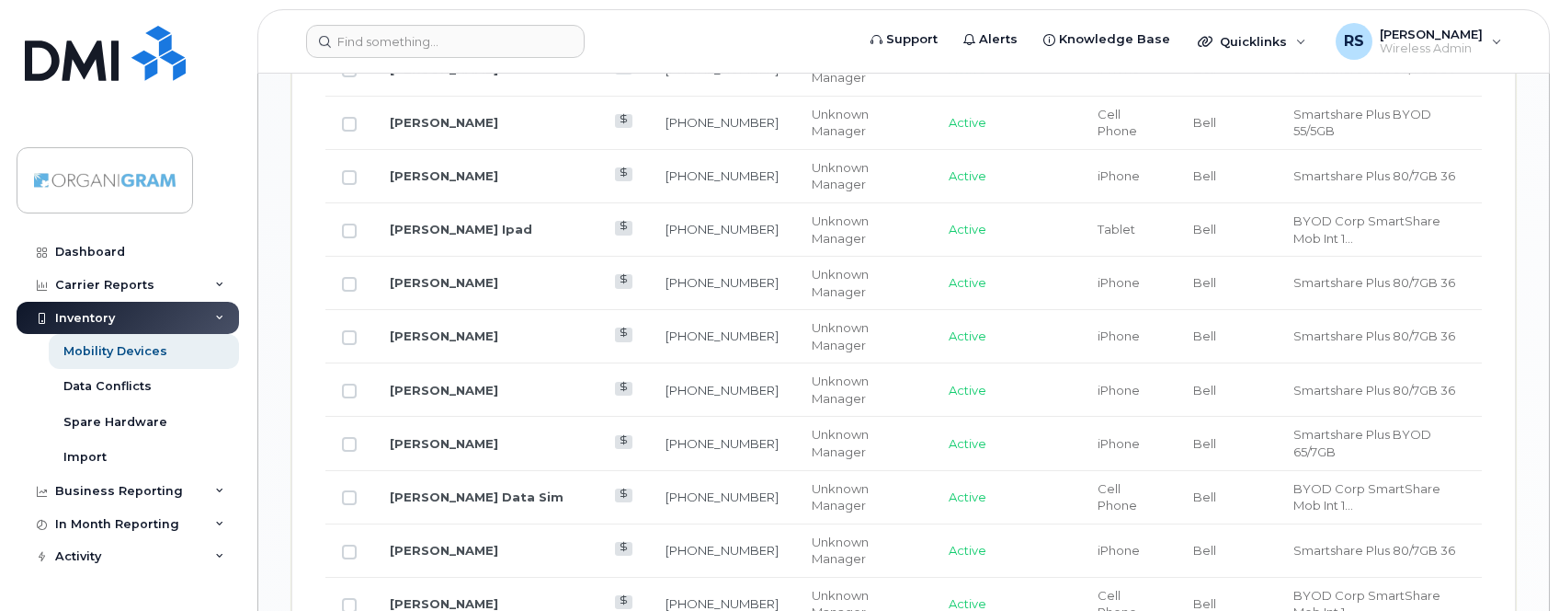
scroll to position [1782, 0]
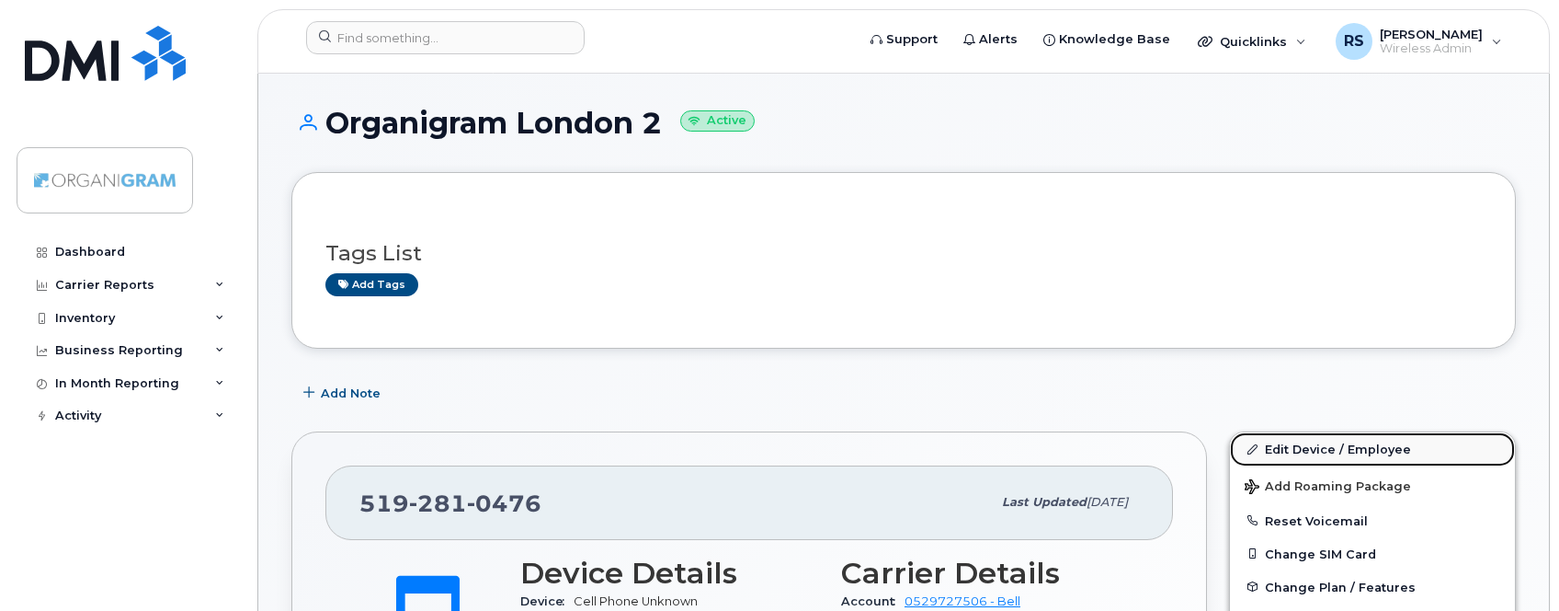
click at [1295, 445] on link "Edit Device / Employee" at bounding box center [1372, 448] width 285 height 33
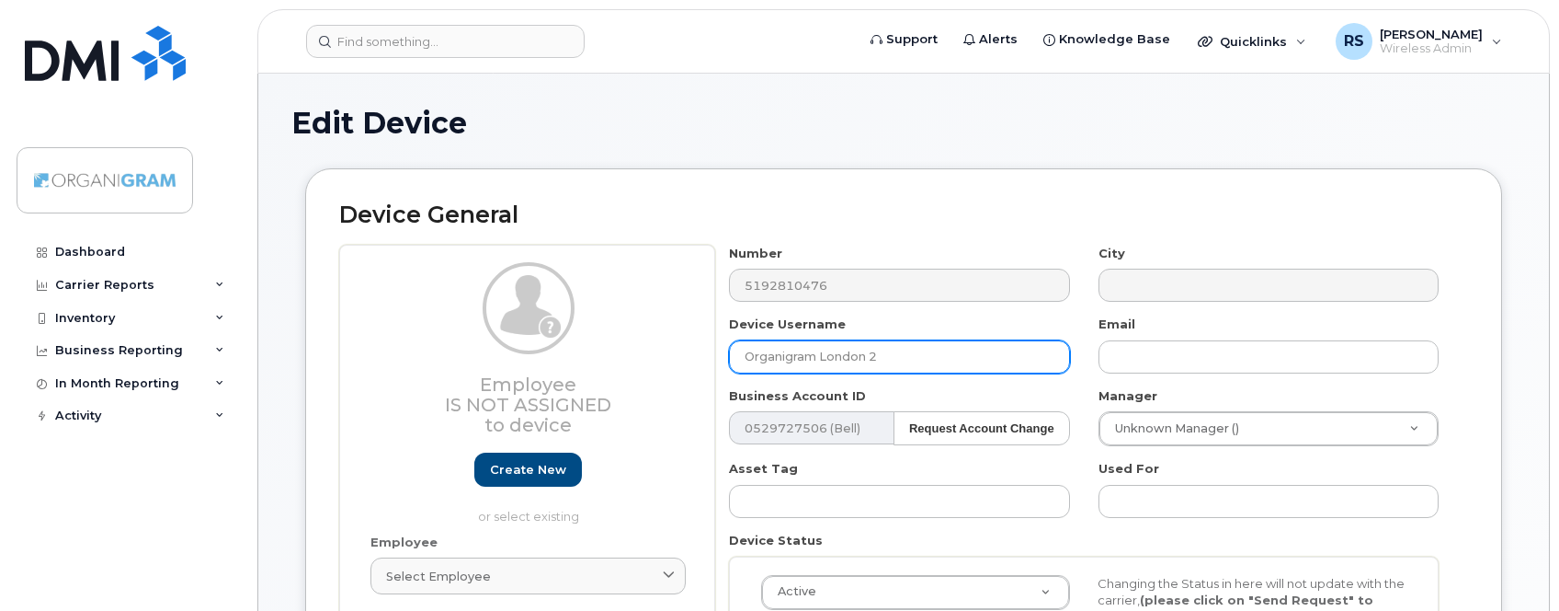
drag, startPoint x: 923, startPoint y: 354, endPoint x: 608, endPoint y: 357, distance: 315.4
click at [729, 357] on input "Organigram London 2" at bounding box center [899, 356] width 340 height 33
paste input "Jennifer Tasker"
type input "Jennifer Tasker"
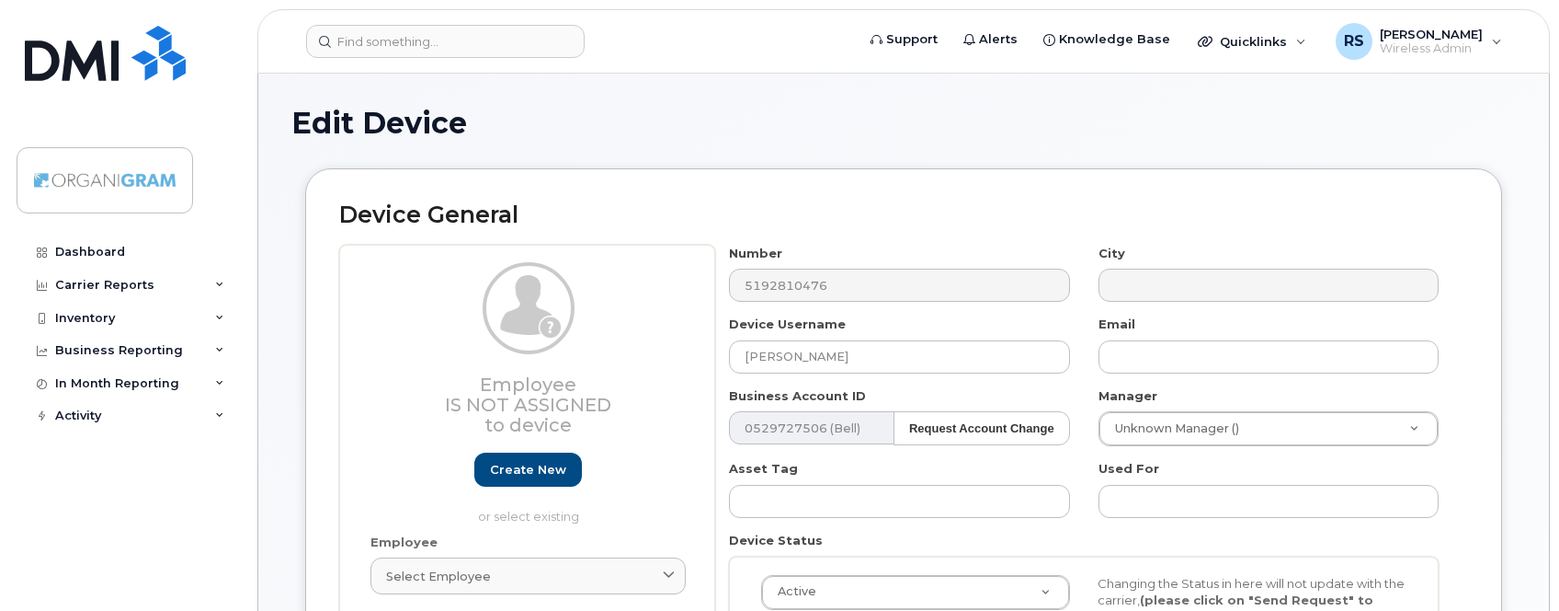
click at [1044, 217] on h2 "Device General" at bounding box center [903, 215] width 1129 height 26
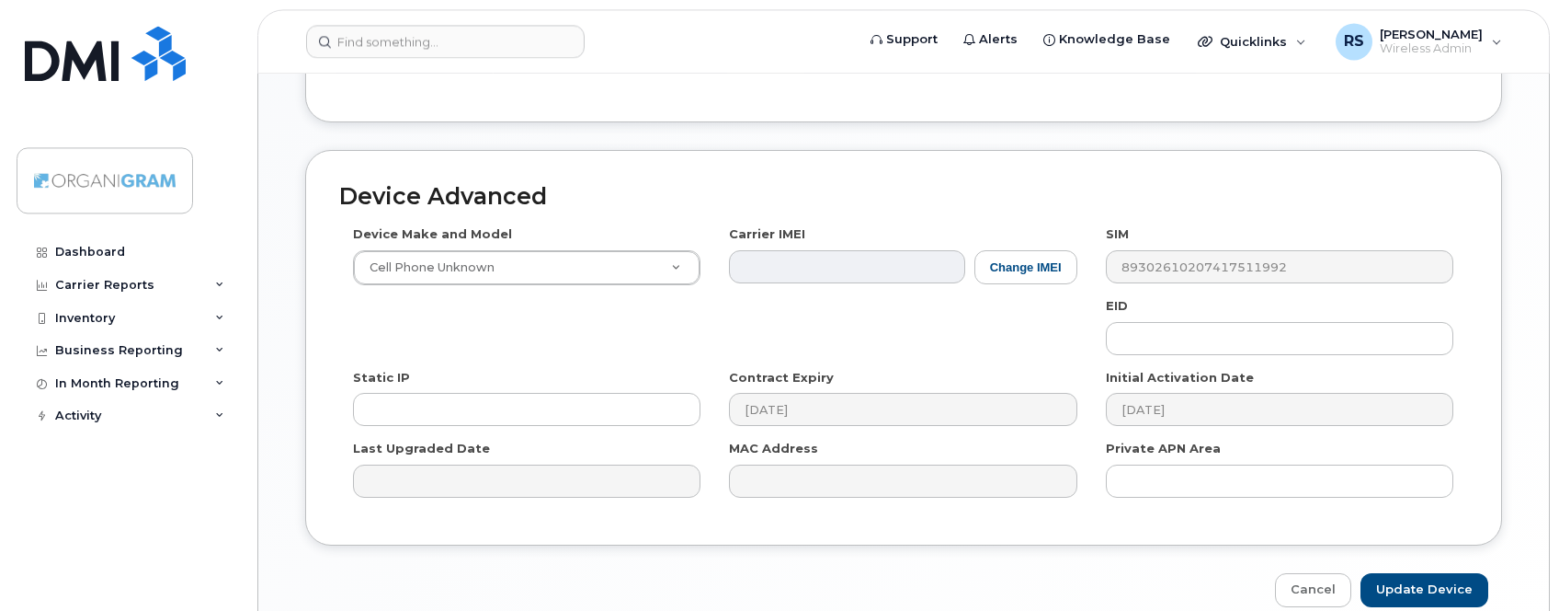
scroll to position [974, 0]
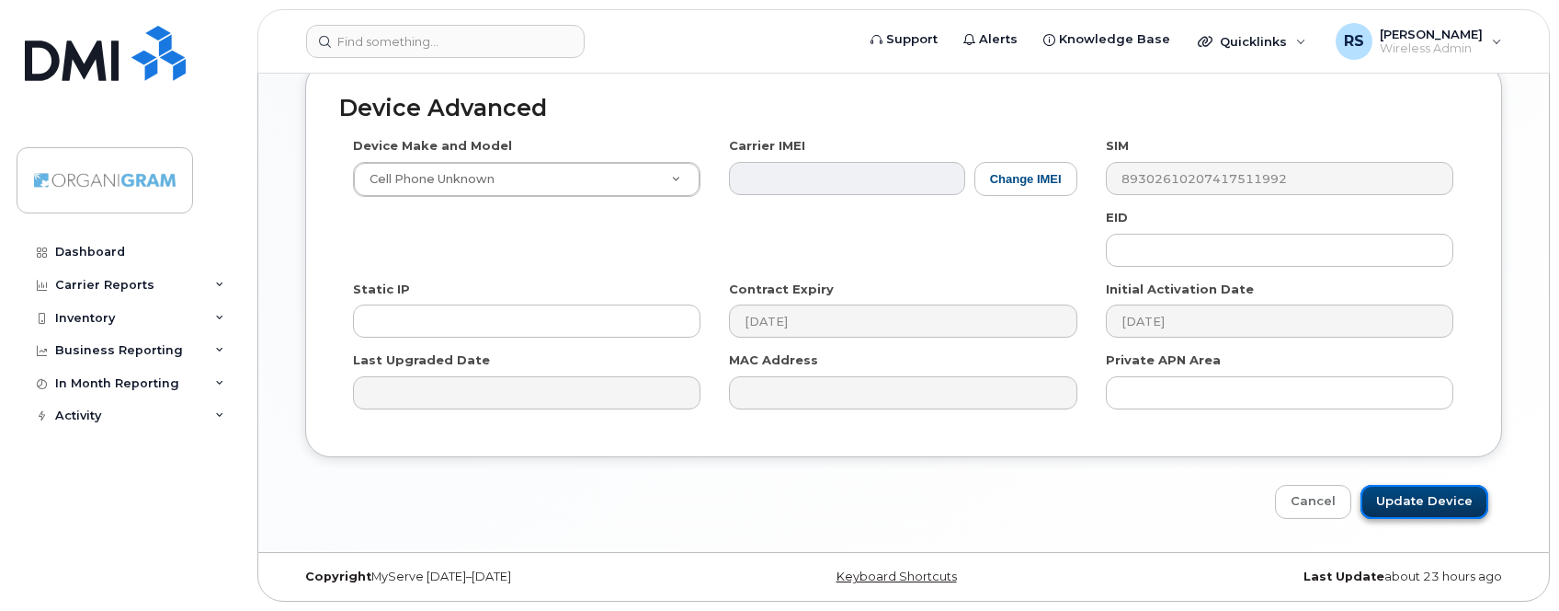
click at [1420, 490] on input "Update Device" at bounding box center [1425, 502] width 128 height 34
type input "Saving..."
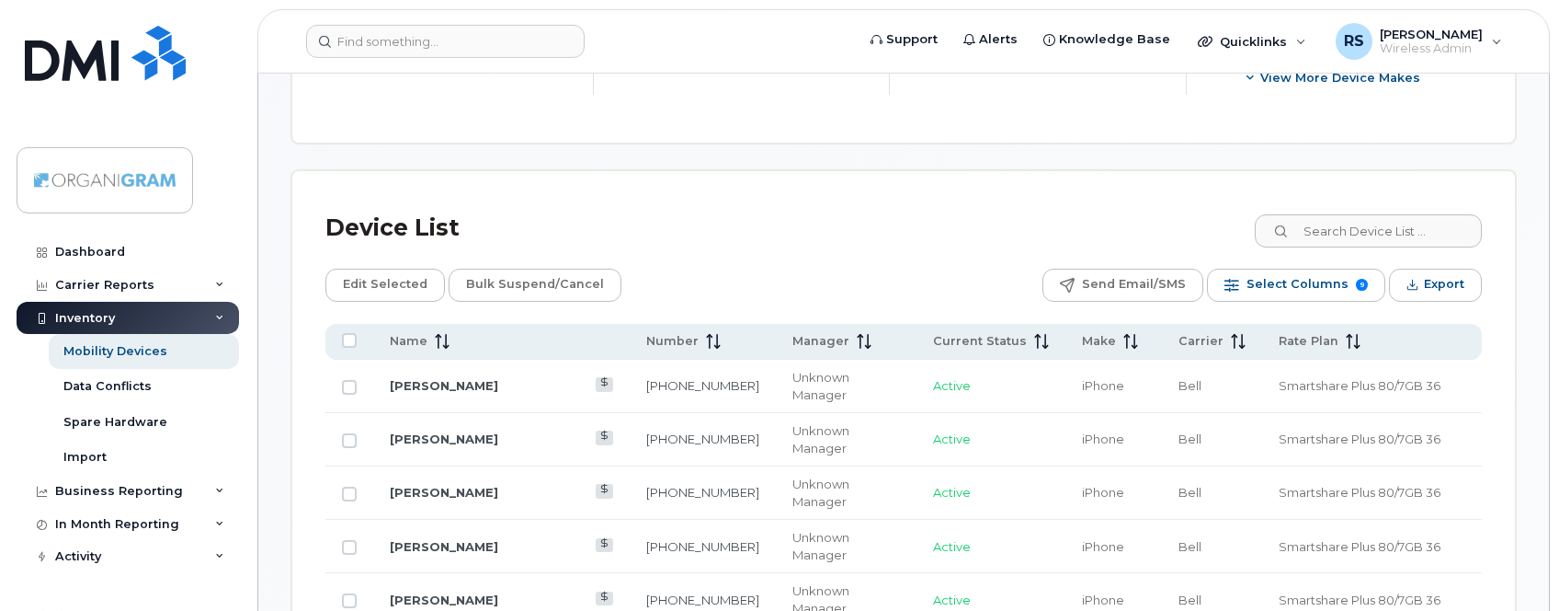
scroll to position [844, 0]
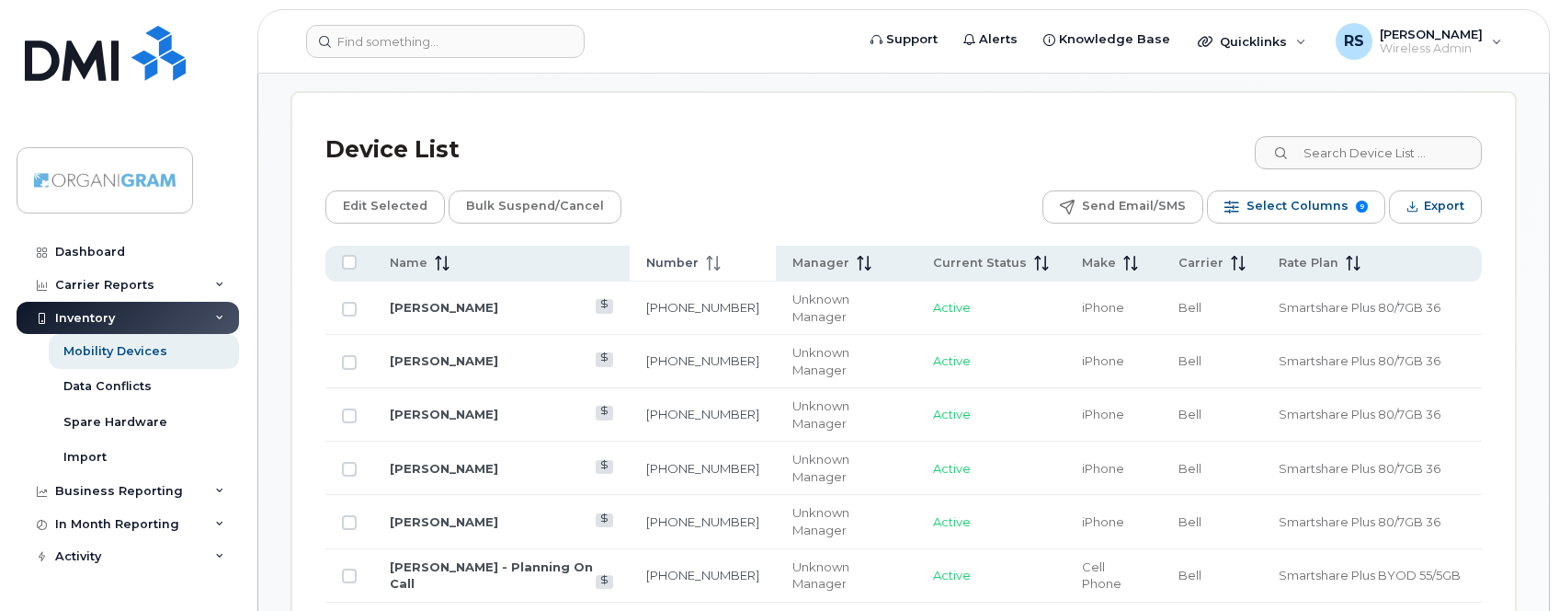
click at [689, 257] on span "Number" at bounding box center [672, 263] width 52 height 17
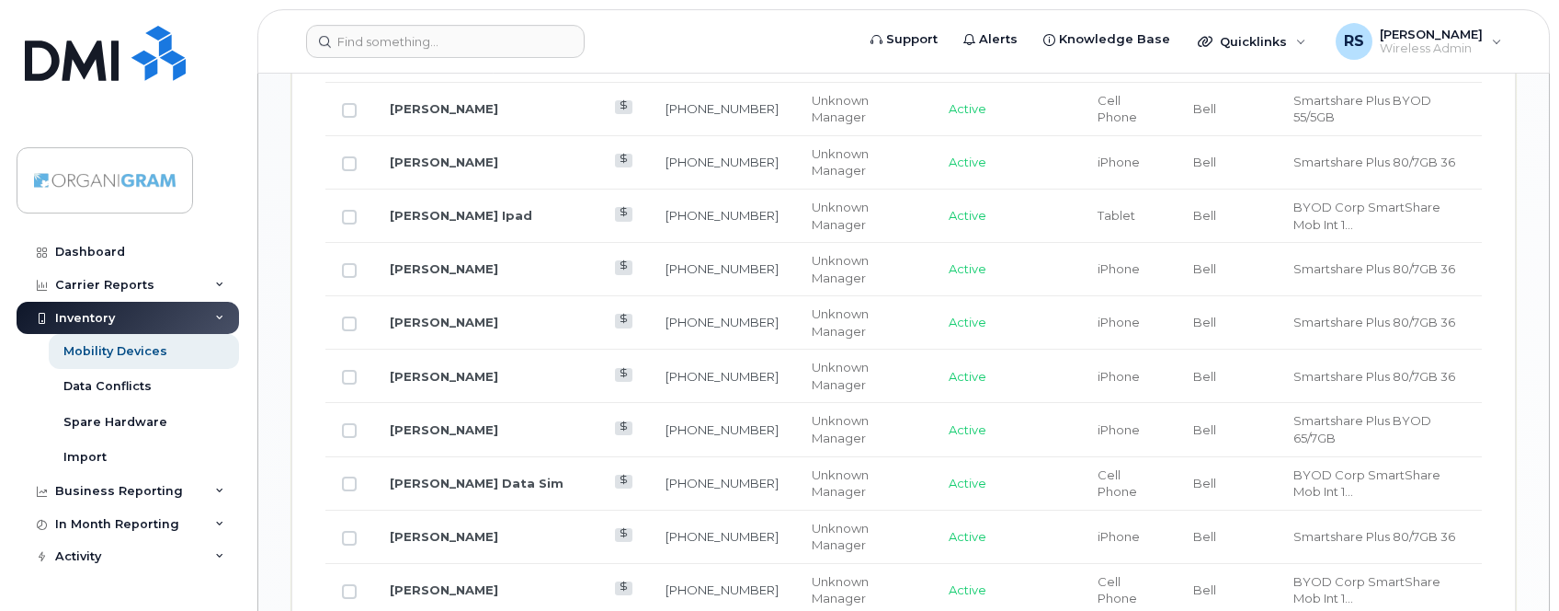
scroll to position [1876, 0]
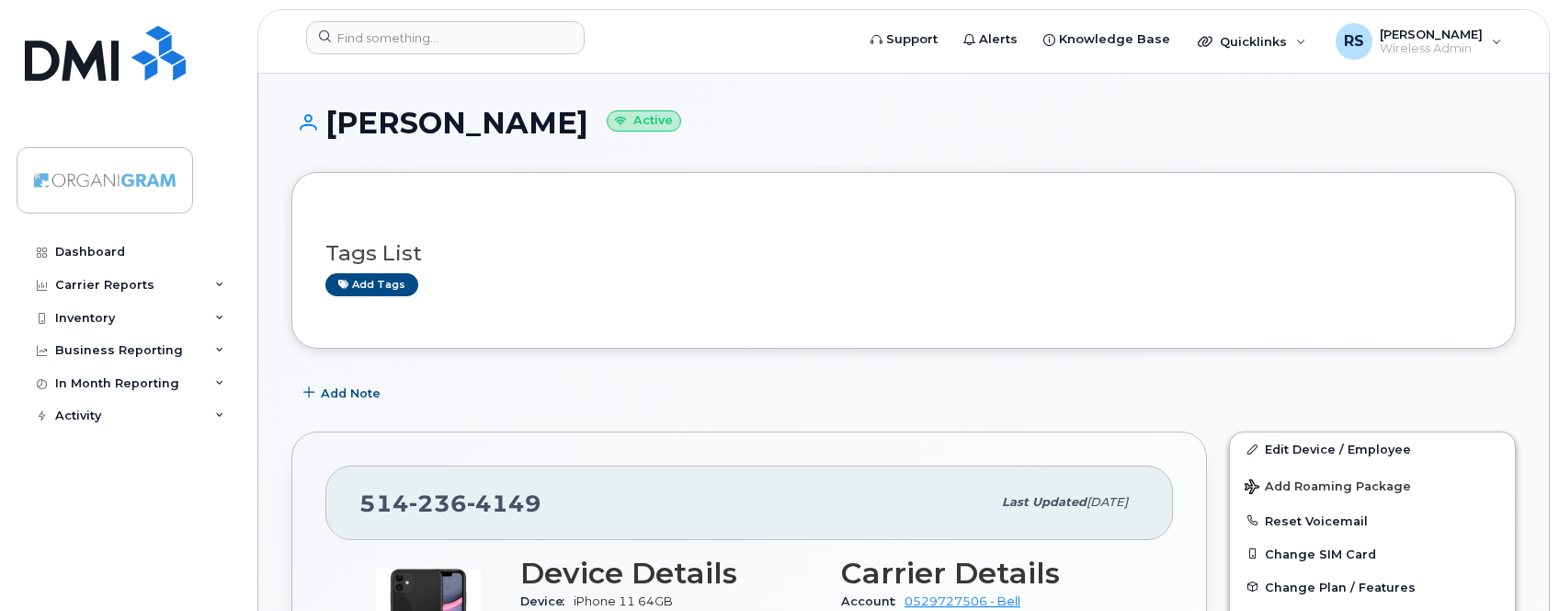
click at [602, 227] on div "Tags List Add tags" at bounding box center [903, 260] width 1157 height 71
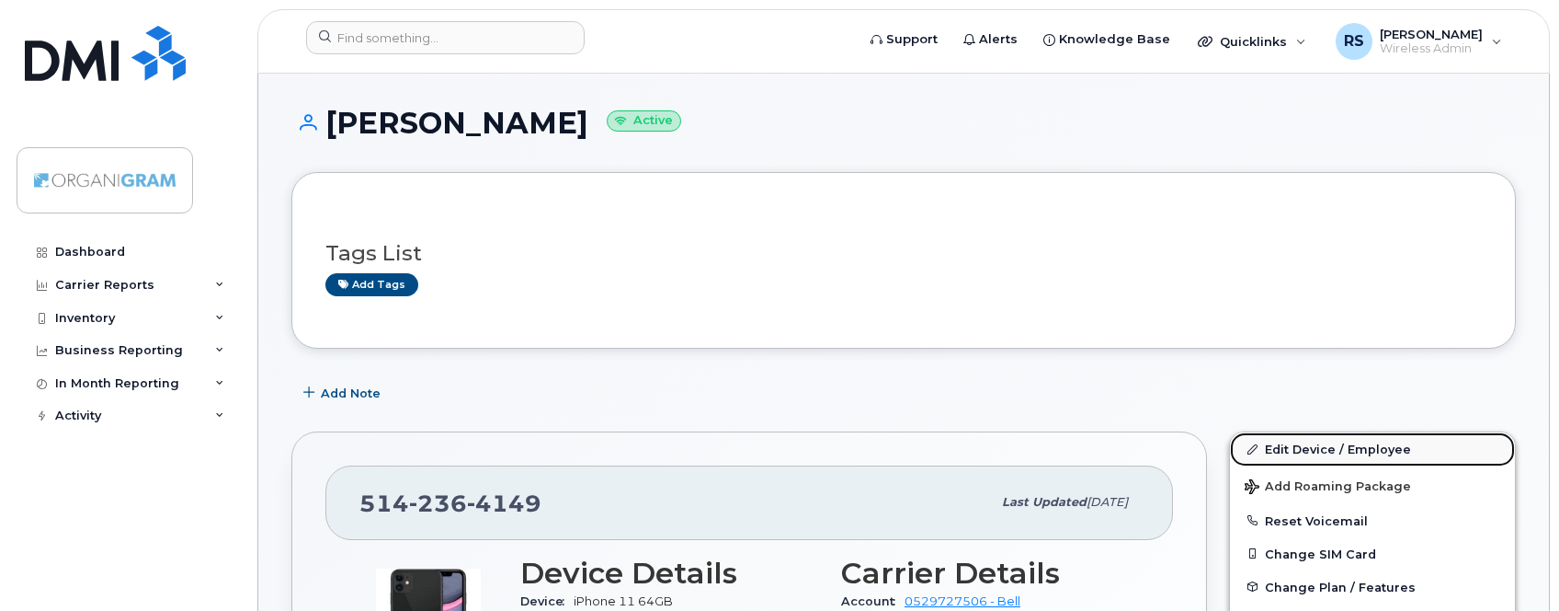
click at [1285, 441] on link "Edit Device / Employee" at bounding box center [1372, 448] width 285 height 33
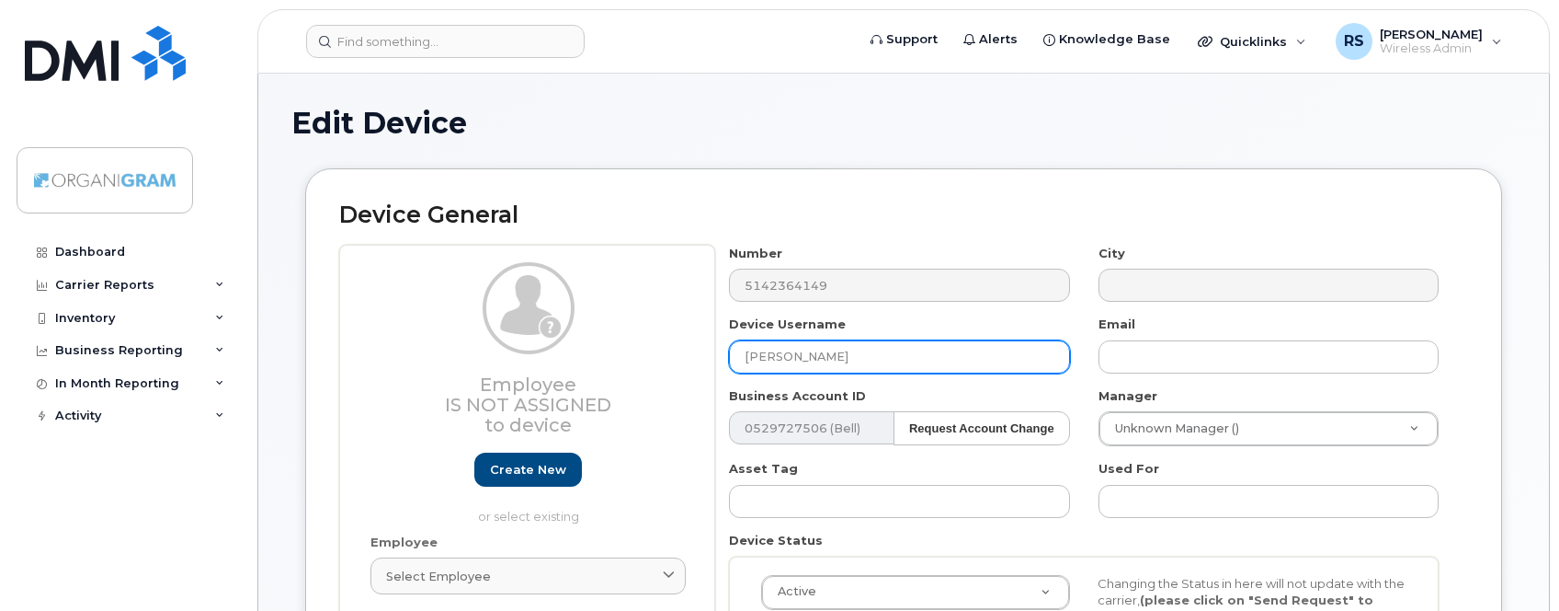
drag, startPoint x: 914, startPoint y: 344, endPoint x: 563, endPoint y: 348, distance: 351.3
click at [729, 348] on input "[PERSON_NAME]" at bounding box center [899, 356] width 340 height 33
paste input "[PERSON_NAME]"
type input "[PERSON_NAME]"
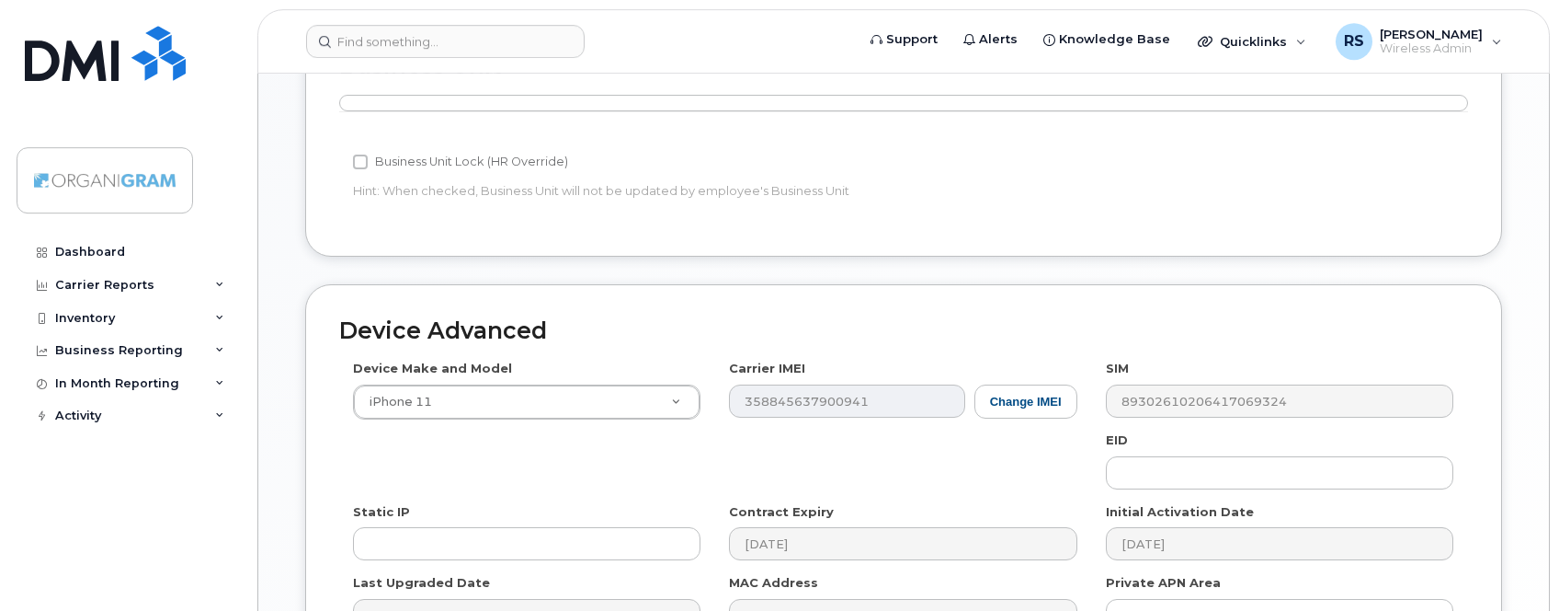
scroll to position [974, 0]
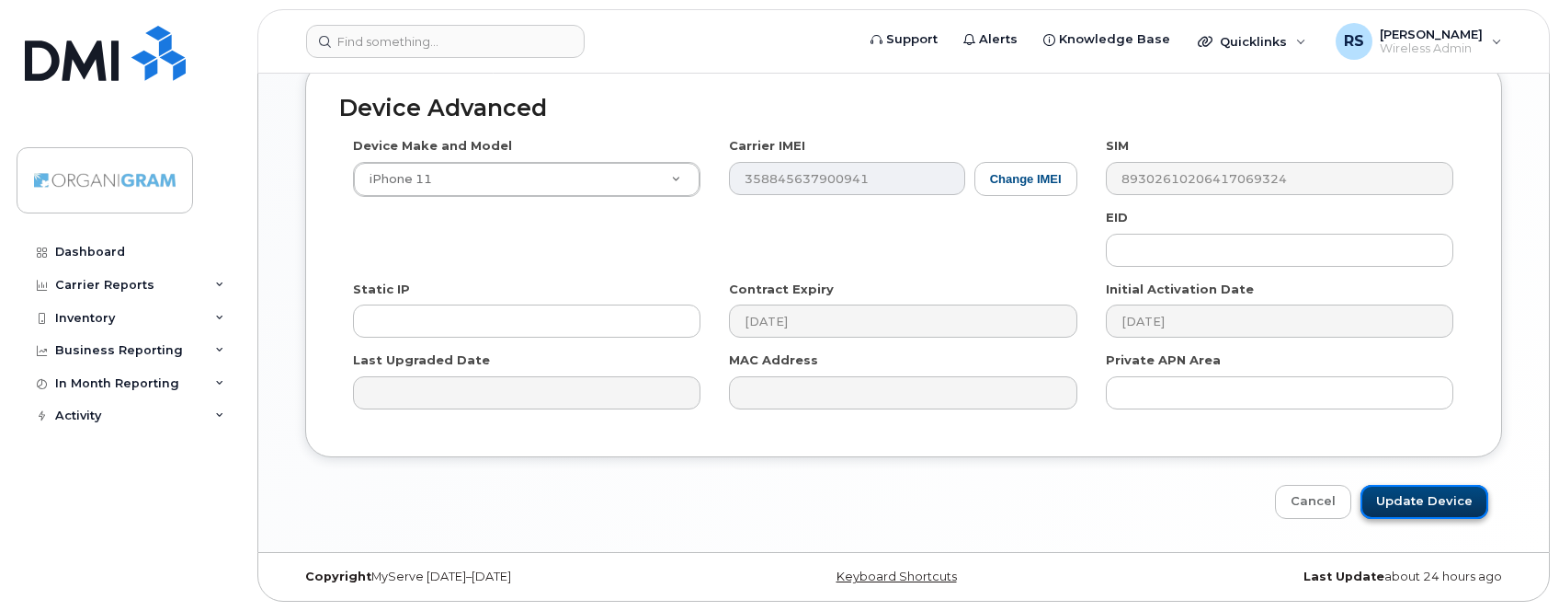
click at [1442, 492] on input "Update Device" at bounding box center [1425, 502] width 128 height 34
type input "Saving..."
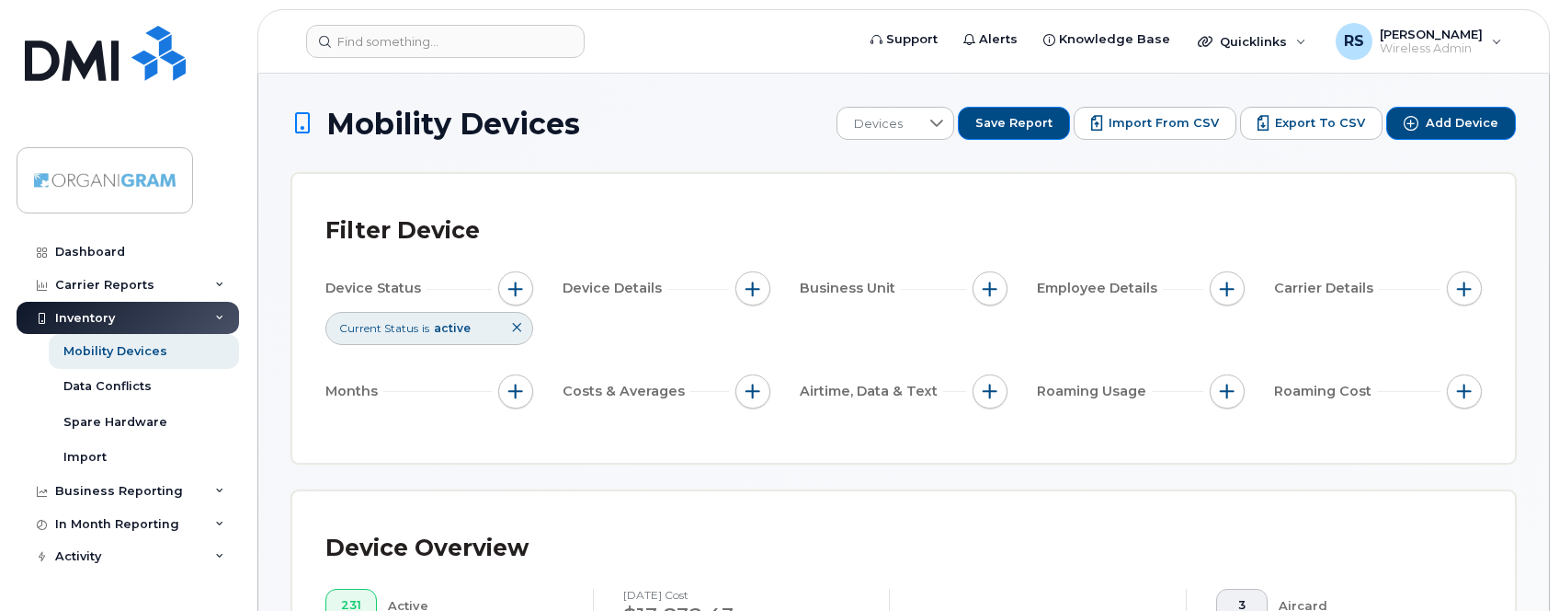
click at [564, 112] on span "Mobility Devices" at bounding box center [453, 124] width 254 height 32
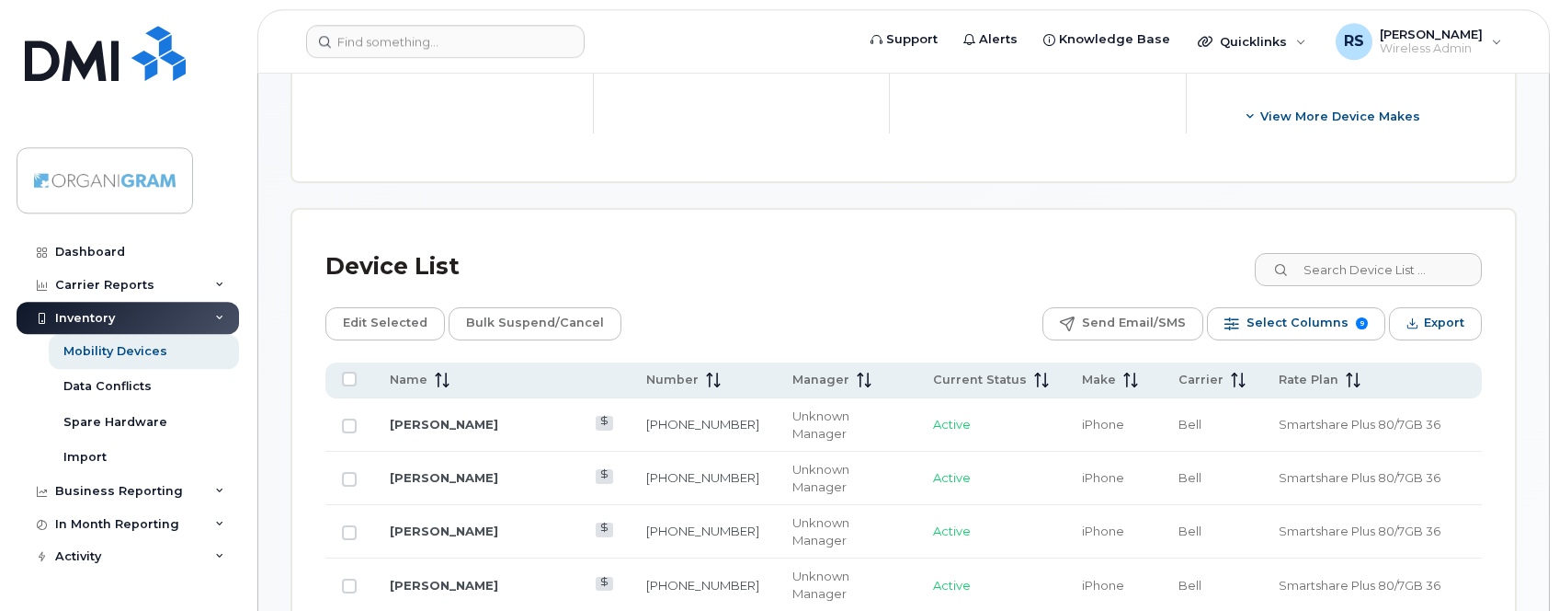
scroll to position [844, 0]
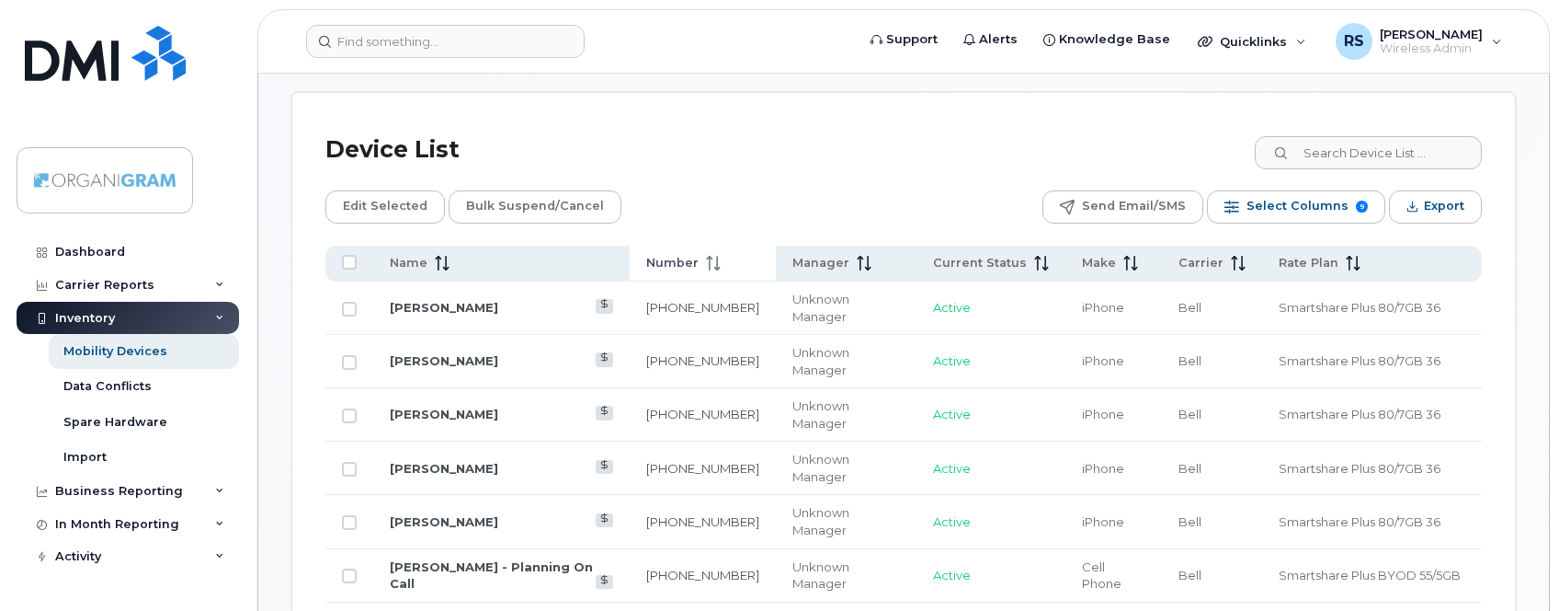
click at [688, 260] on span "Number" at bounding box center [672, 263] width 52 height 17
click at [688, 259] on span "Number" at bounding box center [672, 263] width 52 height 17
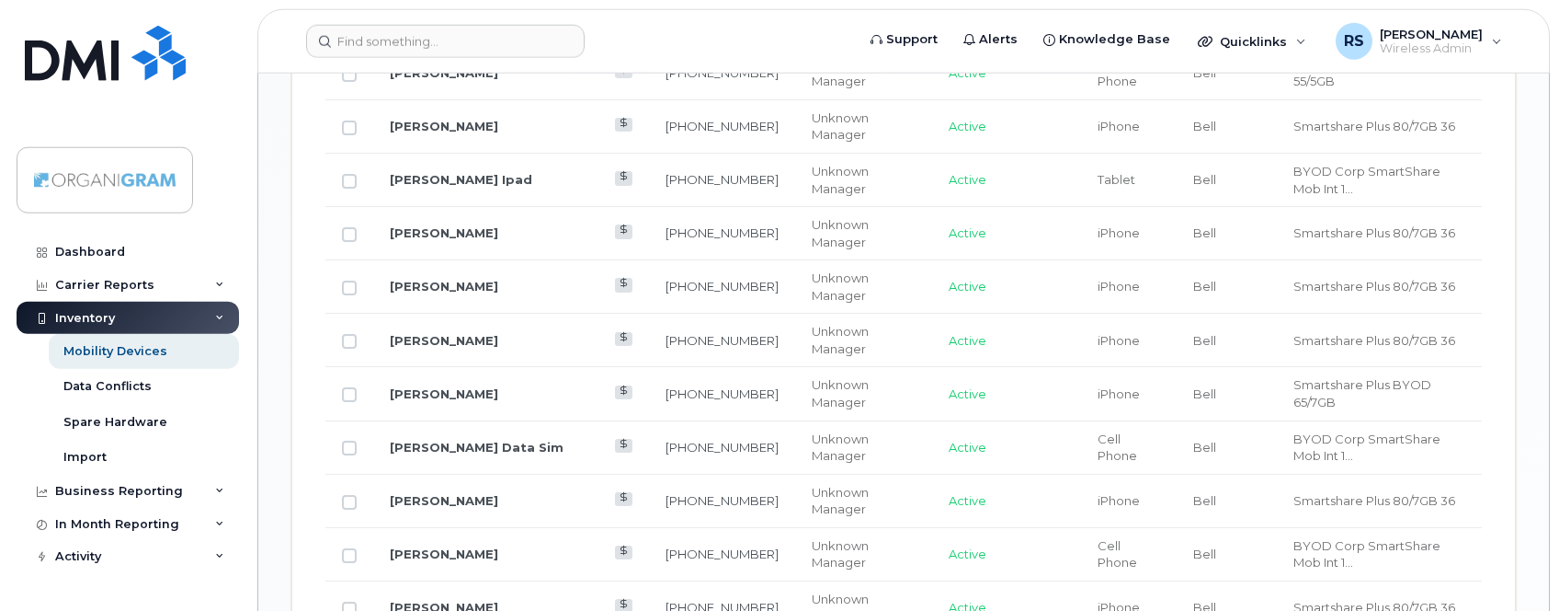
scroll to position [1876, 0]
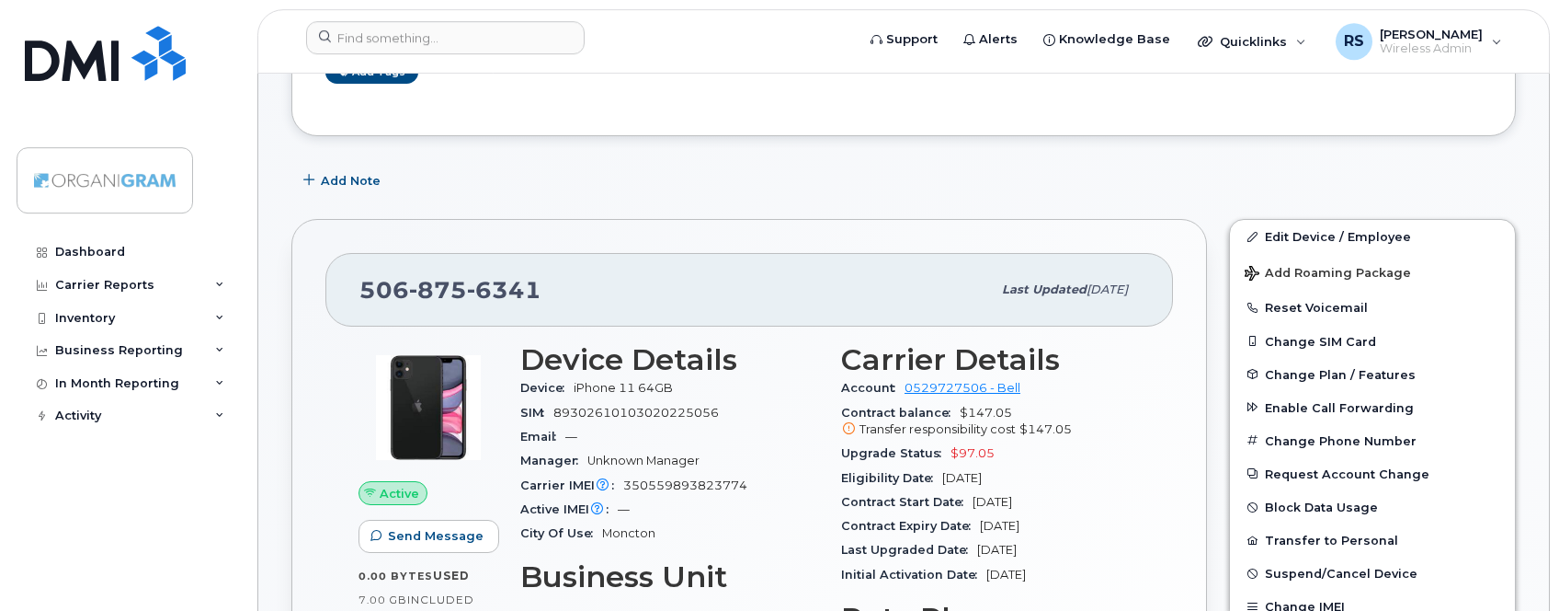
scroll to position [281, 0]
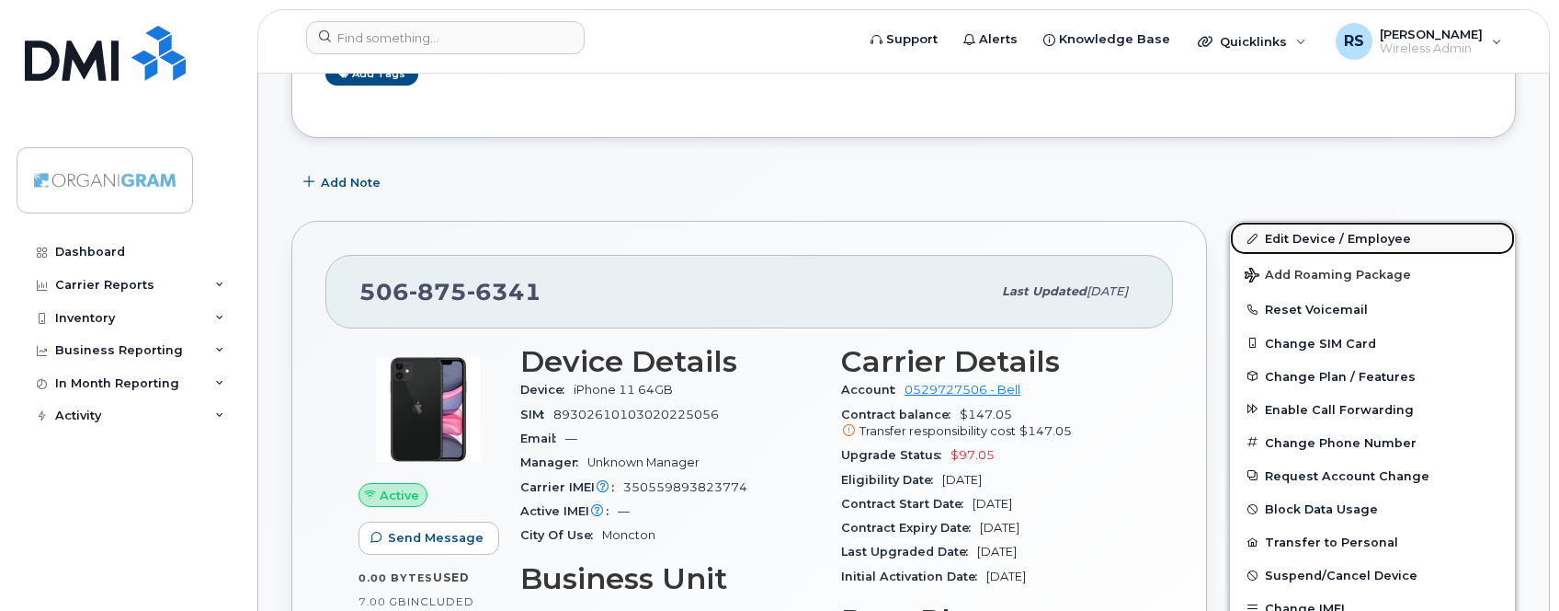
click at [1293, 237] on link "Edit Device / Employee" at bounding box center [1372, 238] width 285 height 33
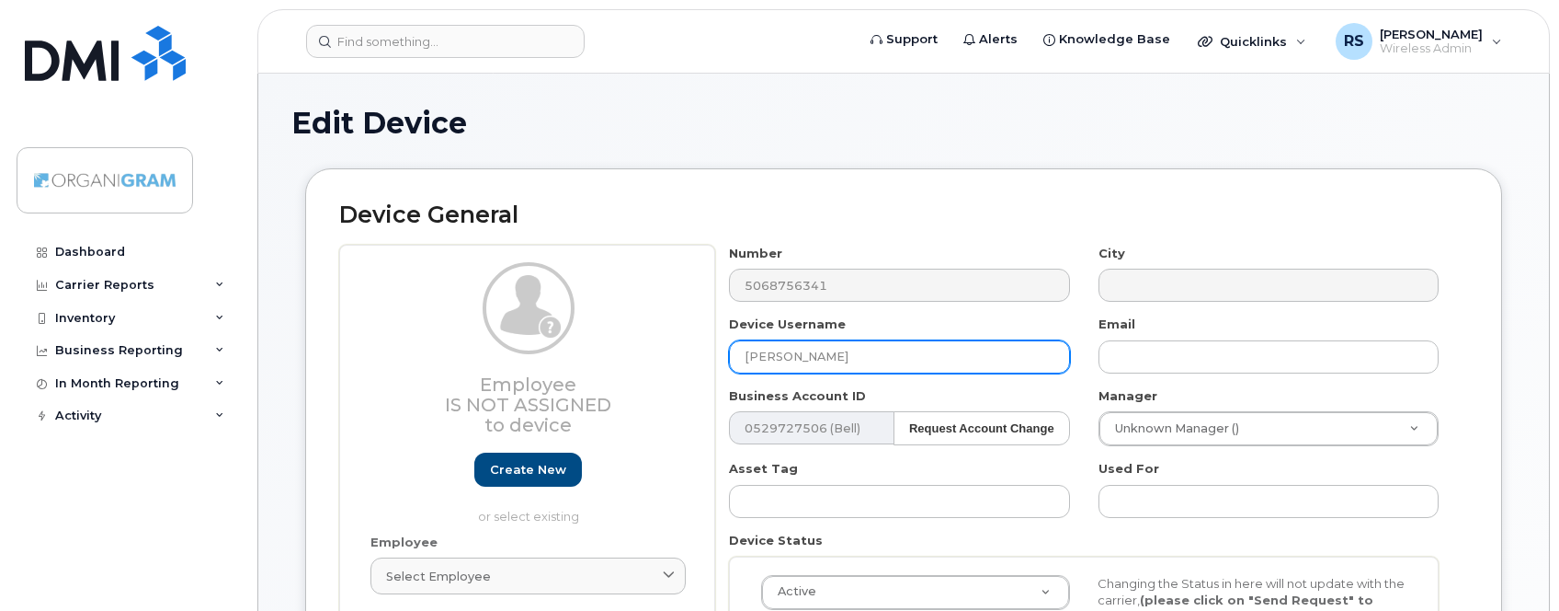
drag, startPoint x: 893, startPoint y: 355, endPoint x: 638, endPoint y: 364, distance: 254.9
click at [729, 364] on input "Frederick Mann" at bounding box center [899, 356] width 340 height 33
click at [781, 354] on input "spare in Moncton" at bounding box center [899, 356] width 340 height 33
type input "spare (in [GEOGRAPHIC_DATA])"
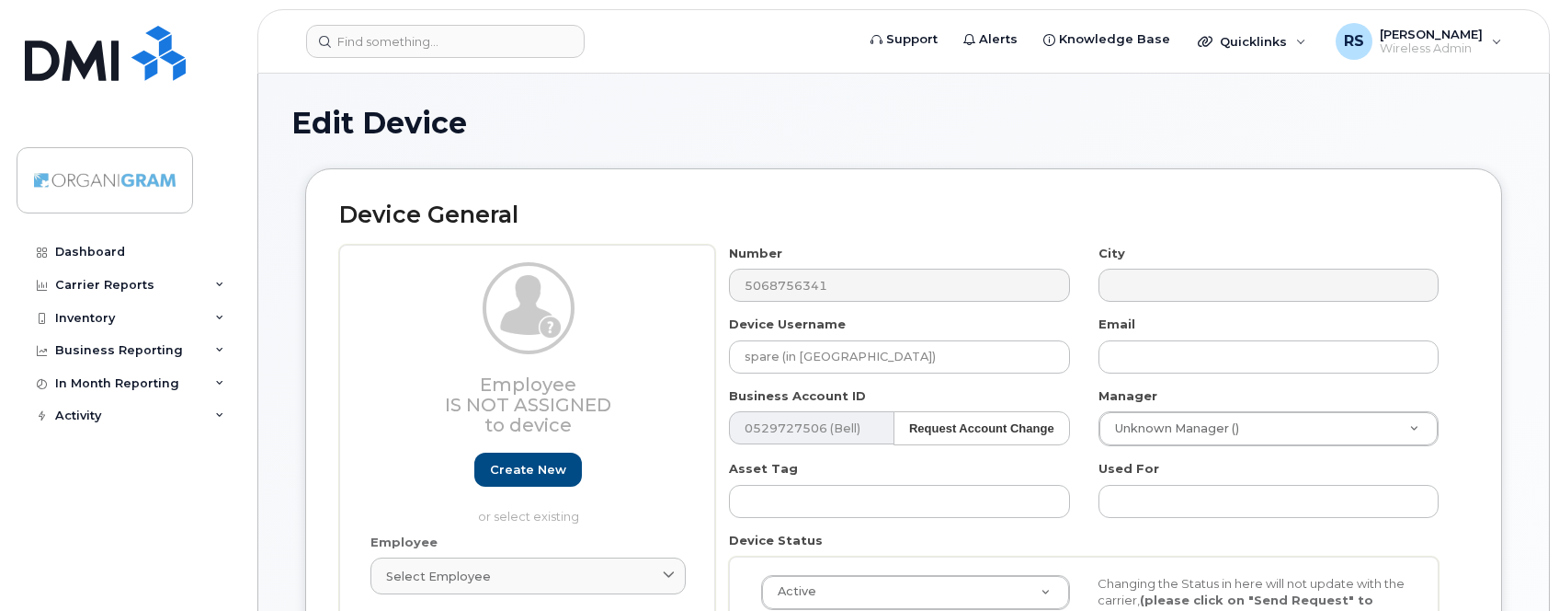
click at [909, 193] on div "Device General Employee Is not assigned to device Create new or select existing…" at bounding box center [903, 455] width 1197 height 575
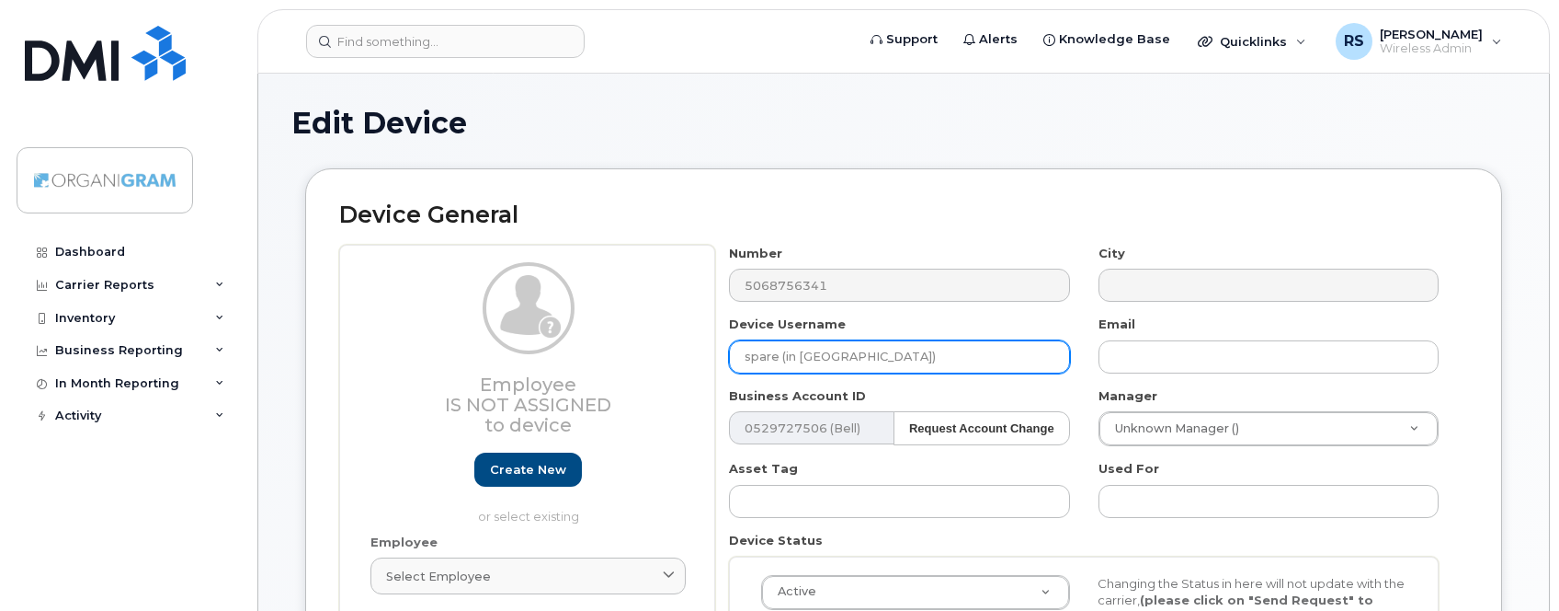
click at [781, 349] on input "spare (in [GEOGRAPHIC_DATA])" at bounding box center [899, 356] width 340 height 33
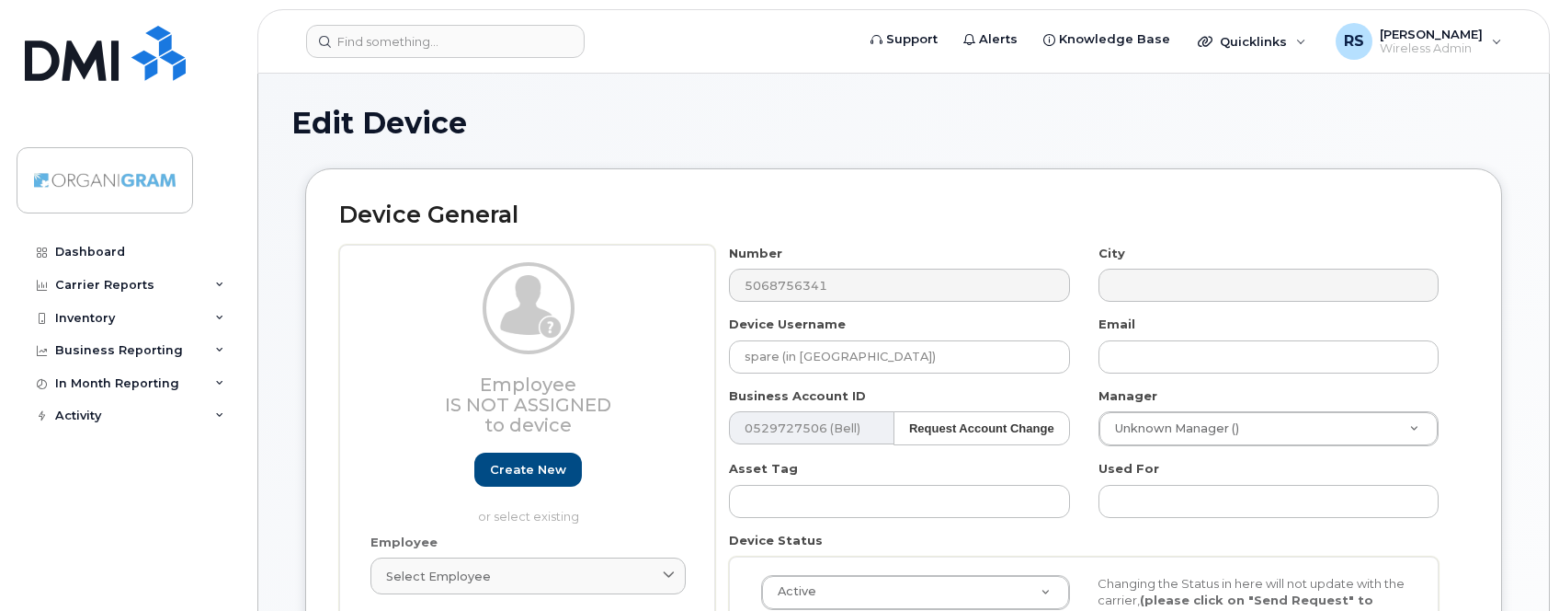
drag, startPoint x: 873, startPoint y: 211, endPoint x: 920, endPoint y: 205, distance: 47.3
click at [874, 211] on h2 "Device General" at bounding box center [903, 215] width 1129 height 26
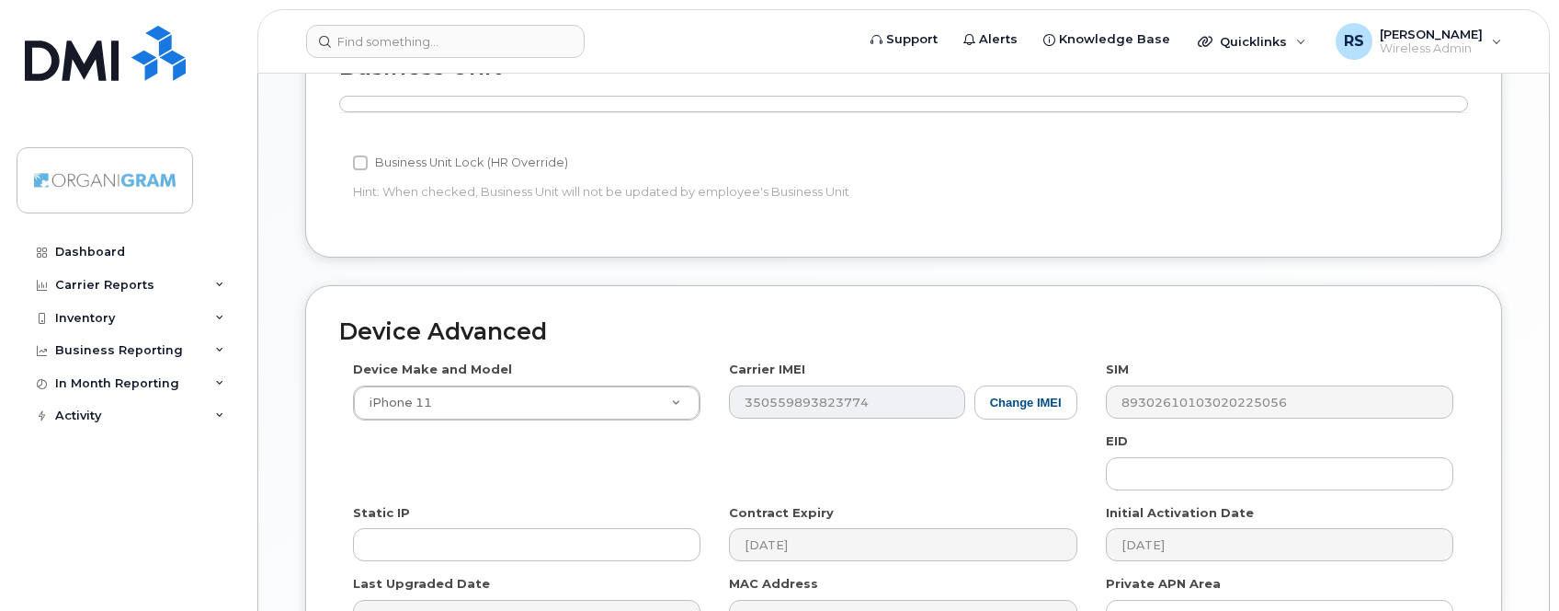
scroll to position [974, 0]
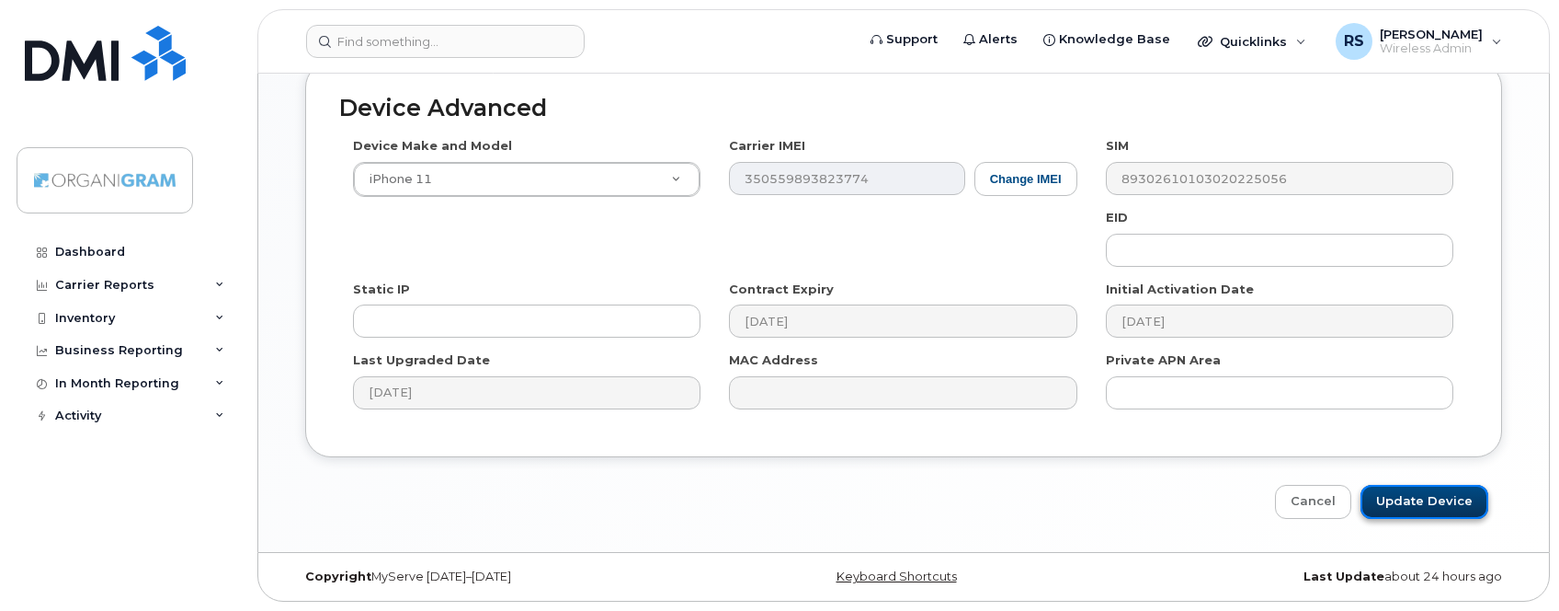
click at [1407, 493] on input "Update Device" at bounding box center [1425, 502] width 128 height 34
type input "Saving..."
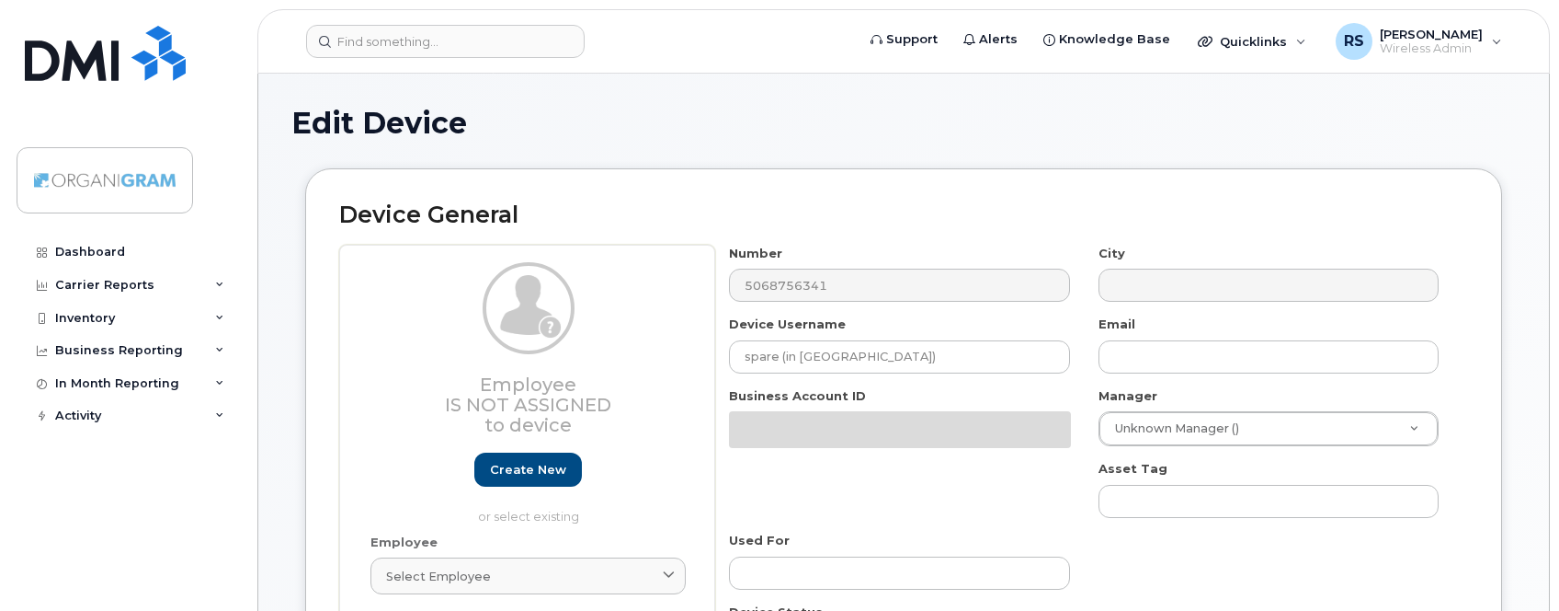
type input "Moncton"
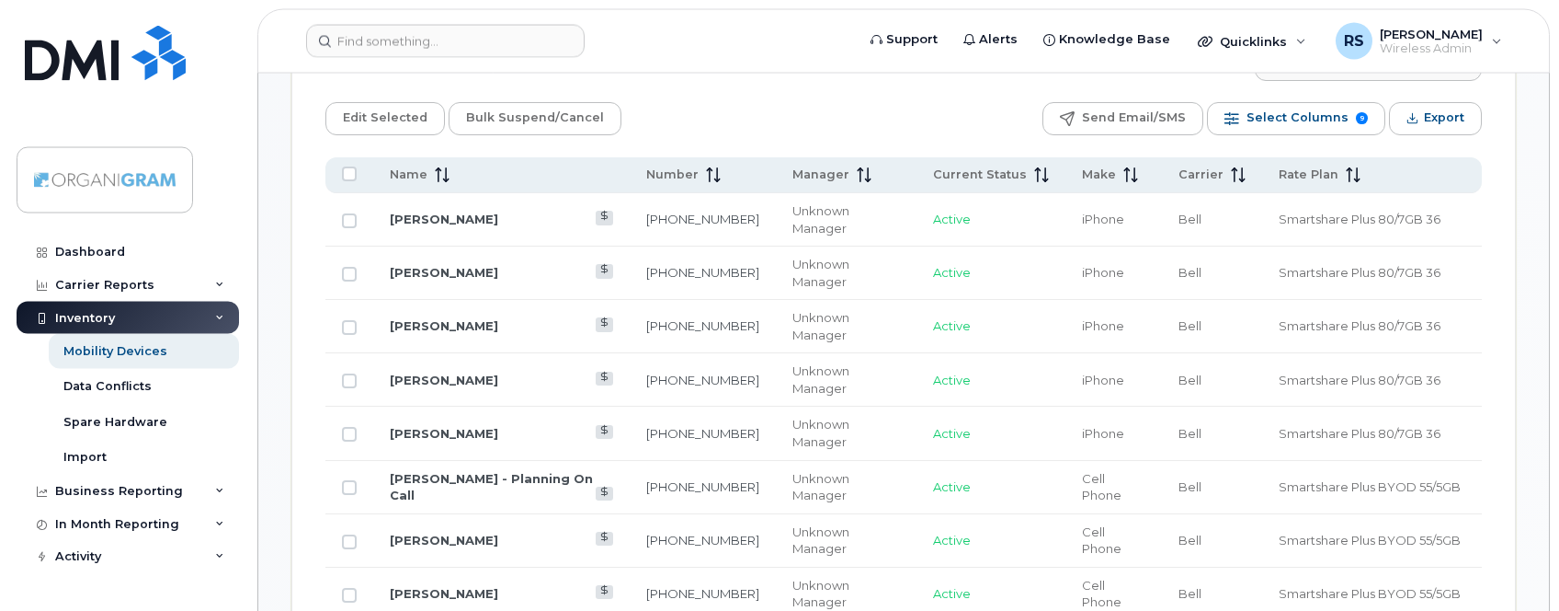
scroll to position [938, 0]
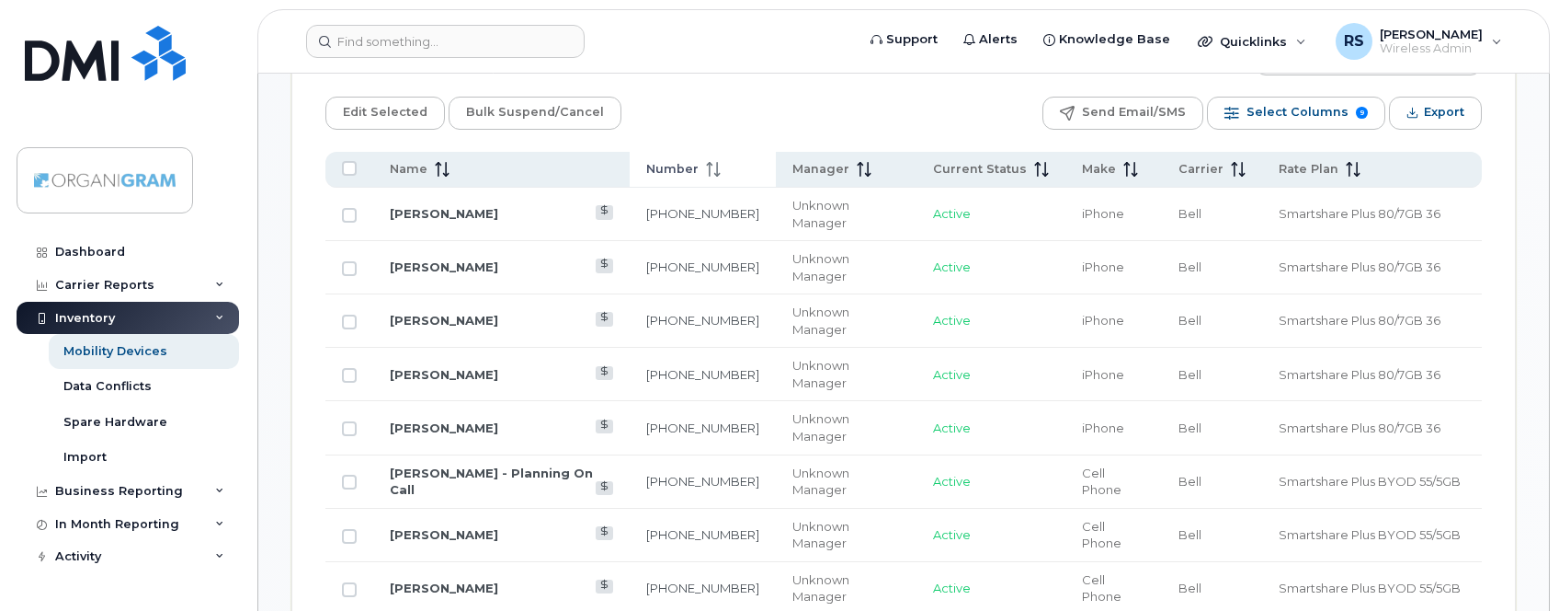
click at [697, 172] on span "Number" at bounding box center [672, 169] width 52 height 17
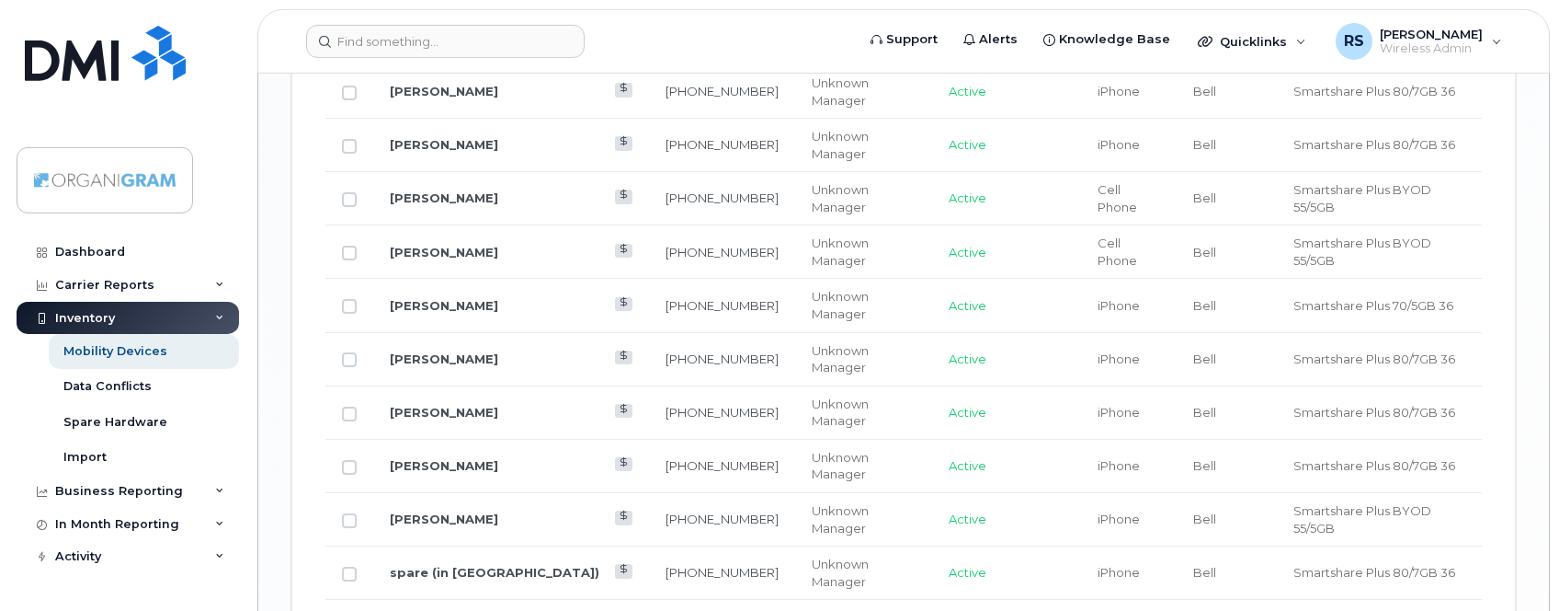
scroll to position [2438, 0]
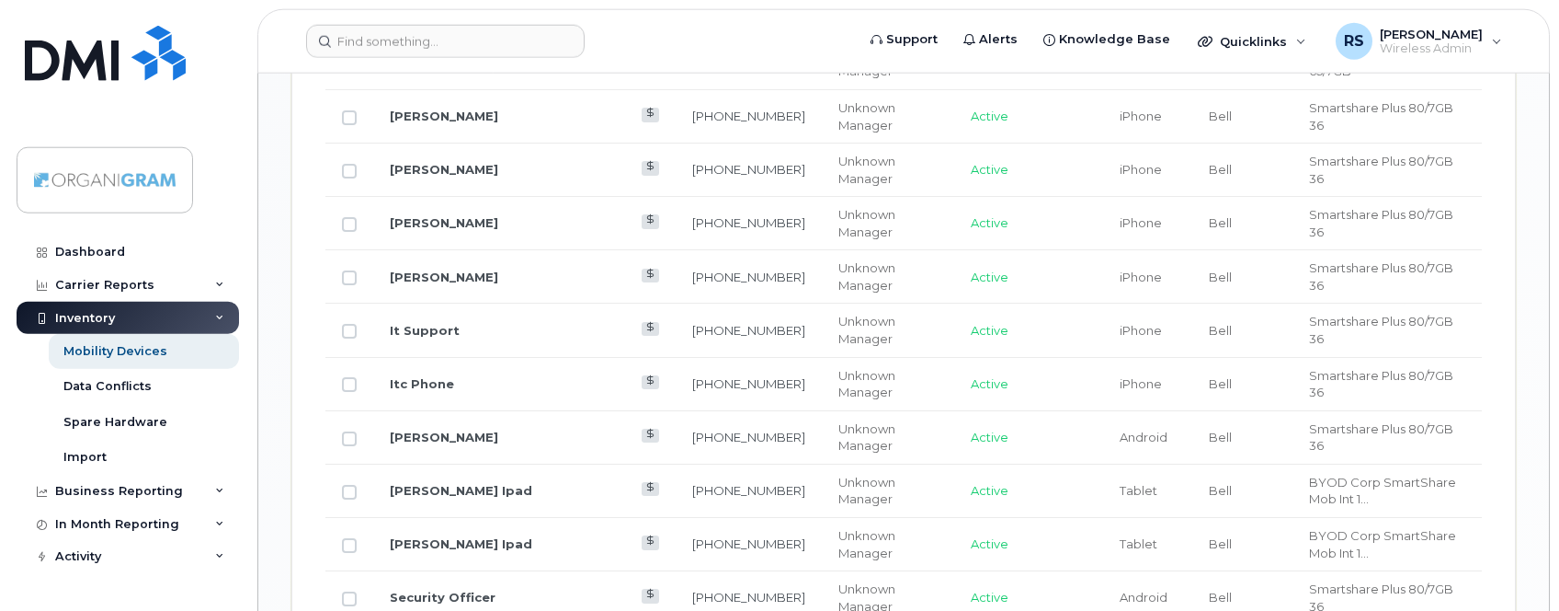
scroll to position [1782, 0]
click at [313, 317] on div "Device List Edit Selected Bulk Suspend/Cancel Send Email/SMS Select Columns 9 F…" at bounding box center [903, 623] width 1223 height 2937
checkbox input "true"
